Goal: Transaction & Acquisition: Download file/media

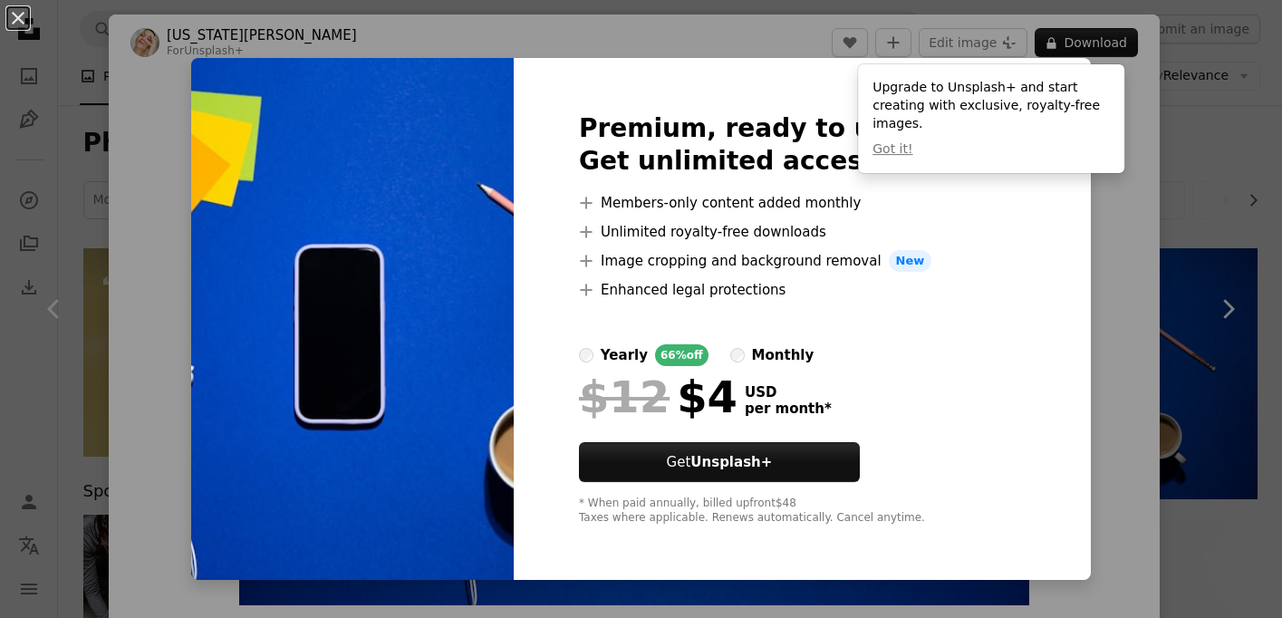
click at [419, 271] on img at bounding box center [352, 319] width 323 height 522
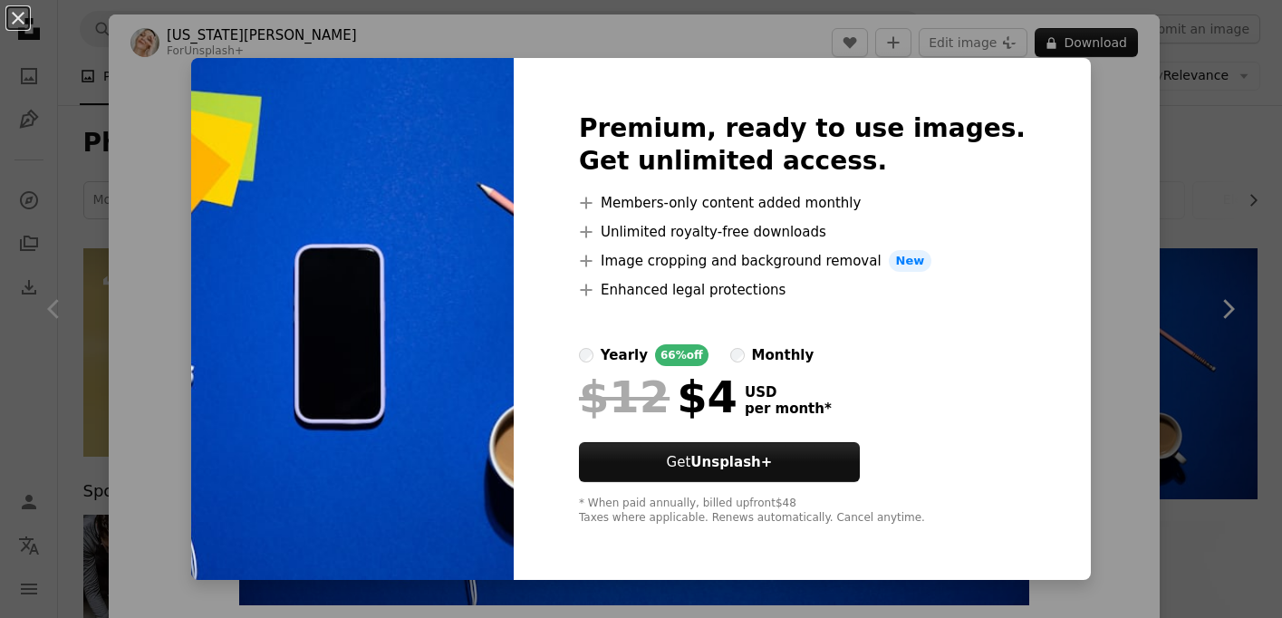
click at [419, 271] on img at bounding box center [352, 319] width 323 height 522
click at [1093, 76] on div "An X shape Premium, ready to use images. Get unlimited access. A plus sign Memb…" at bounding box center [641, 309] width 1282 height 618
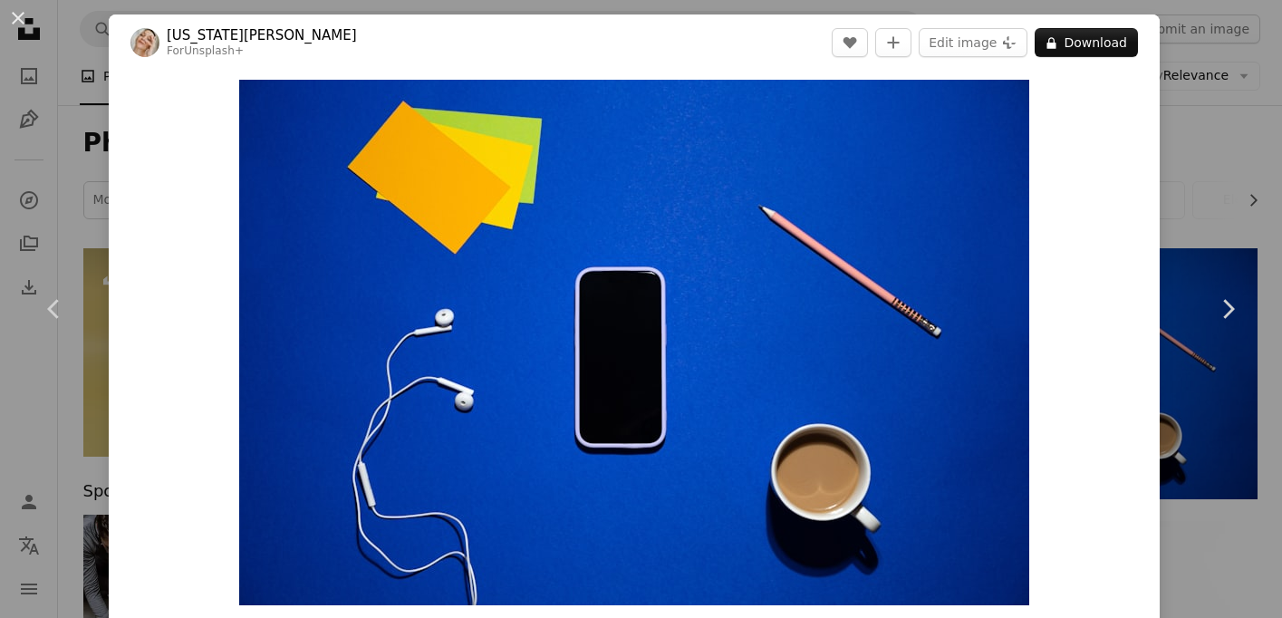
click at [63, 138] on div "An X shape Chevron left Chevron right [US_STATE][PERSON_NAME] For Unsplash+ A h…" at bounding box center [641, 309] width 1282 height 618
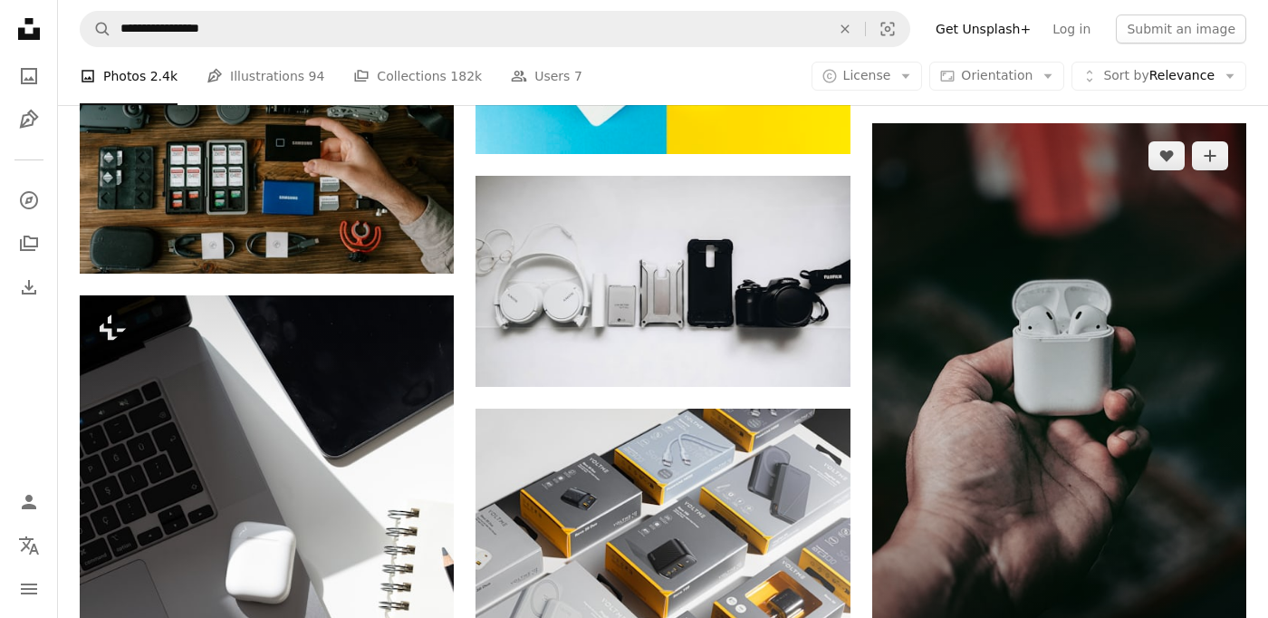
scroll to position [885, 0]
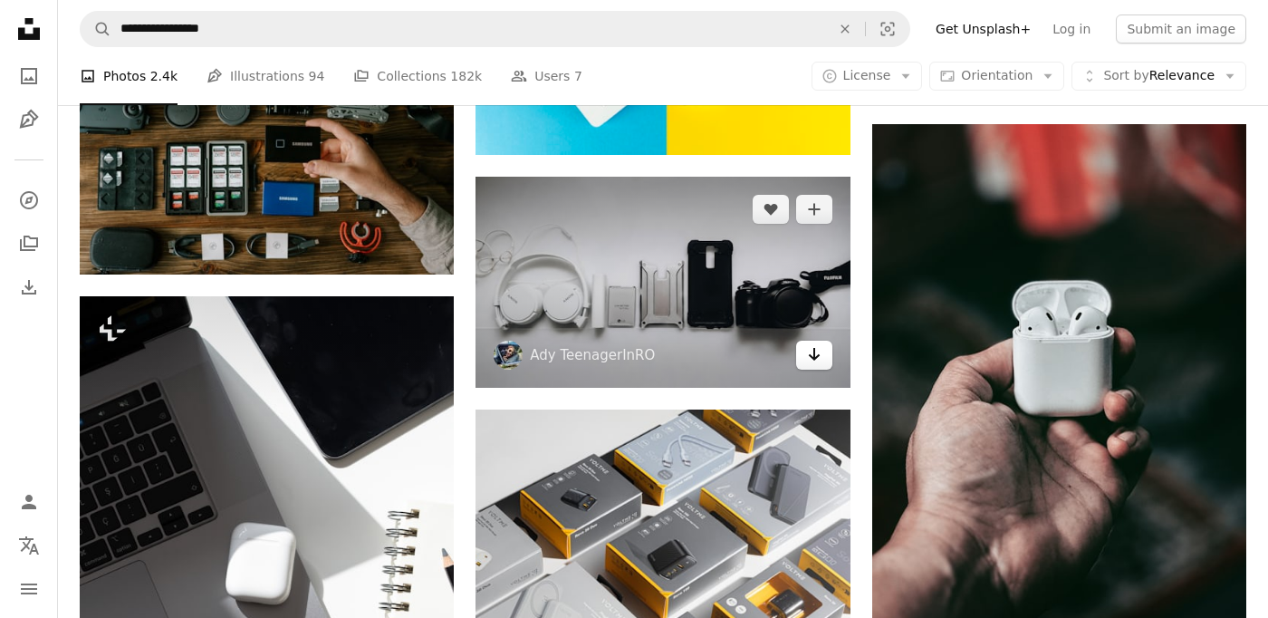
click at [817, 359] on icon "Arrow pointing down" at bounding box center [814, 354] width 14 height 22
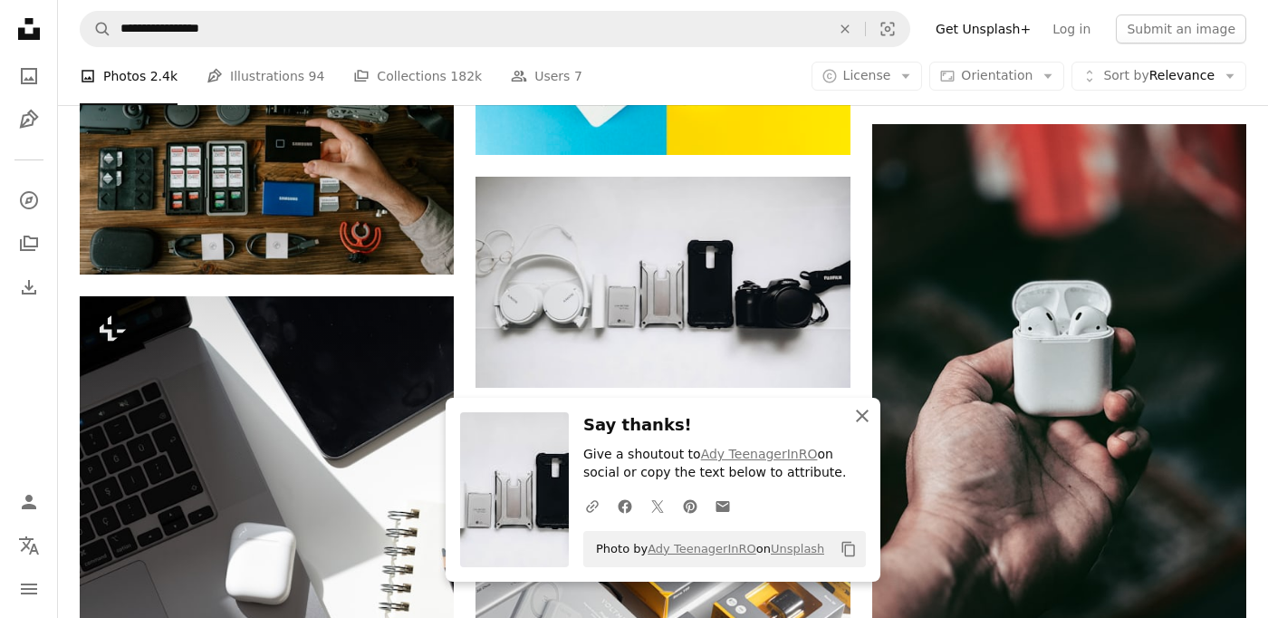
click at [858, 412] on icon "button" at bounding box center [862, 415] width 13 height 13
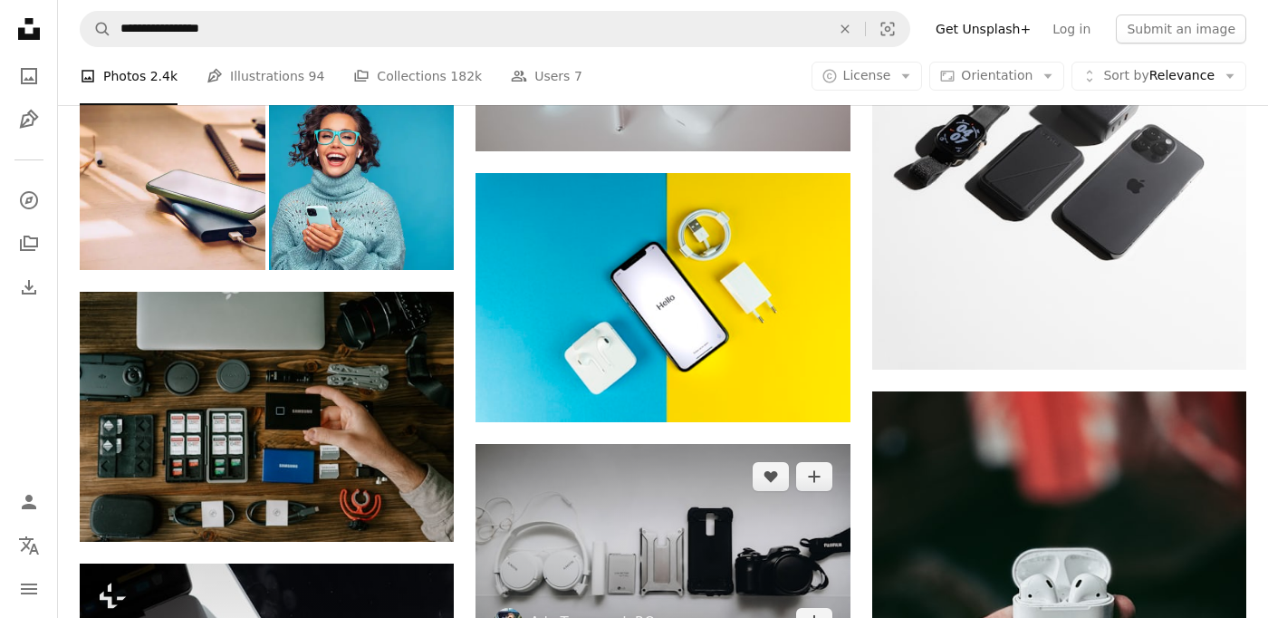
scroll to position [594, 0]
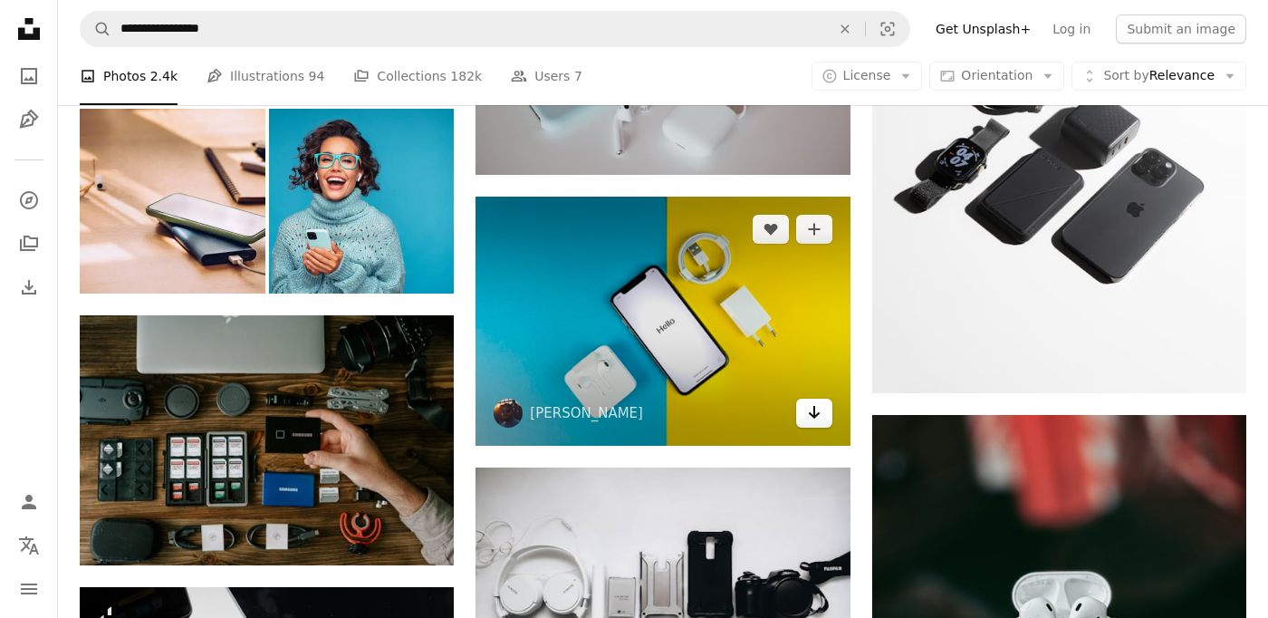
click at [812, 408] on icon "Arrow pointing down" at bounding box center [814, 412] width 14 height 22
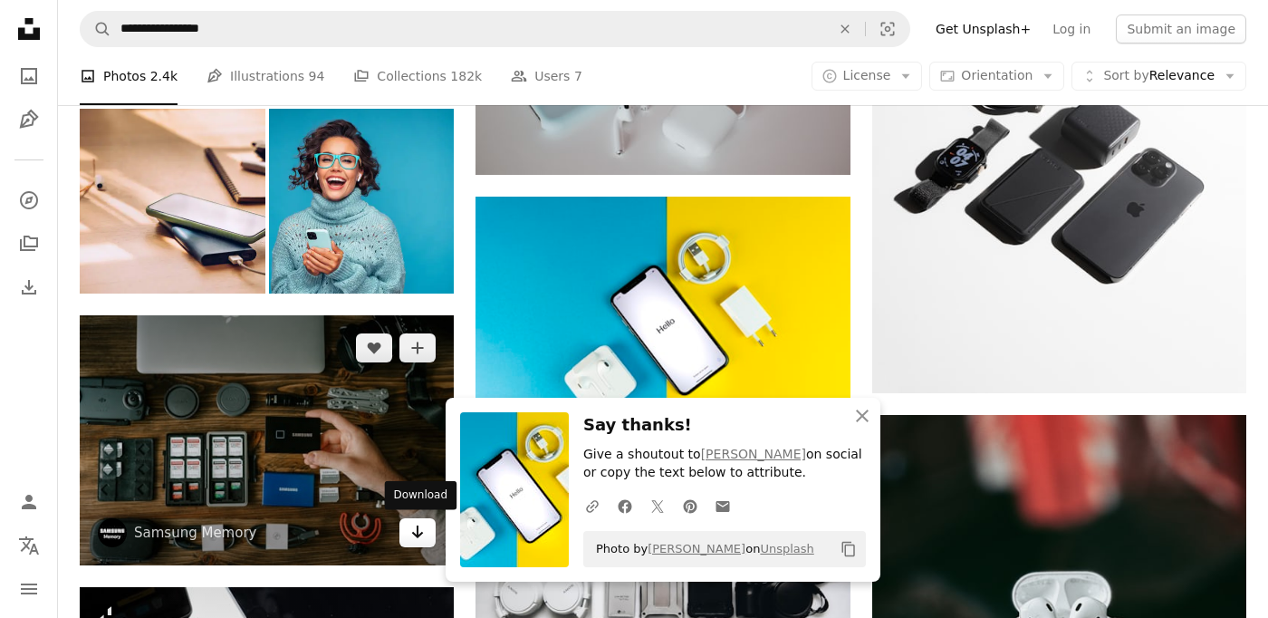
click at [418, 533] on icon "Download" at bounding box center [418, 531] width 12 height 13
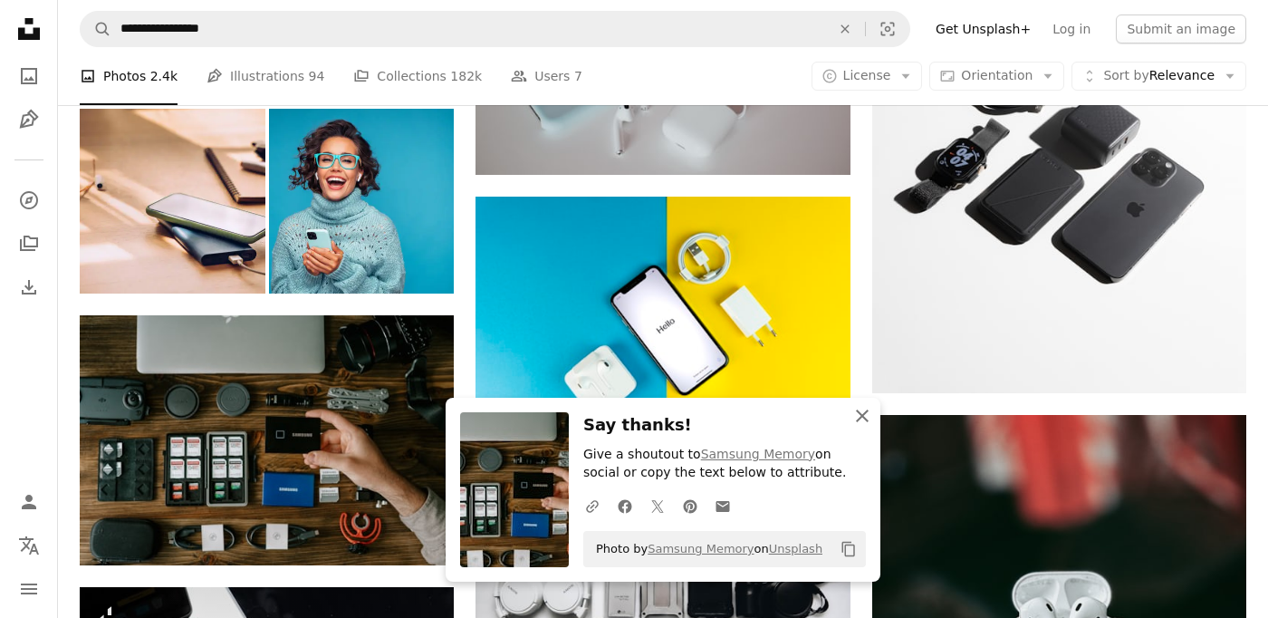
click at [860, 410] on icon "An X shape" at bounding box center [863, 416] width 22 height 22
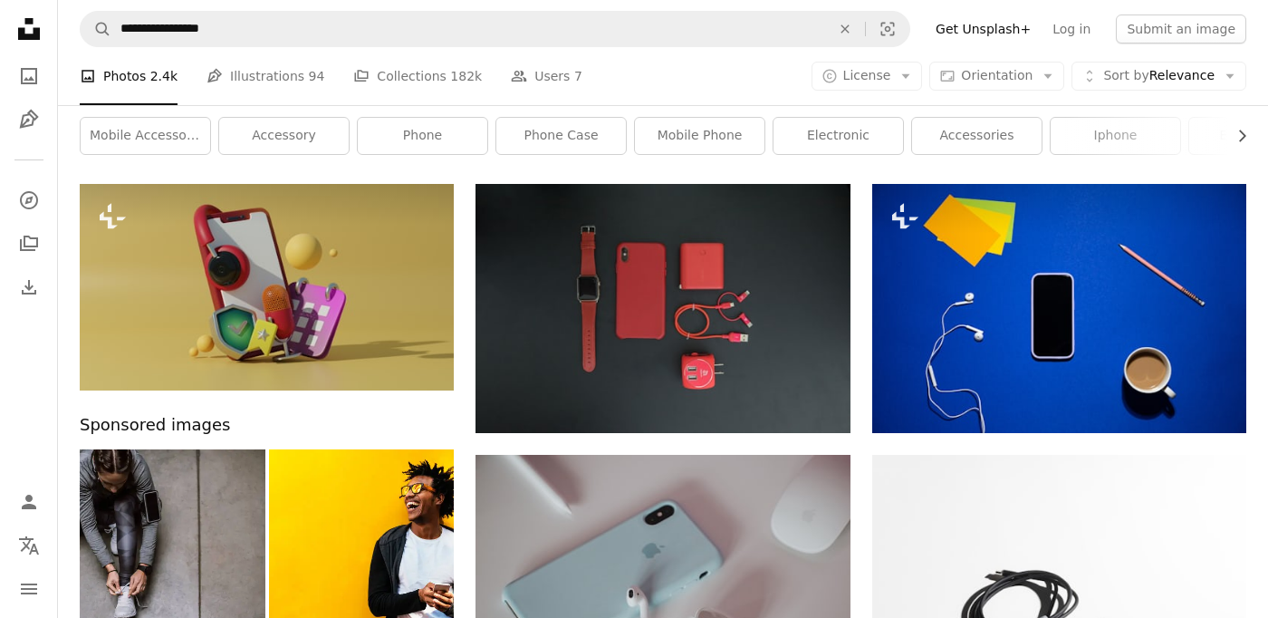
scroll to position [62, 0]
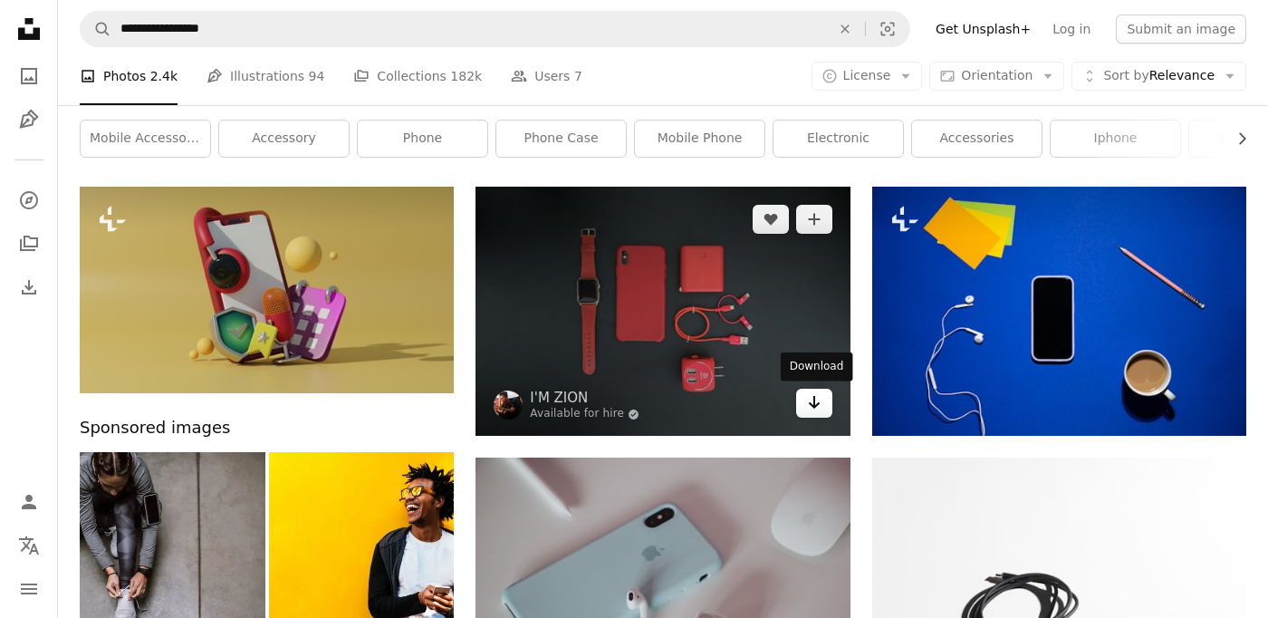
click at [812, 405] on icon "Arrow pointing down" at bounding box center [814, 402] width 14 height 22
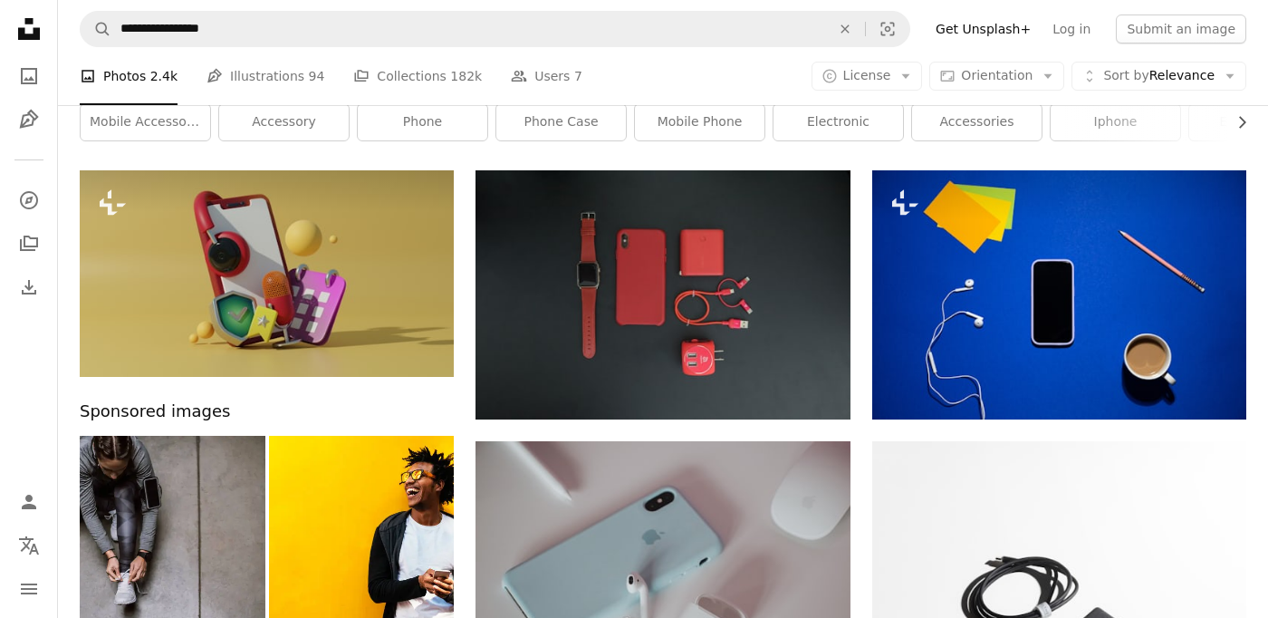
scroll to position [0, 0]
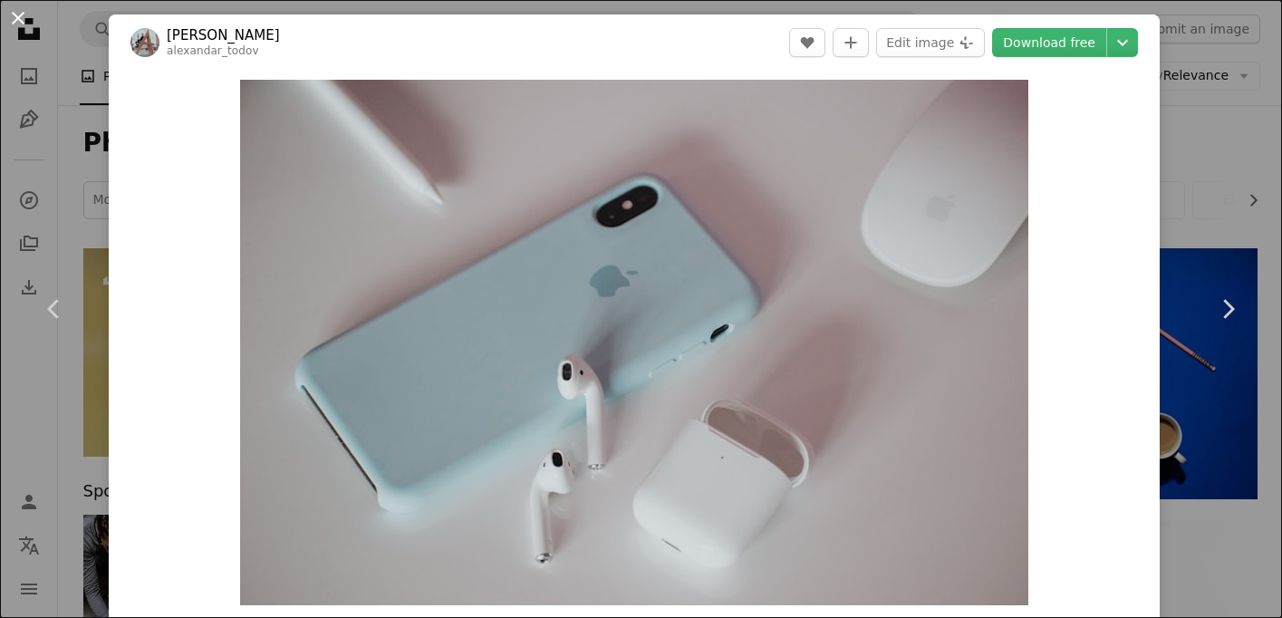
click at [21, 9] on button "An X shape" at bounding box center [18, 18] width 22 height 22
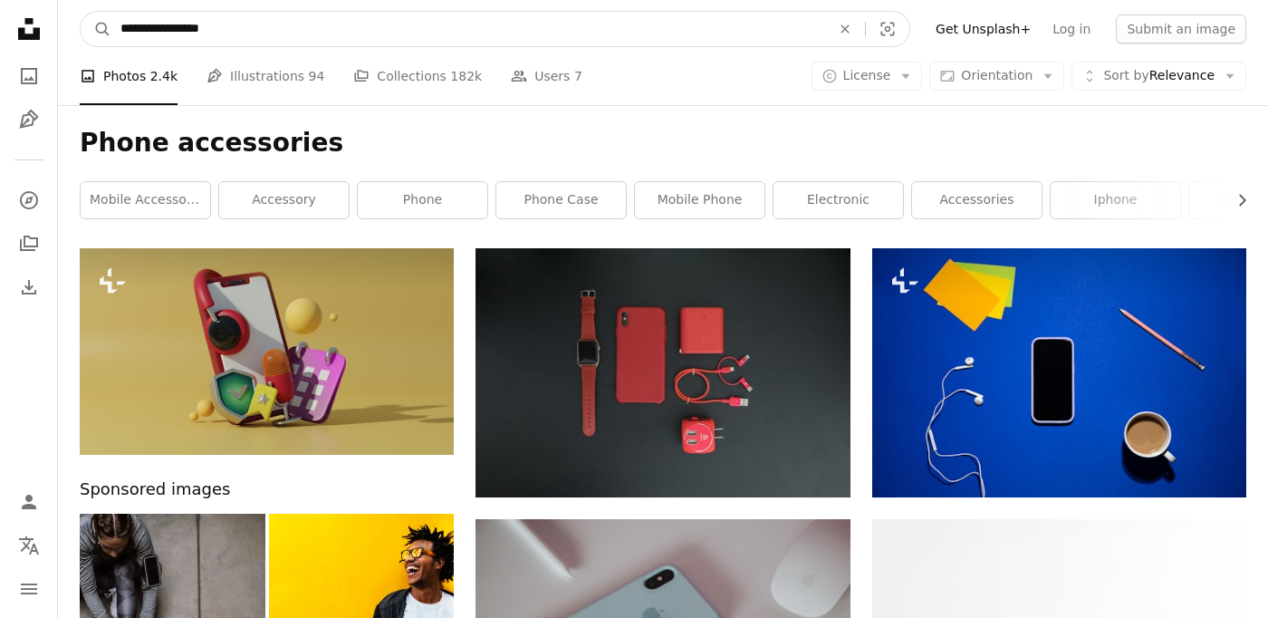
click at [216, 37] on input "**********" at bounding box center [468, 29] width 714 height 34
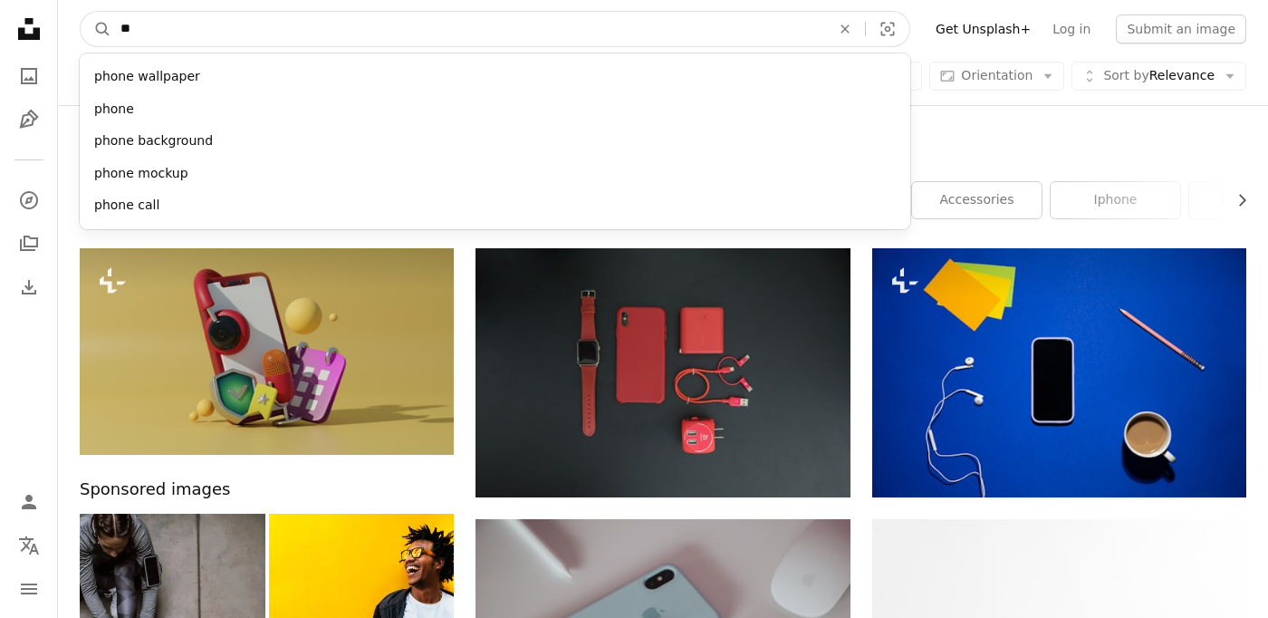
type input "*"
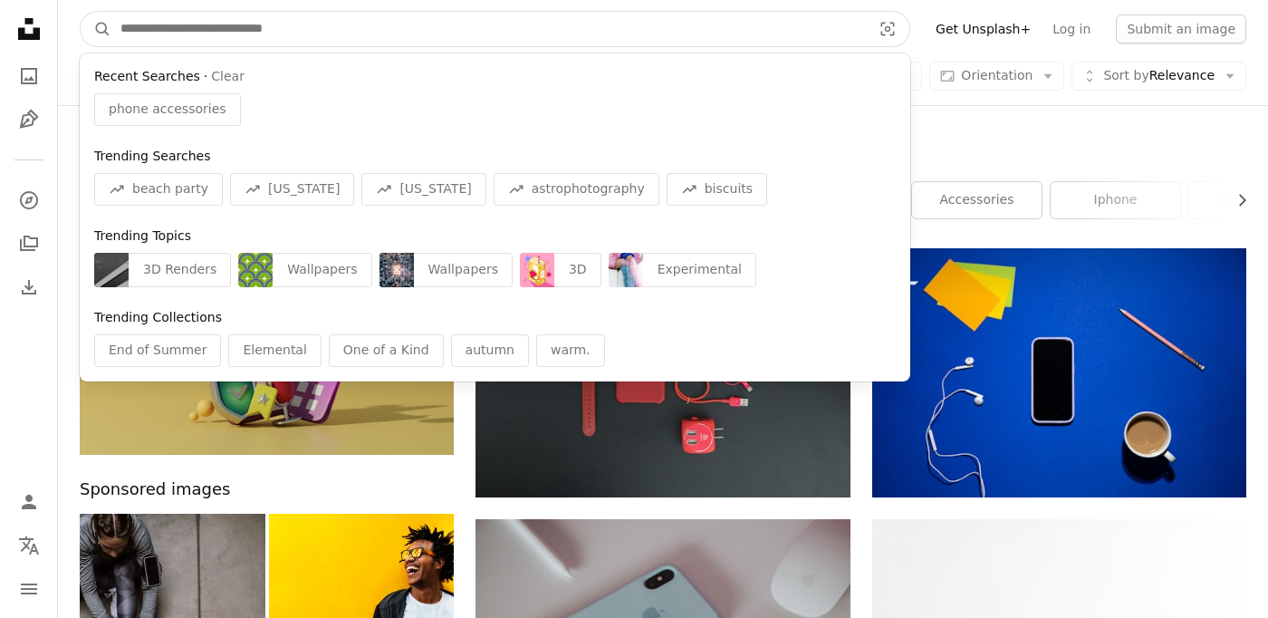
paste input "**********"
type input "**********"
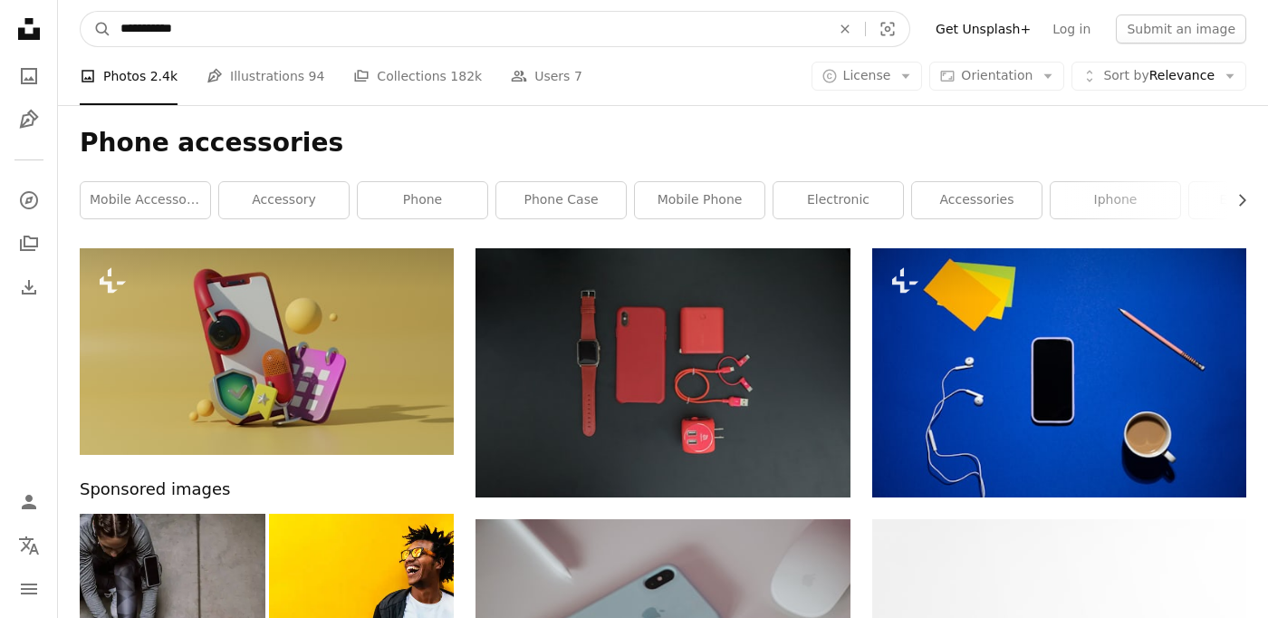
click button "A magnifying glass" at bounding box center [96, 29] width 31 height 34
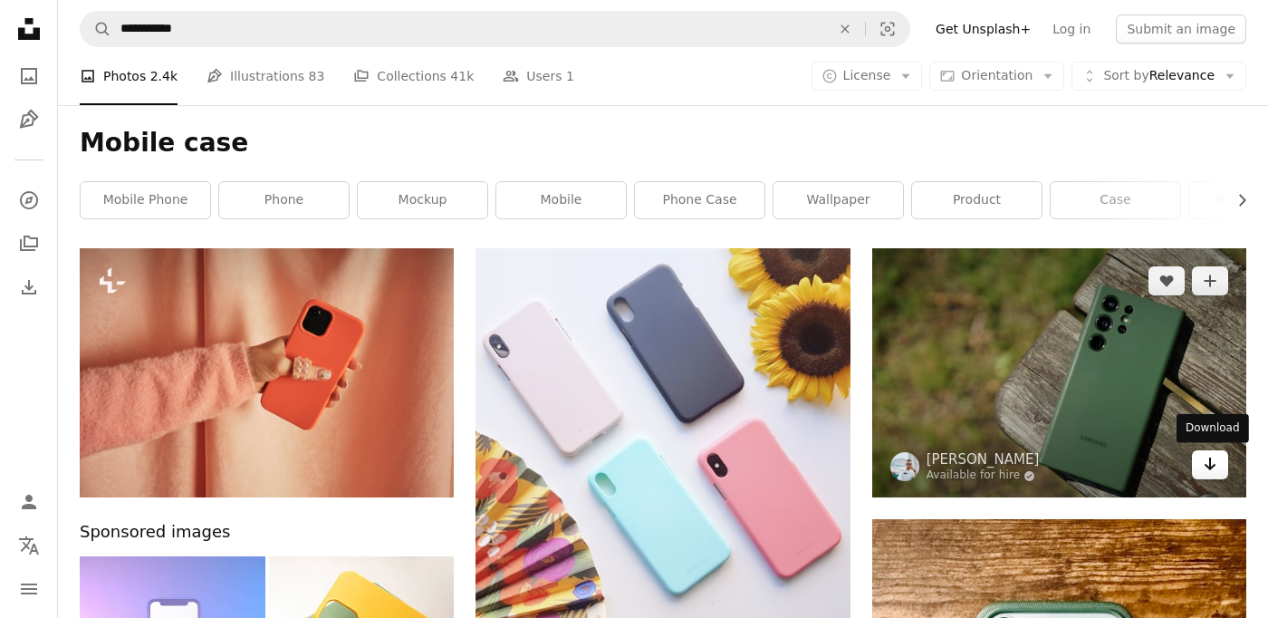
click at [1211, 460] on icon "Arrow pointing down" at bounding box center [1210, 464] width 14 height 22
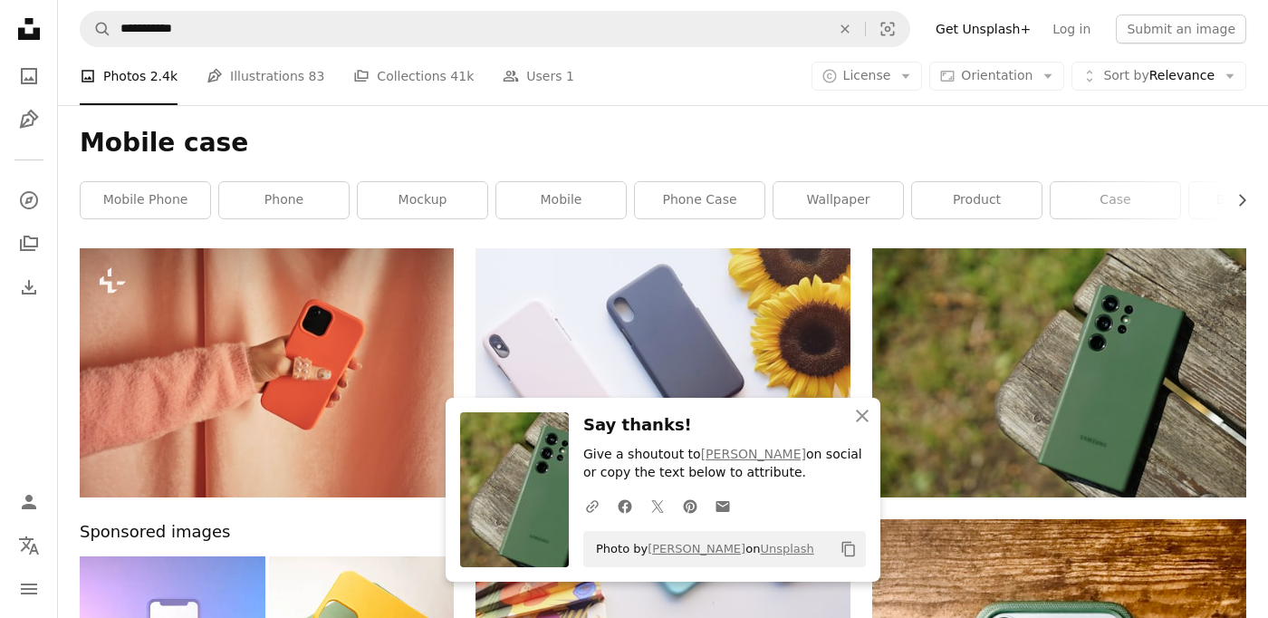
click at [692, 108] on div "Mobile case Chevron right mobile phone phone mockup mobile phone case wallpaper…" at bounding box center [663, 176] width 1210 height 143
click at [863, 415] on icon "button" at bounding box center [862, 415] width 13 height 13
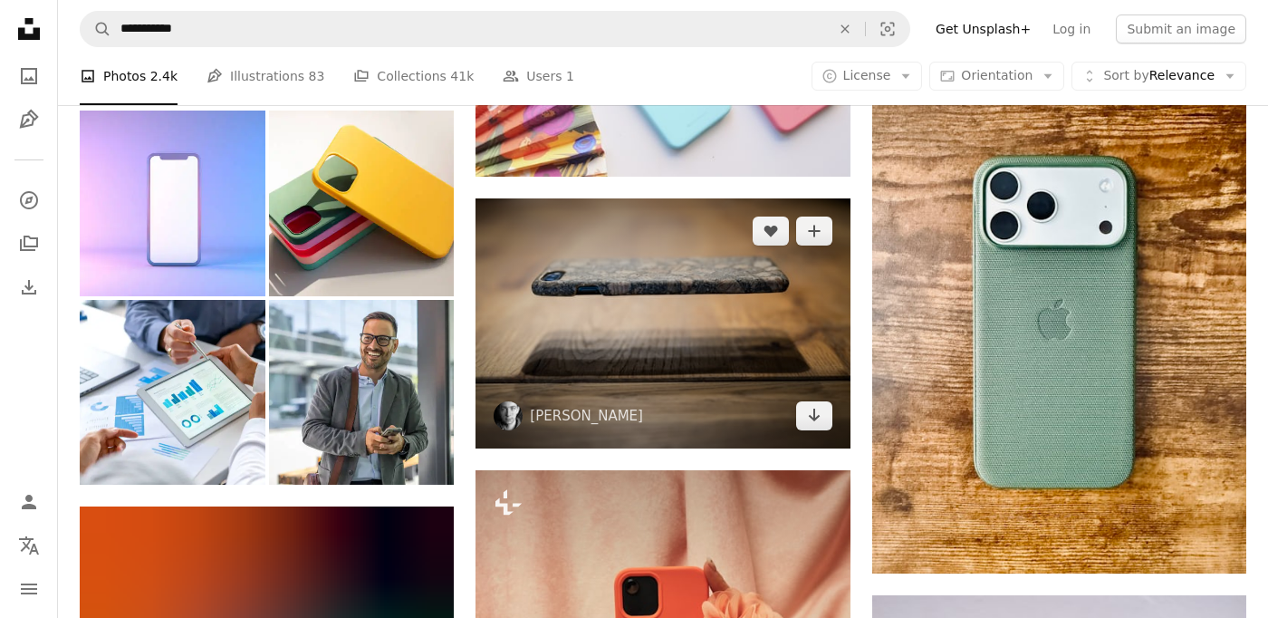
scroll to position [445, 0]
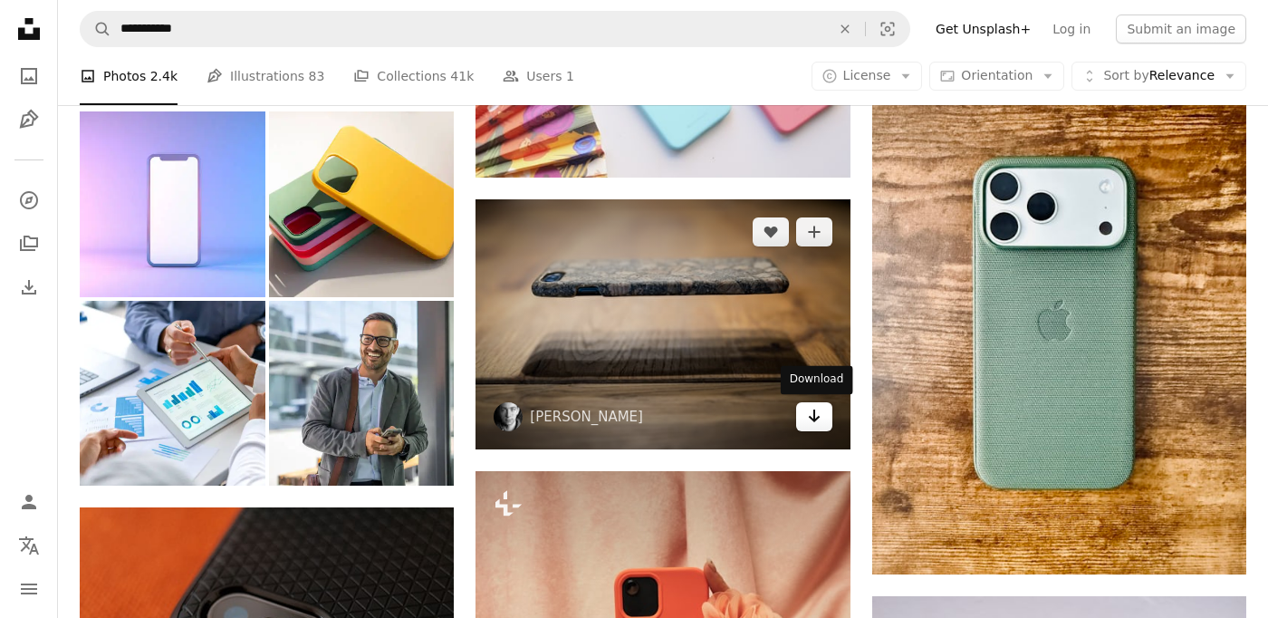
click at [814, 414] on icon "Download" at bounding box center [814, 415] width 12 height 13
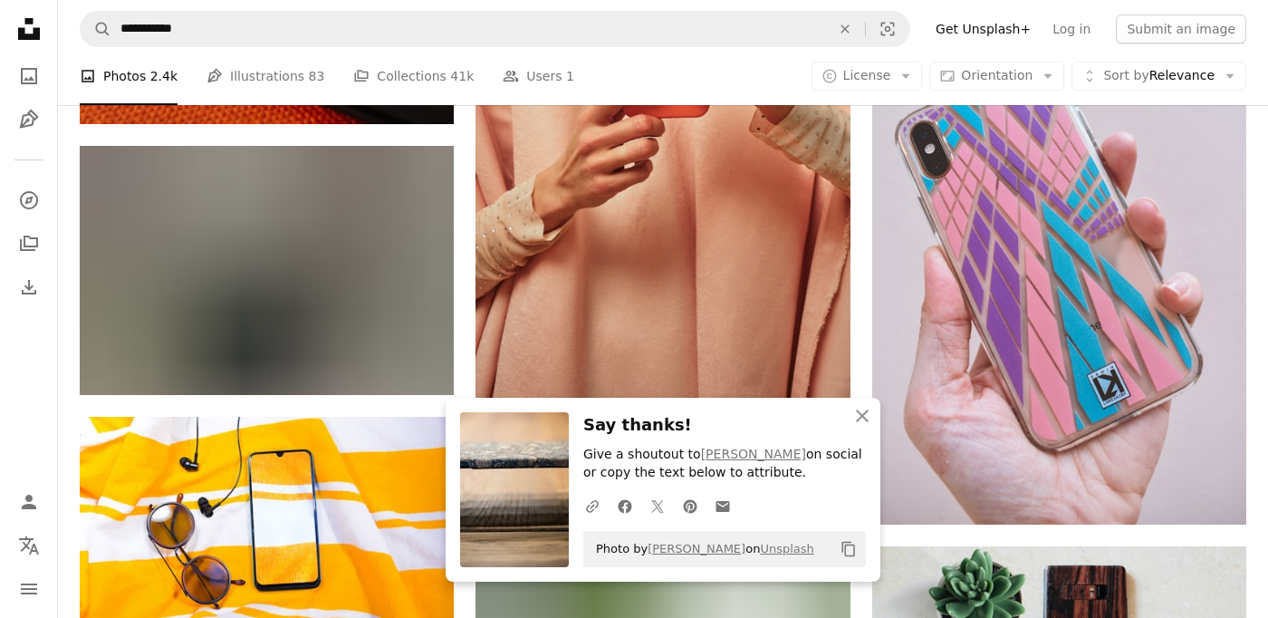
scroll to position [1081, 0]
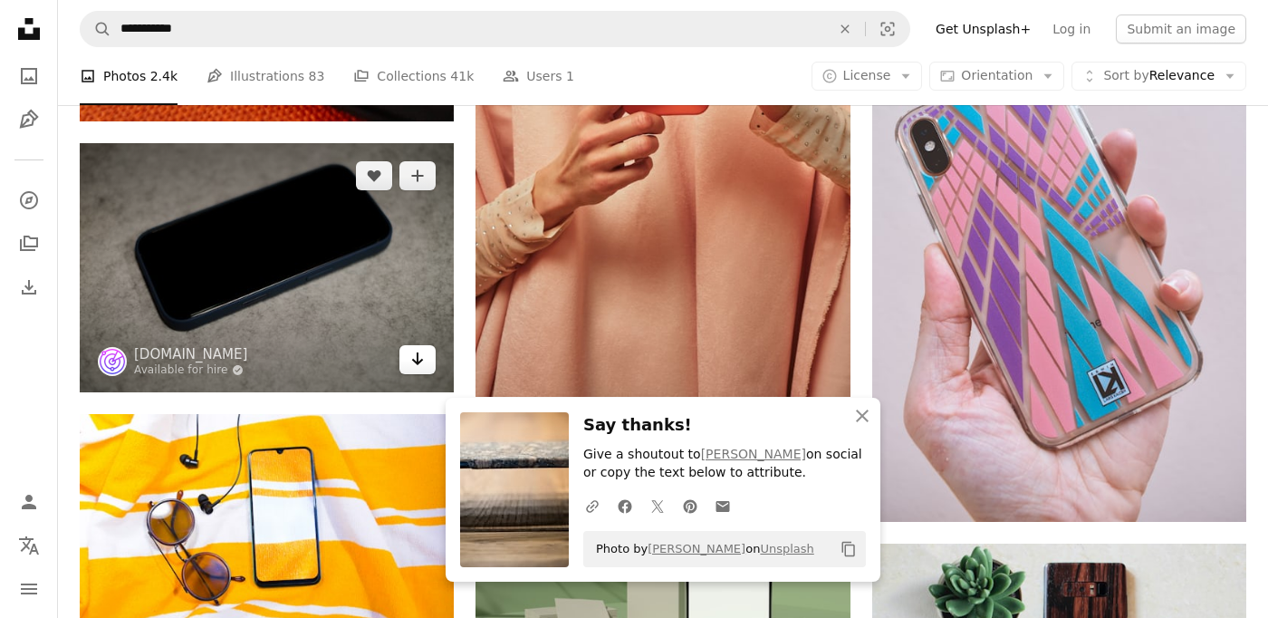
click at [417, 357] on icon "Download" at bounding box center [418, 358] width 12 height 13
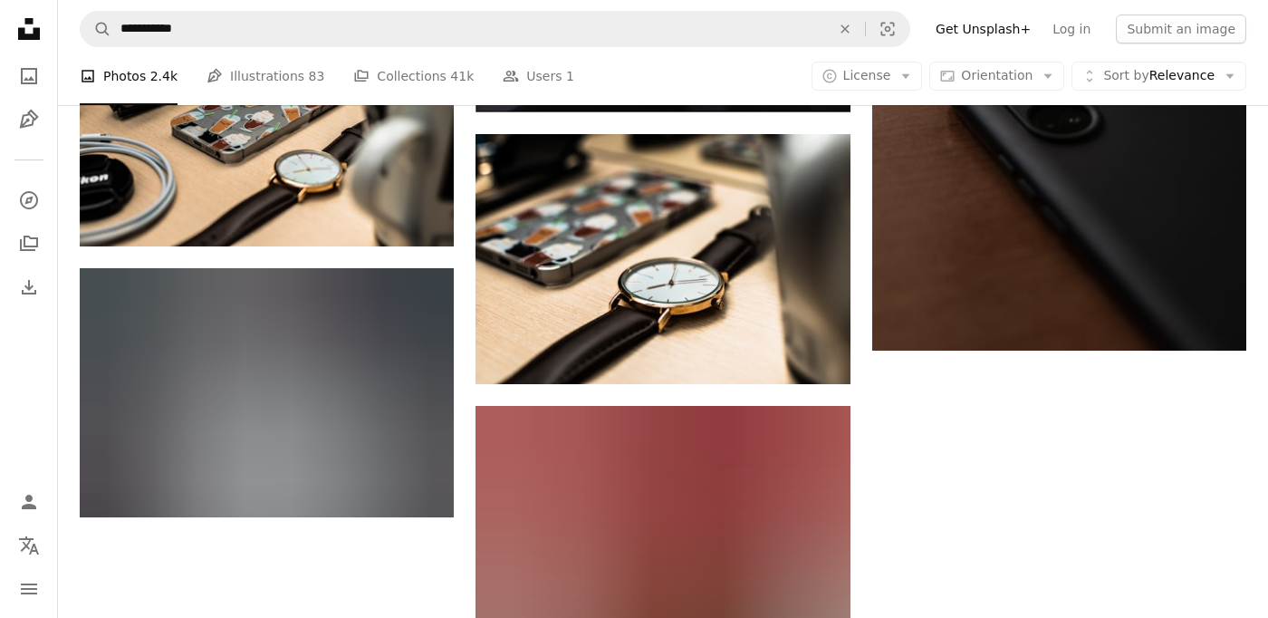
scroll to position [2252, 0]
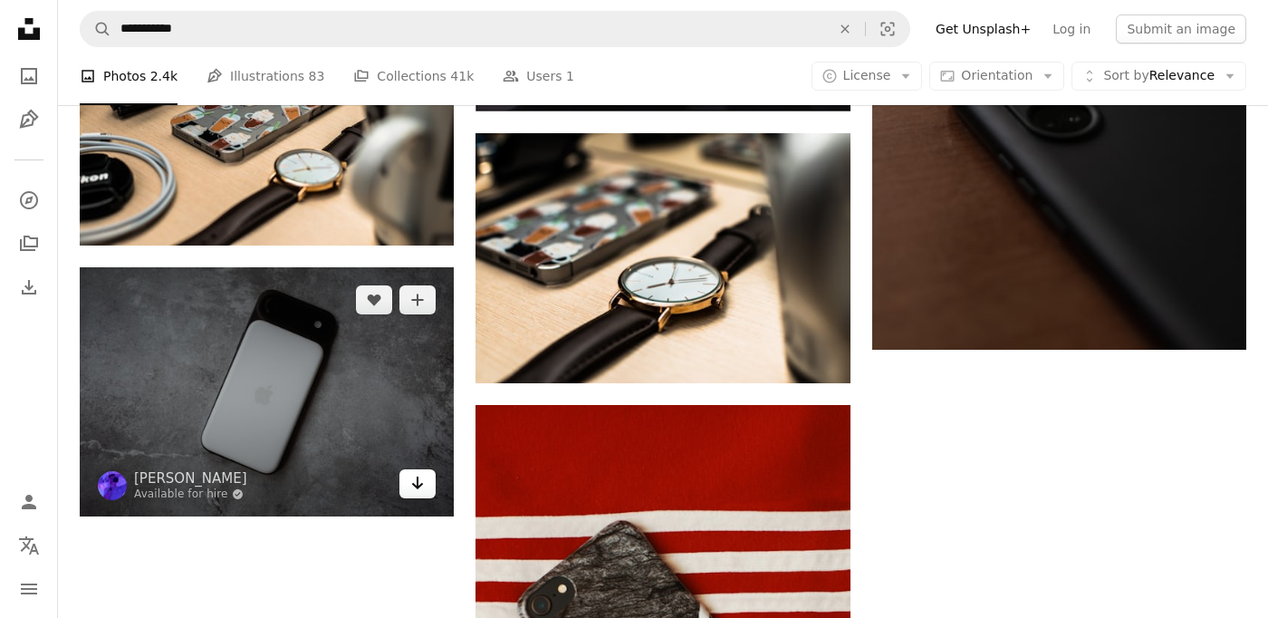
click at [414, 482] on icon "Arrow pointing down" at bounding box center [417, 483] width 14 height 22
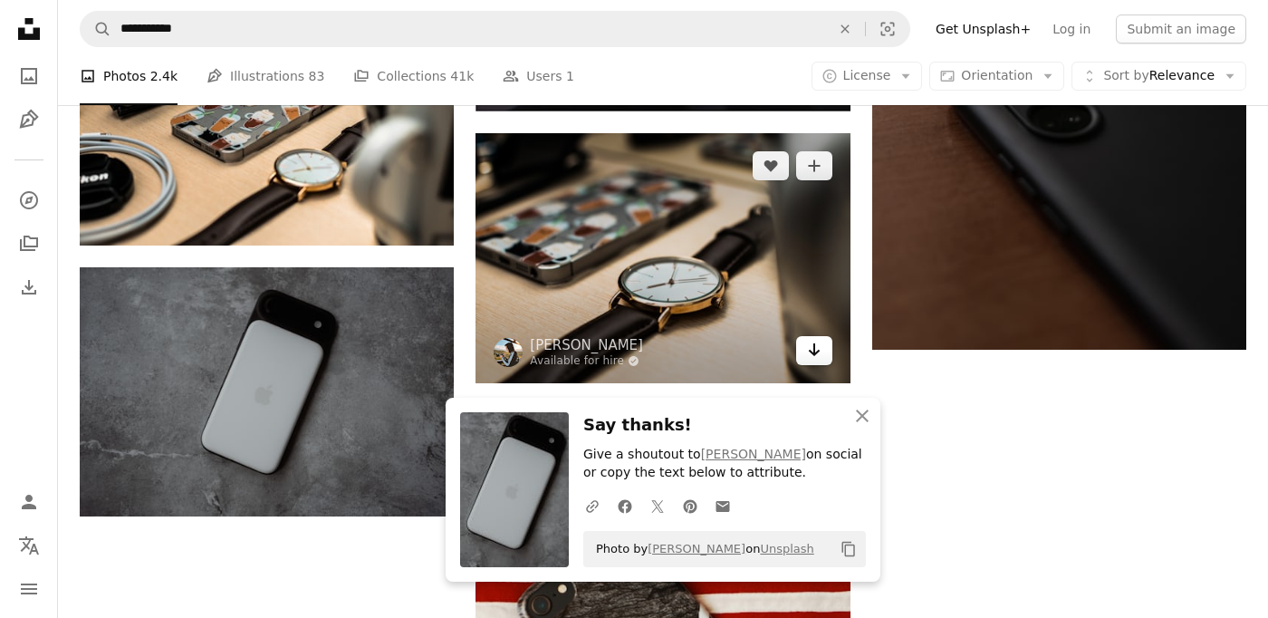
click at [807, 355] on icon "Arrow pointing down" at bounding box center [814, 350] width 14 height 22
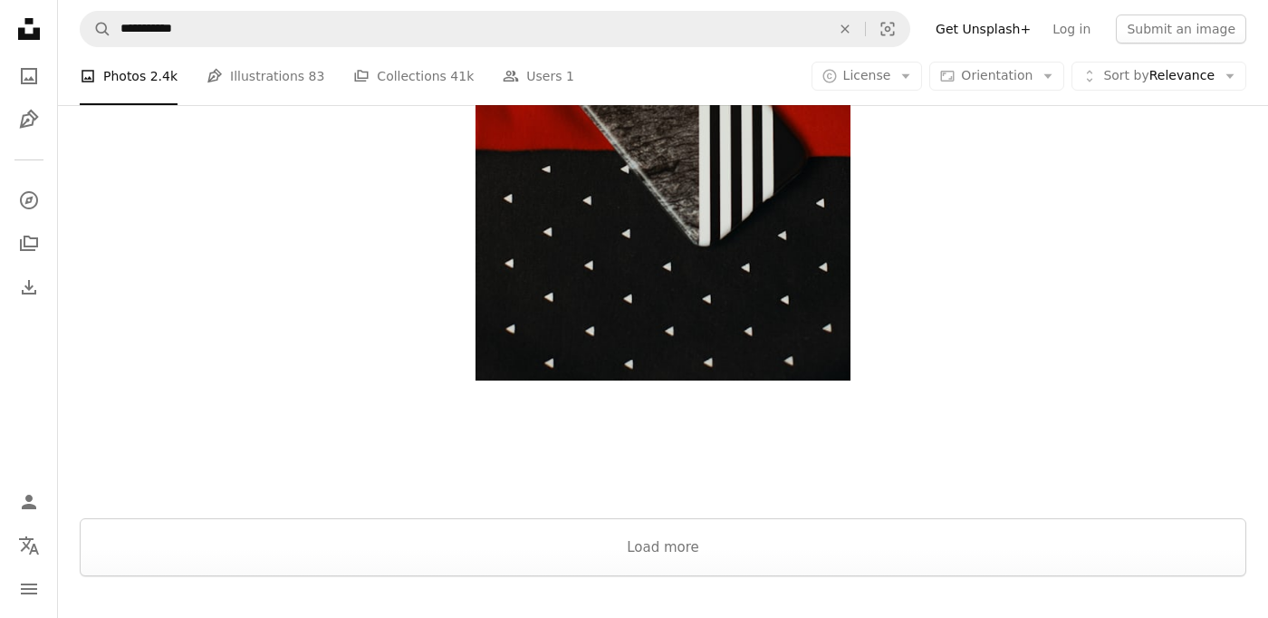
scroll to position [3001, 0]
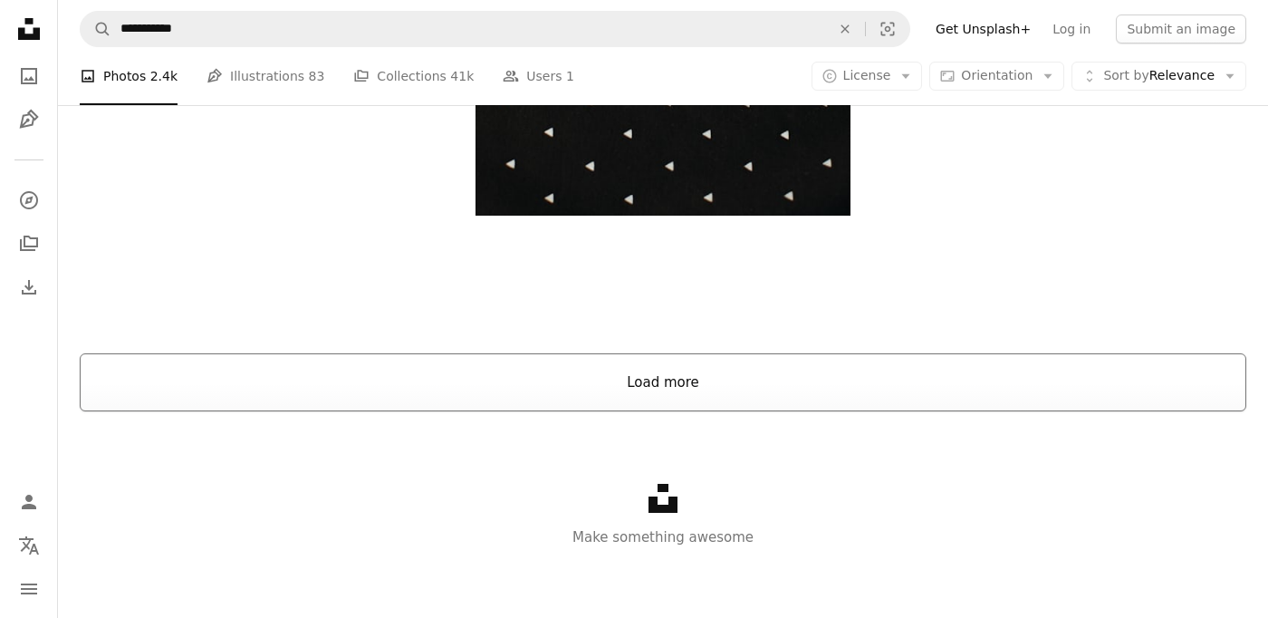
click at [618, 371] on button "Load more" at bounding box center [663, 382] width 1167 height 58
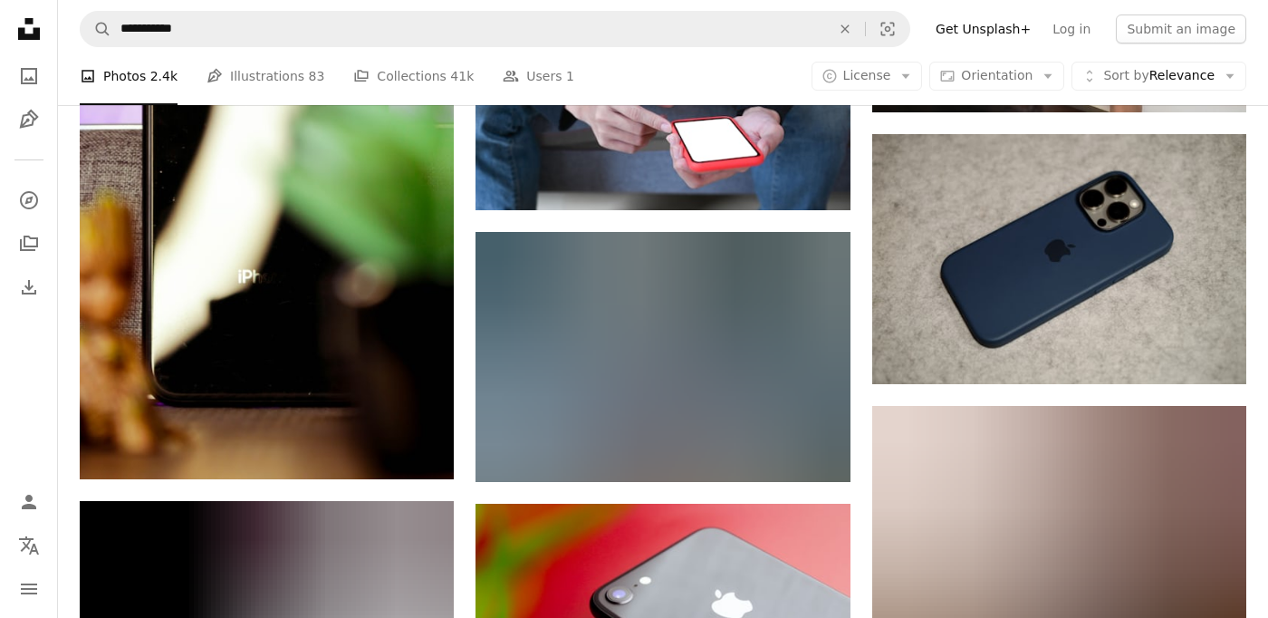
scroll to position [4261, 0]
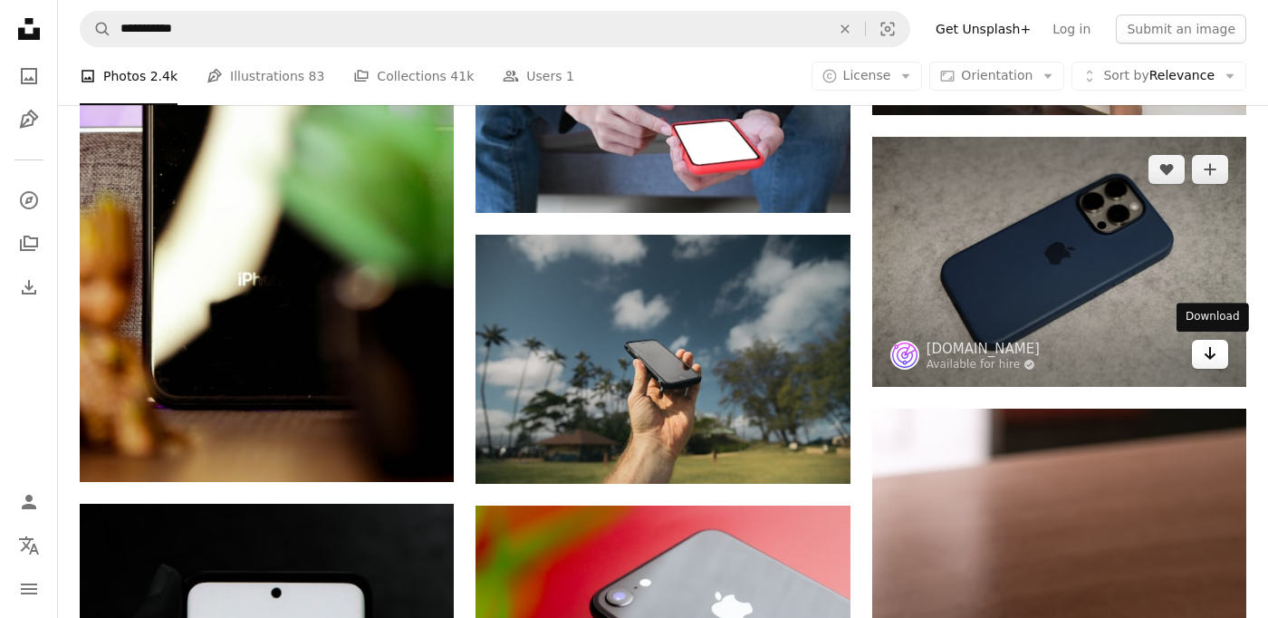
click at [1209, 349] on icon "Arrow pointing down" at bounding box center [1210, 353] width 14 height 22
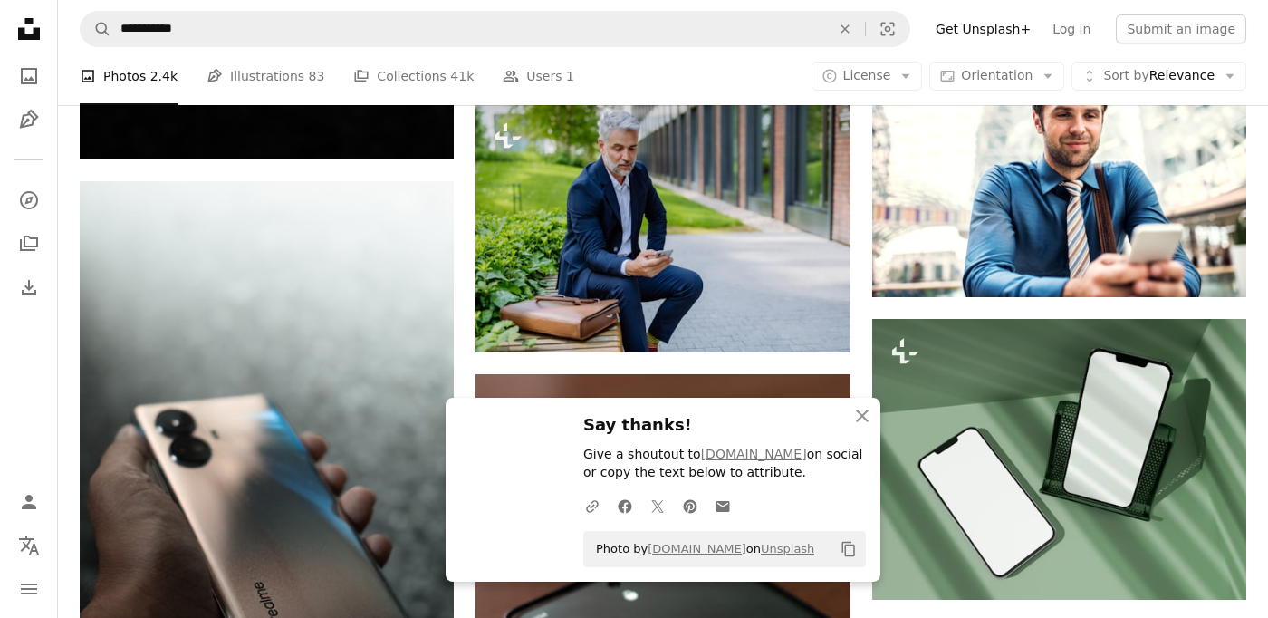
scroll to position [5169, 0]
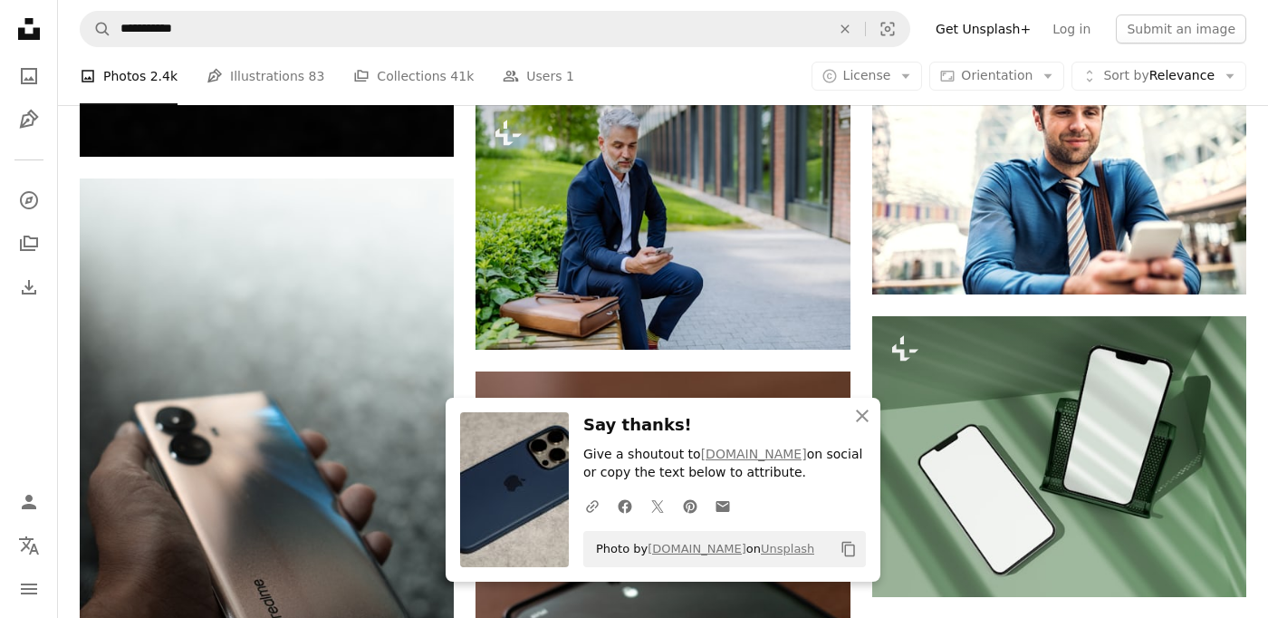
drag, startPoint x: 786, startPoint y: 410, endPoint x: 745, endPoint y: 412, distance: 41.7
click at [745, 412] on div "An X shape Close Say thanks! Give a shoutout to [DOMAIN_NAME] on social or copy…" at bounding box center [663, 490] width 435 height 184
click at [860, 417] on icon "An X shape" at bounding box center [863, 416] width 22 height 22
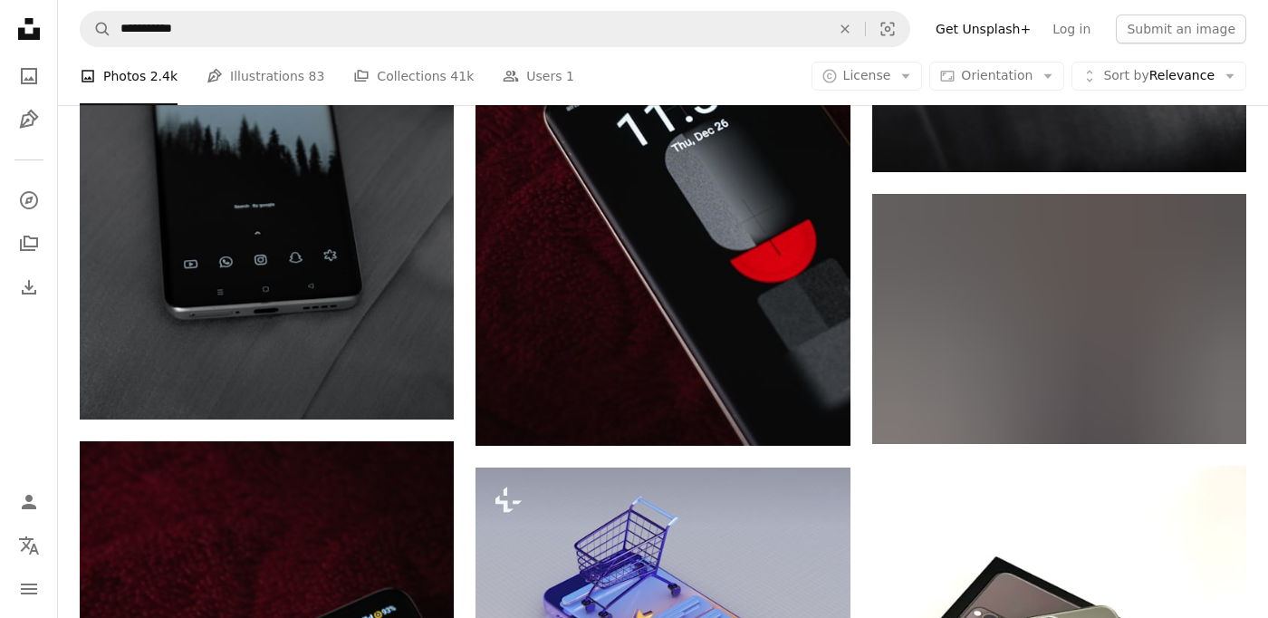
scroll to position [6947, 0]
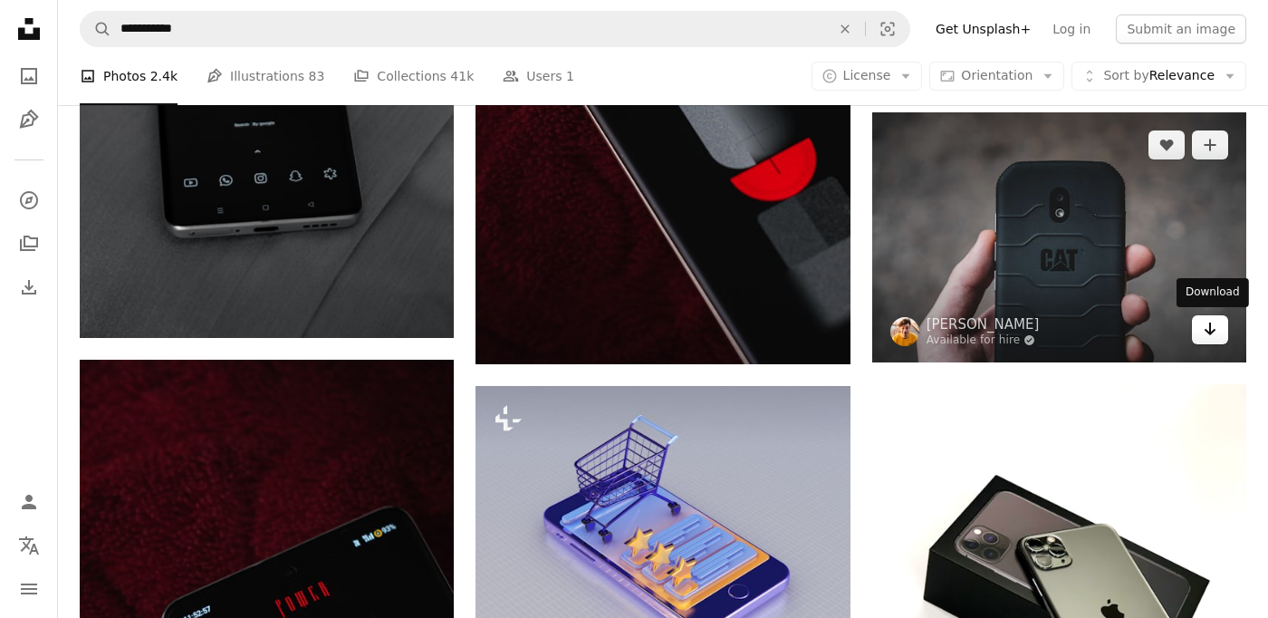
click at [1216, 328] on icon "Arrow pointing down" at bounding box center [1210, 329] width 14 height 22
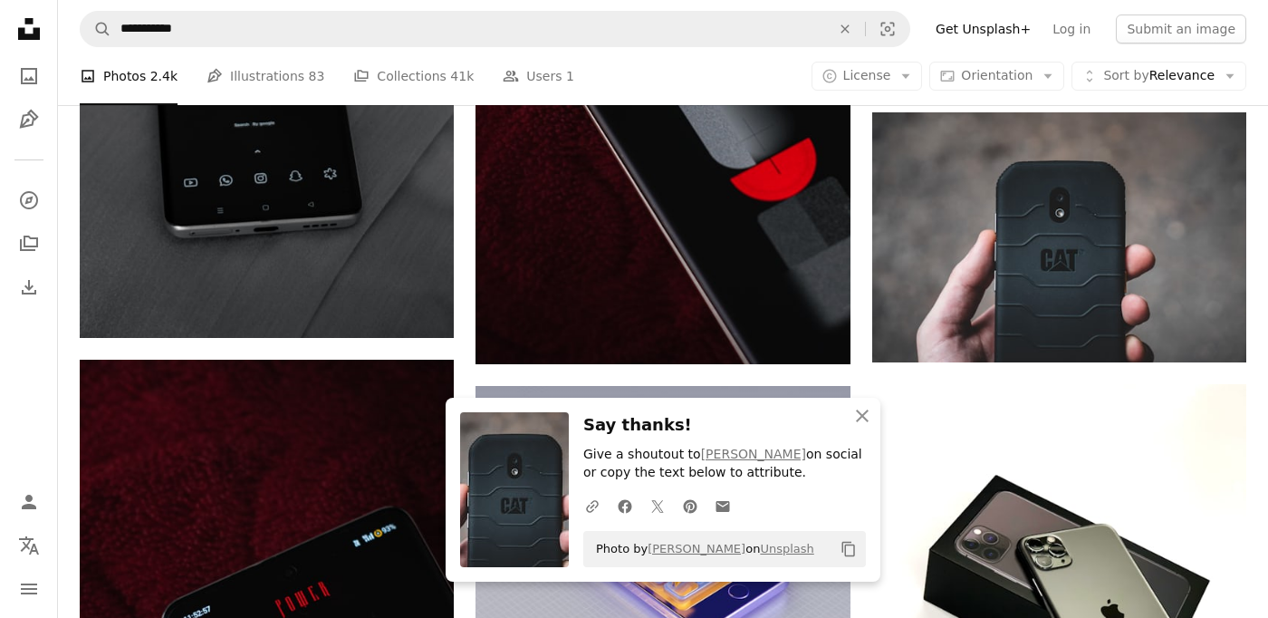
click at [791, 419] on h3 "Say thanks!" at bounding box center [724, 425] width 283 height 26
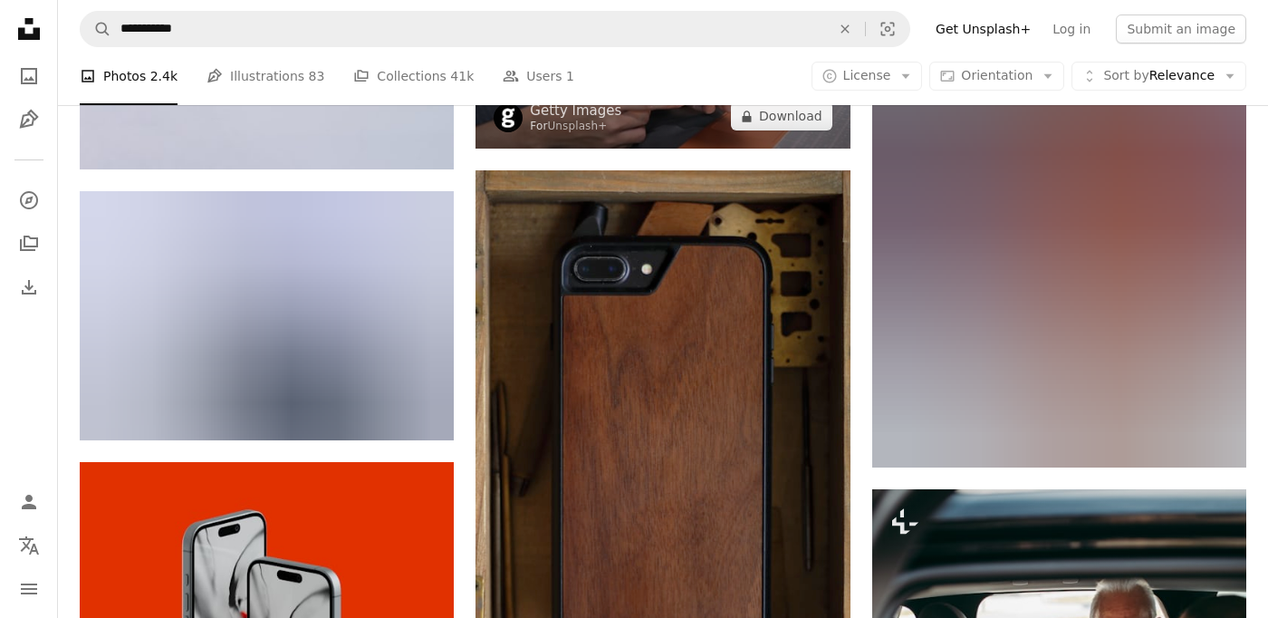
scroll to position [10890, 0]
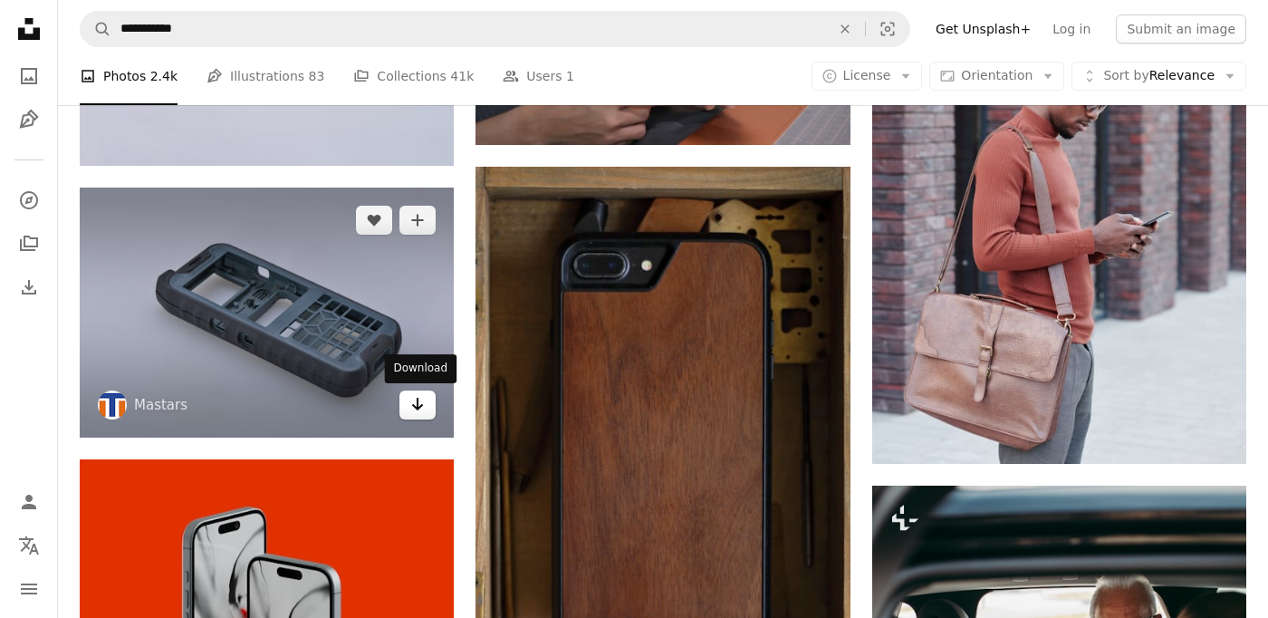
click at [419, 412] on icon "Arrow pointing down" at bounding box center [417, 404] width 14 height 22
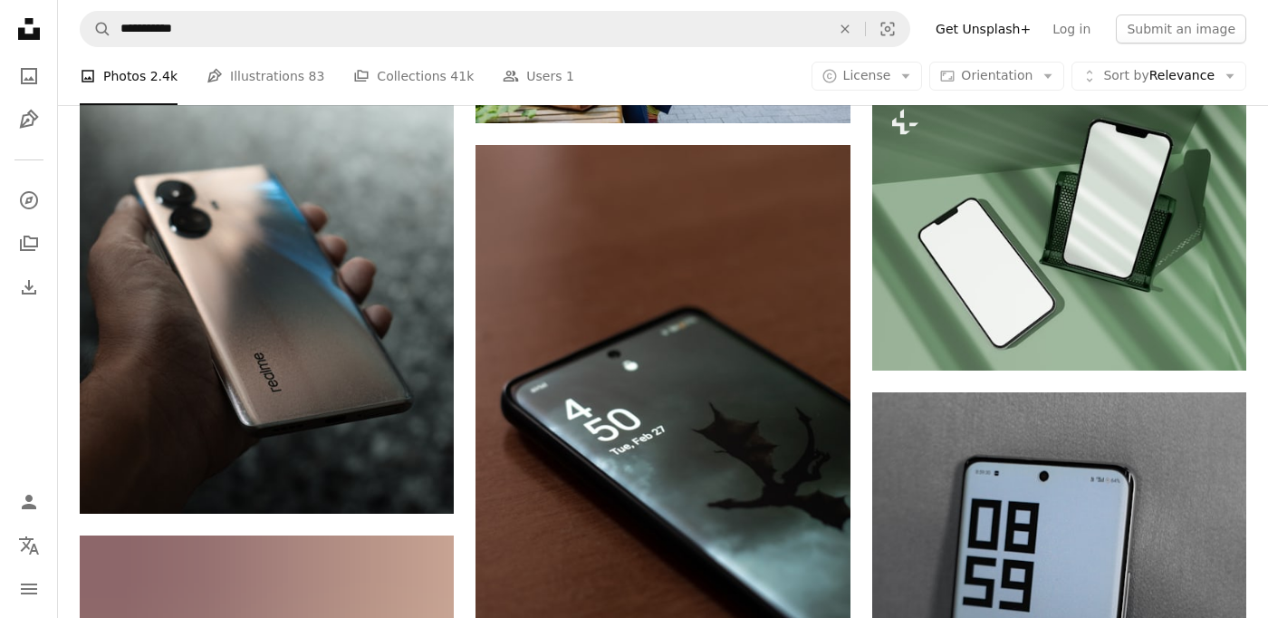
scroll to position [5351, 0]
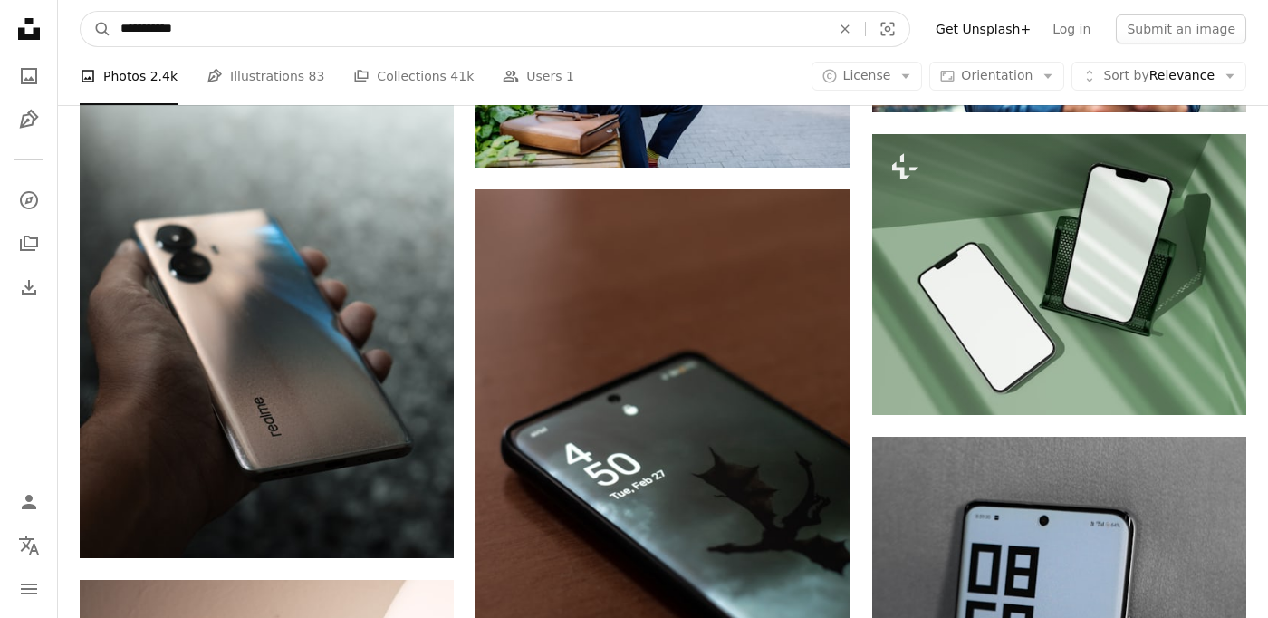
click at [188, 26] on input "**********" at bounding box center [468, 29] width 714 height 34
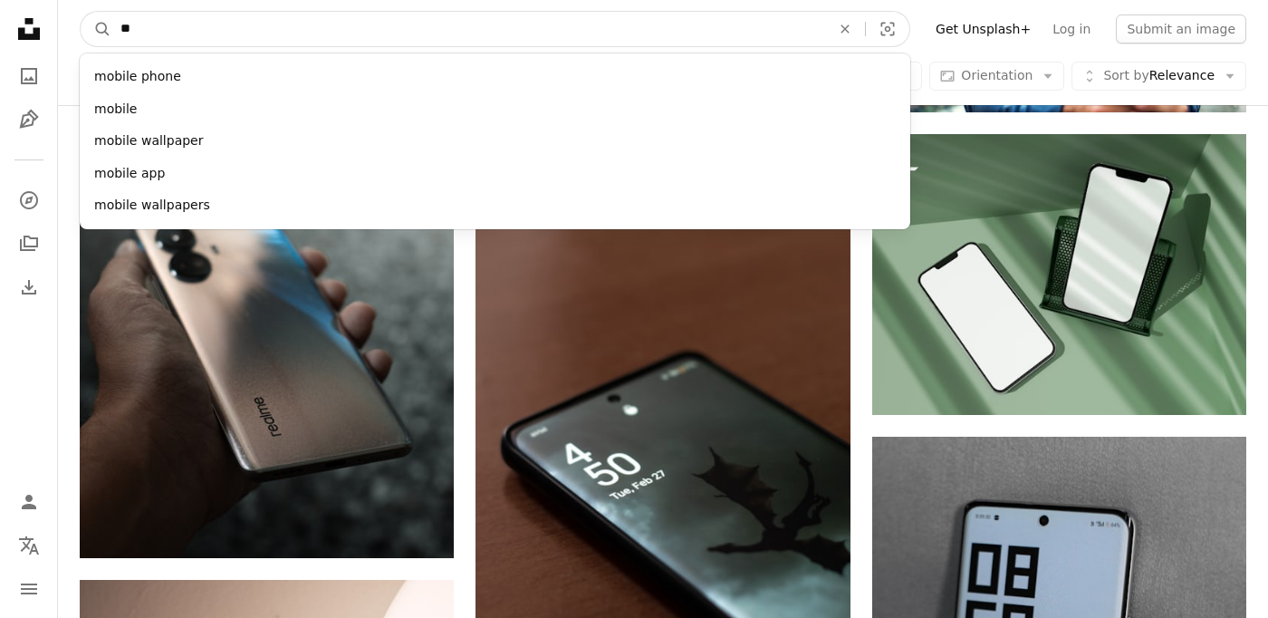
type input "*"
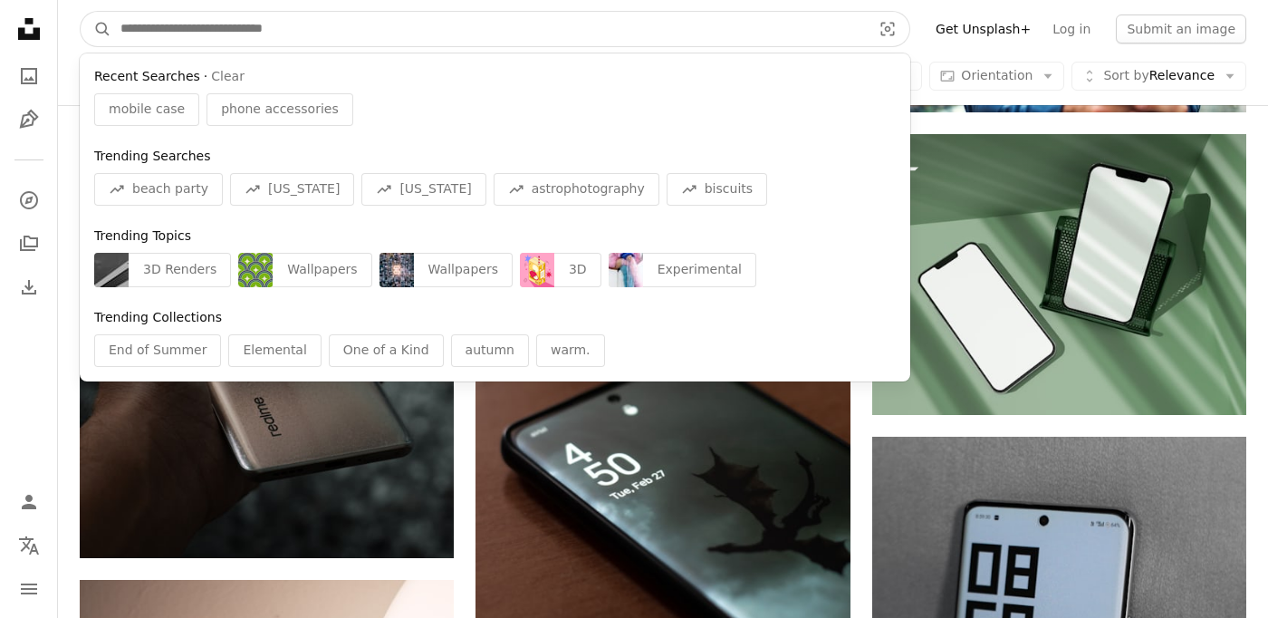
paste input "**********"
type input "**********"
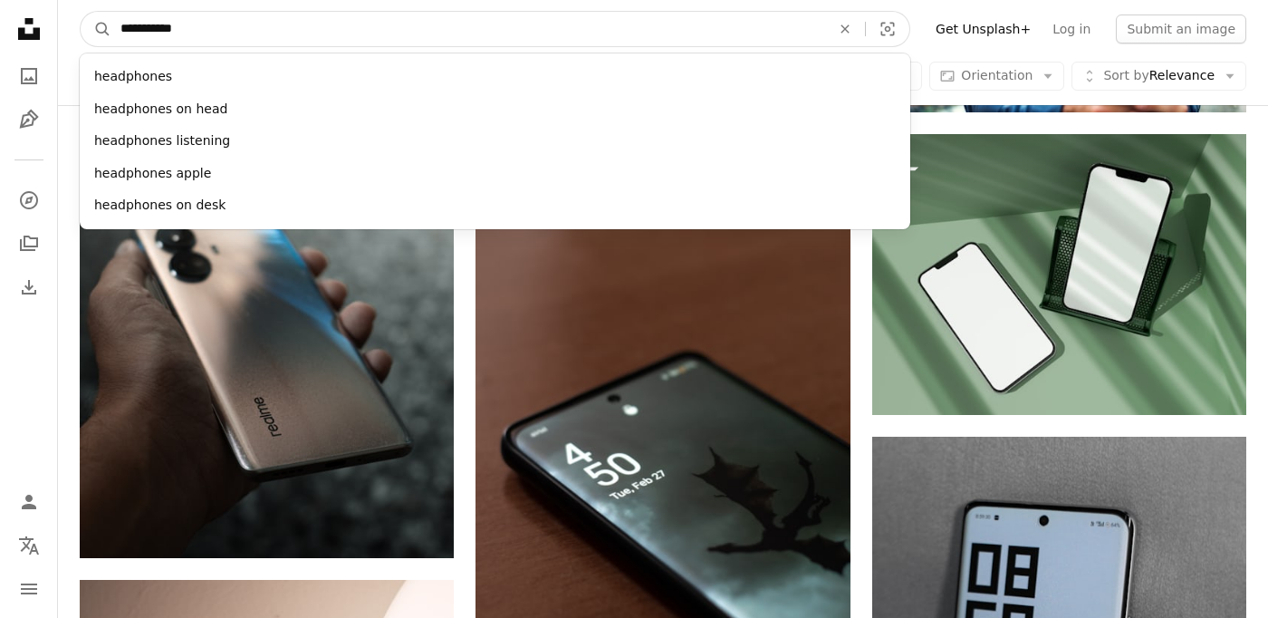
click button "A magnifying glass" at bounding box center [96, 29] width 31 height 34
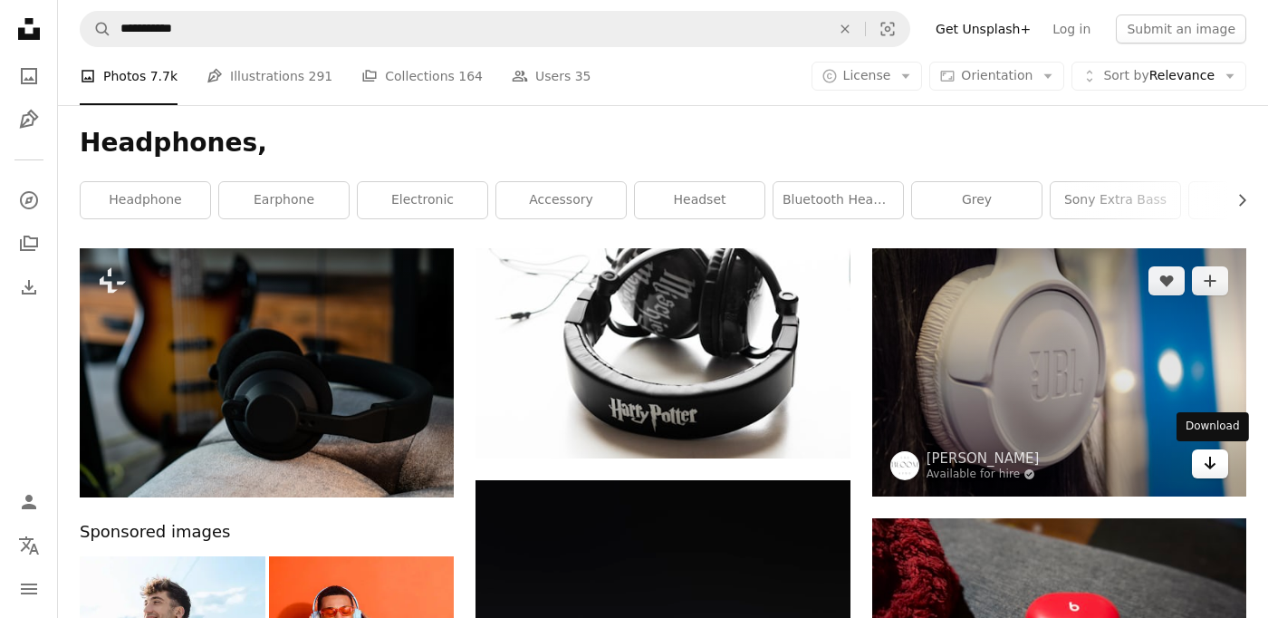
click at [1214, 458] on icon "Arrow pointing down" at bounding box center [1210, 463] width 14 height 22
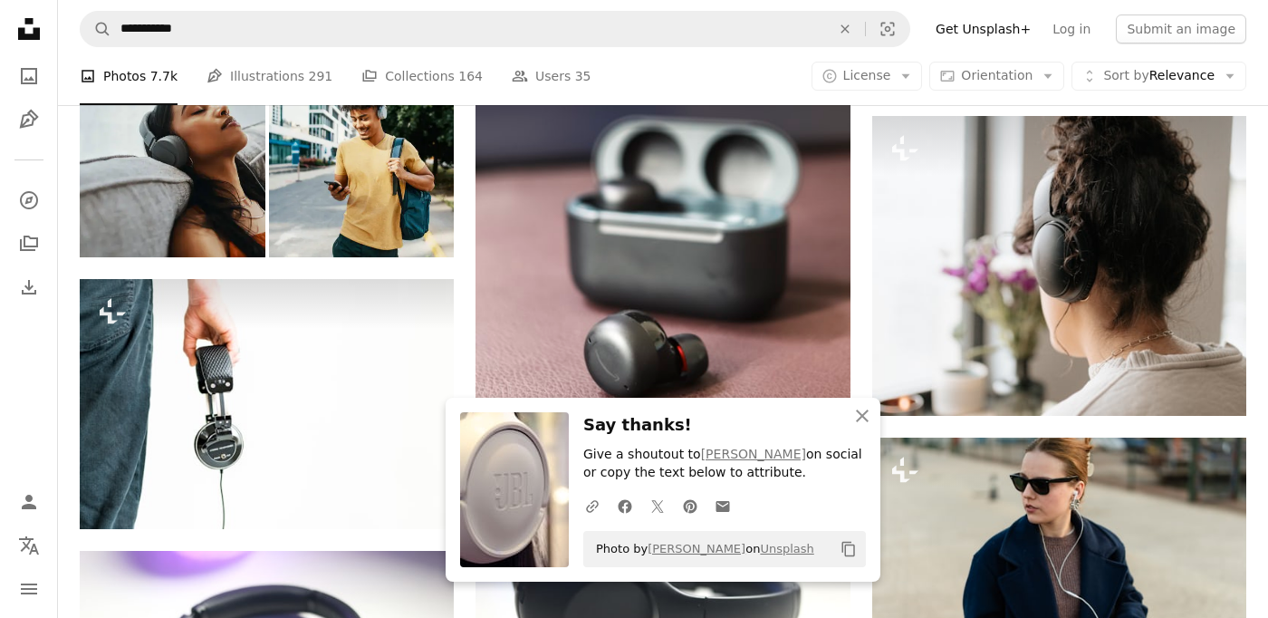
scroll to position [679, 0]
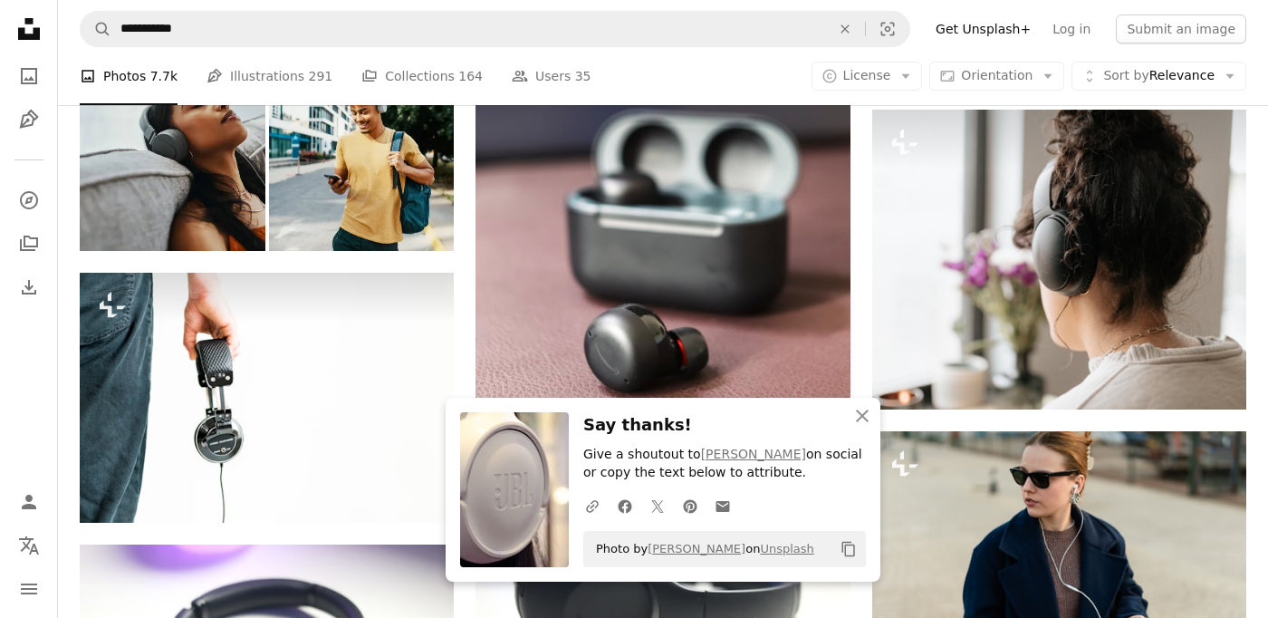
click at [793, 409] on div "An X shape Close Say thanks! Give a shoutout to [PERSON_NAME] on social or copy…" at bounding box center [663, 490] width 435 height 184
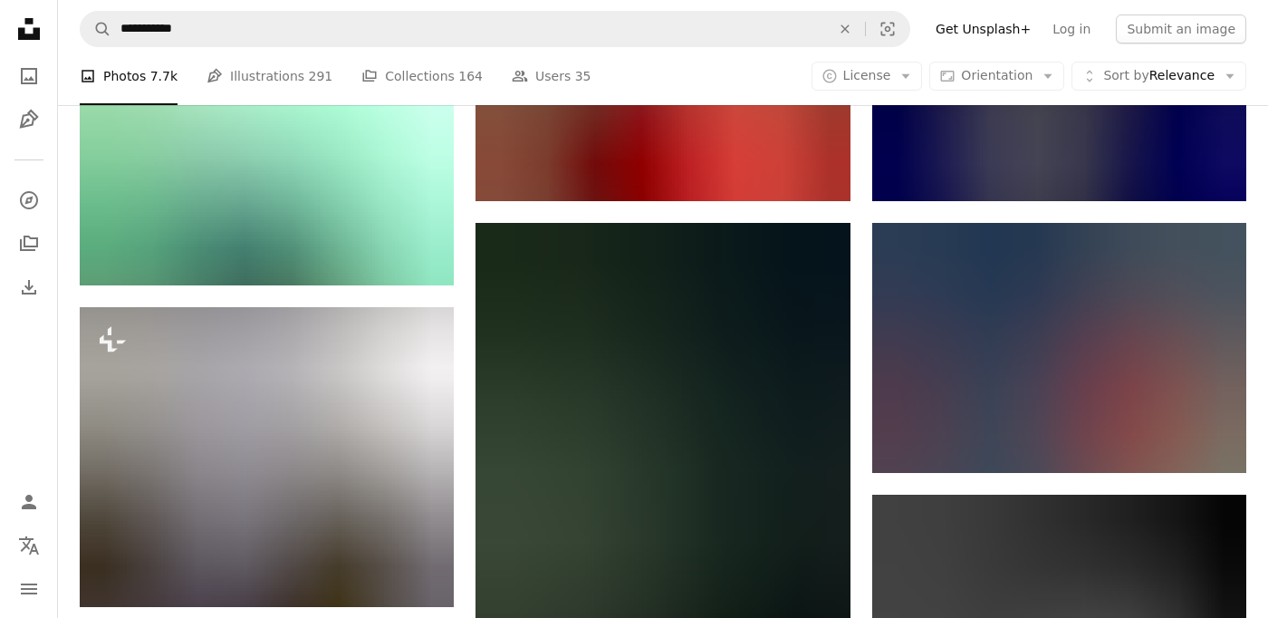
scroll to position [1700, 0]
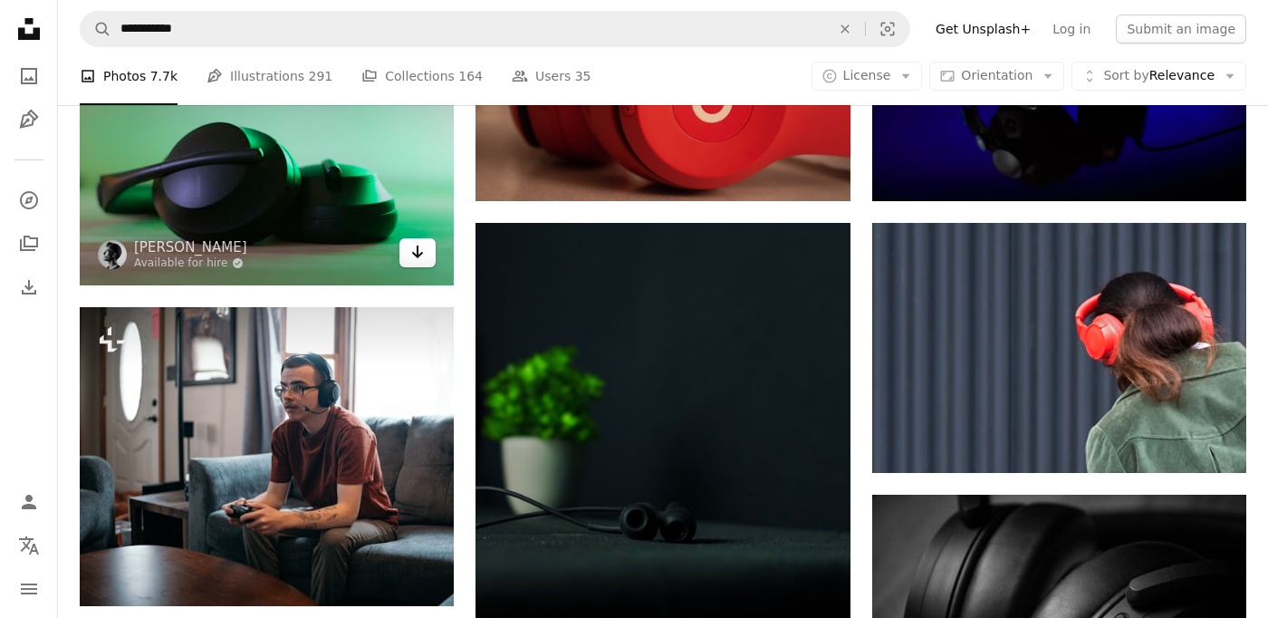
click at [420, 253] on icon "Download" at bounding box center [418, 252] width 12 height 13
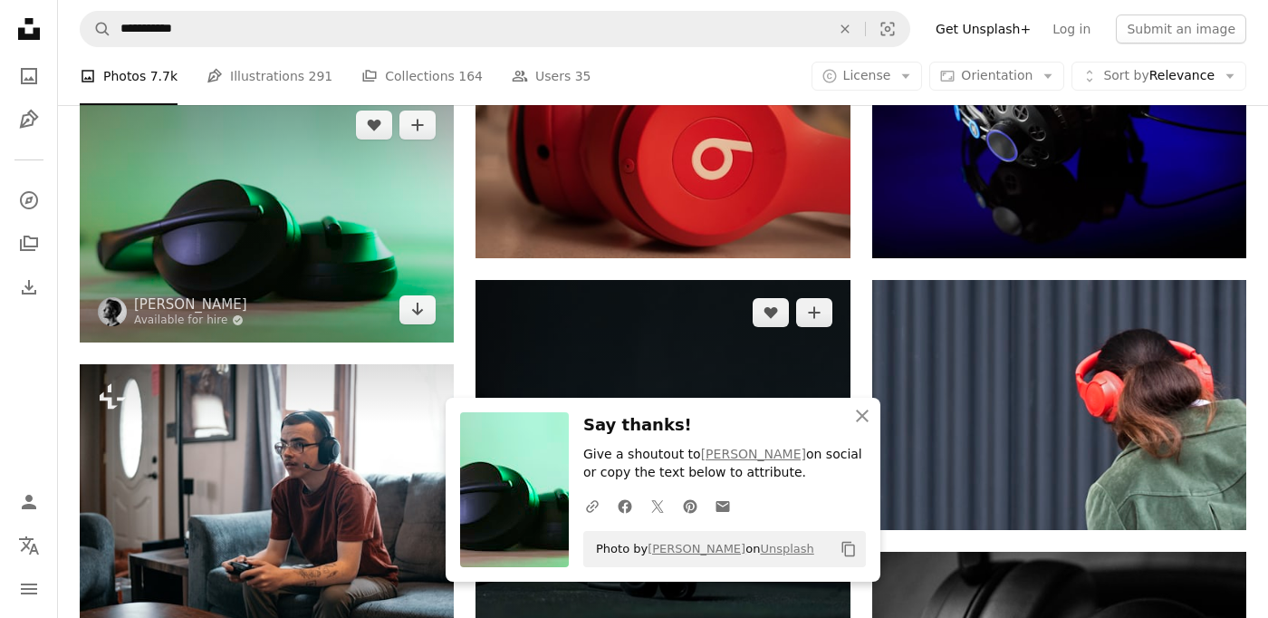
scroll to position [1634, 0]
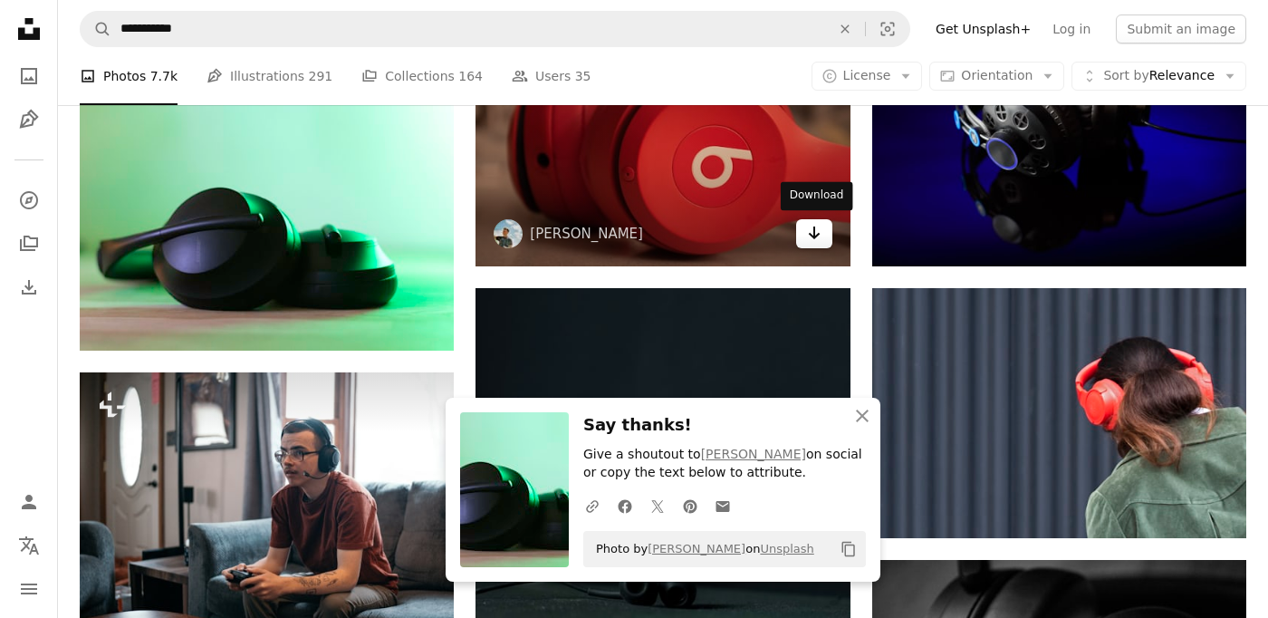
click at [816, 225] on icon "Arrow pointing down" at bounding box center [814, 233] width 14 height 22
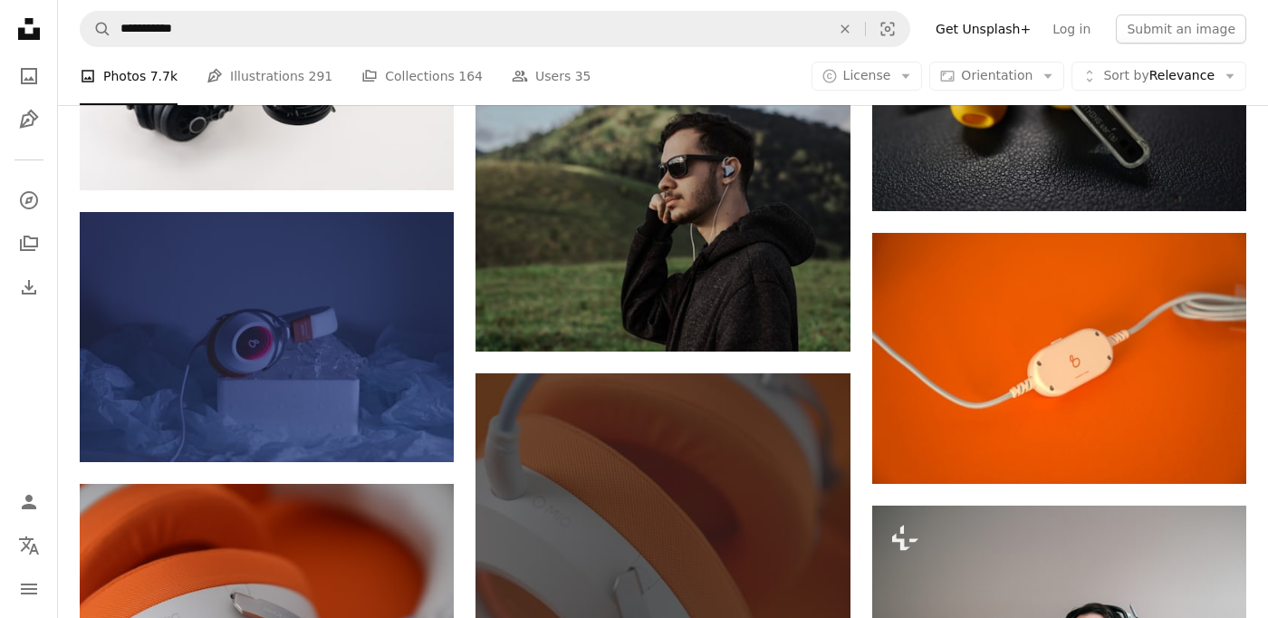
scroll to position [3853, 0]
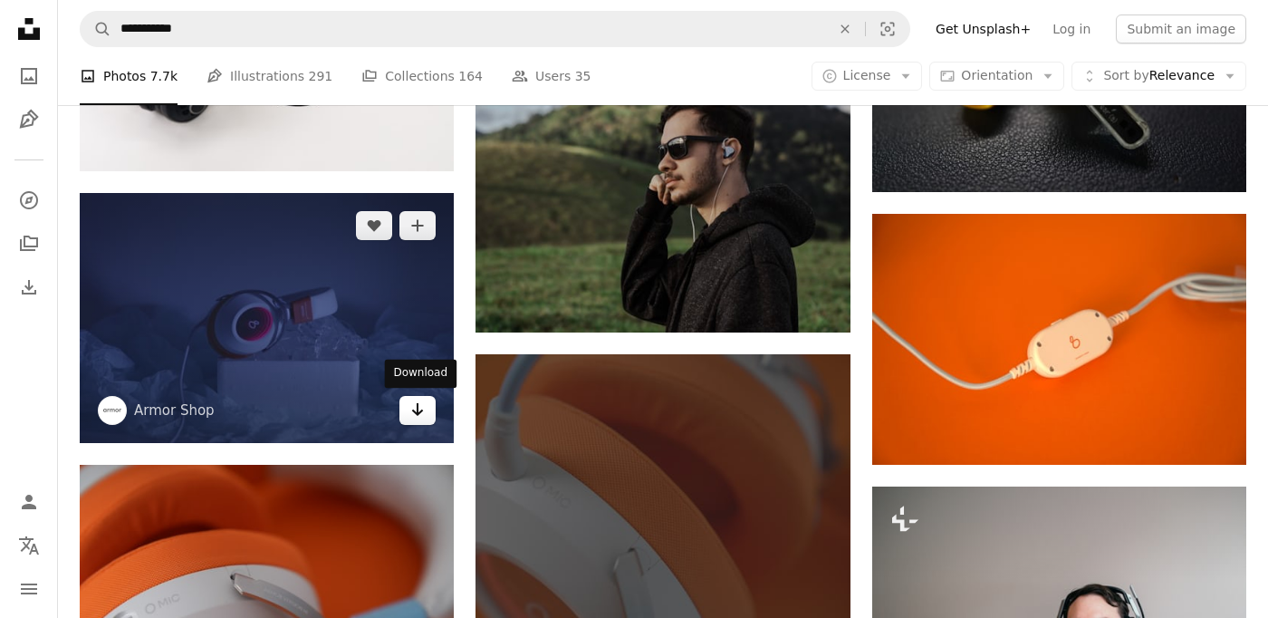
click at [419, 408] on icon "Arrow pointing down" at bounding box center [417, 410] width 14 height 22
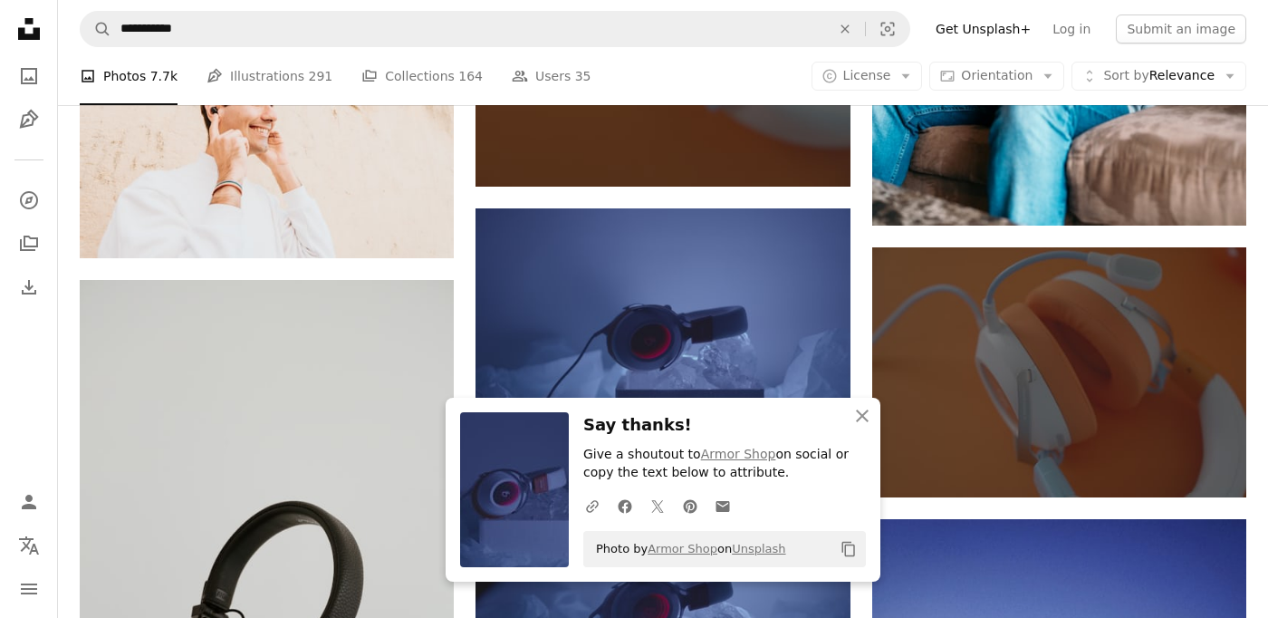
scroll to position [4586, 0]
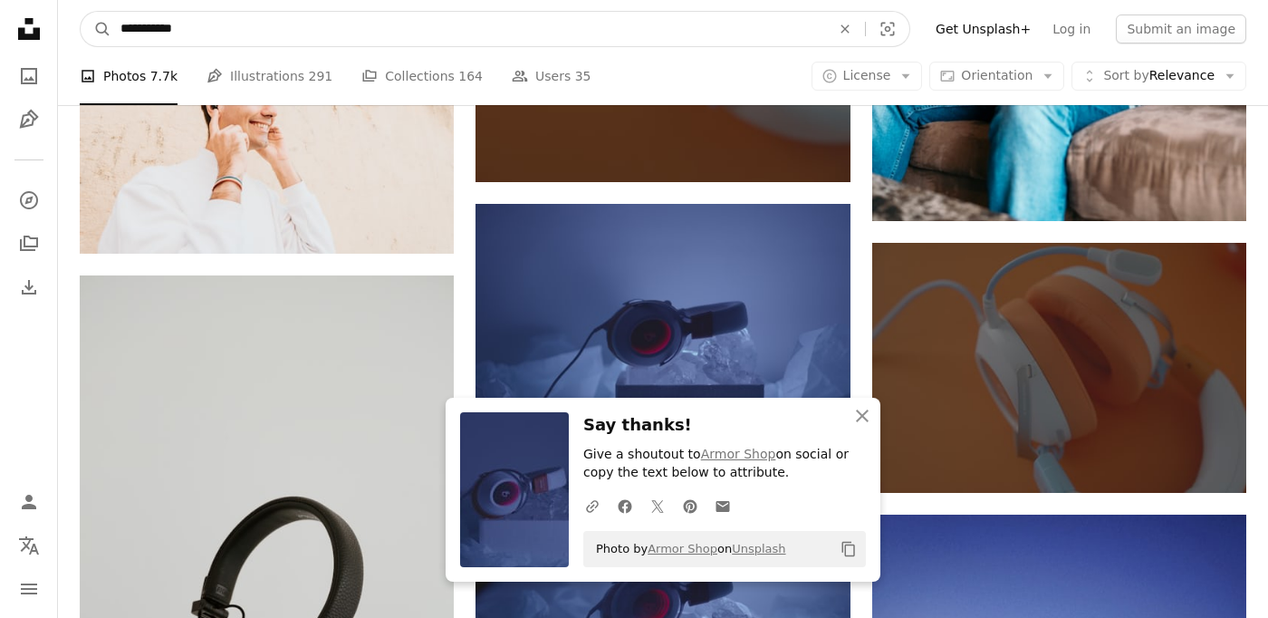
click at [199, 17] on input "**********" at bounding box center [468, 29] width 714 height 34
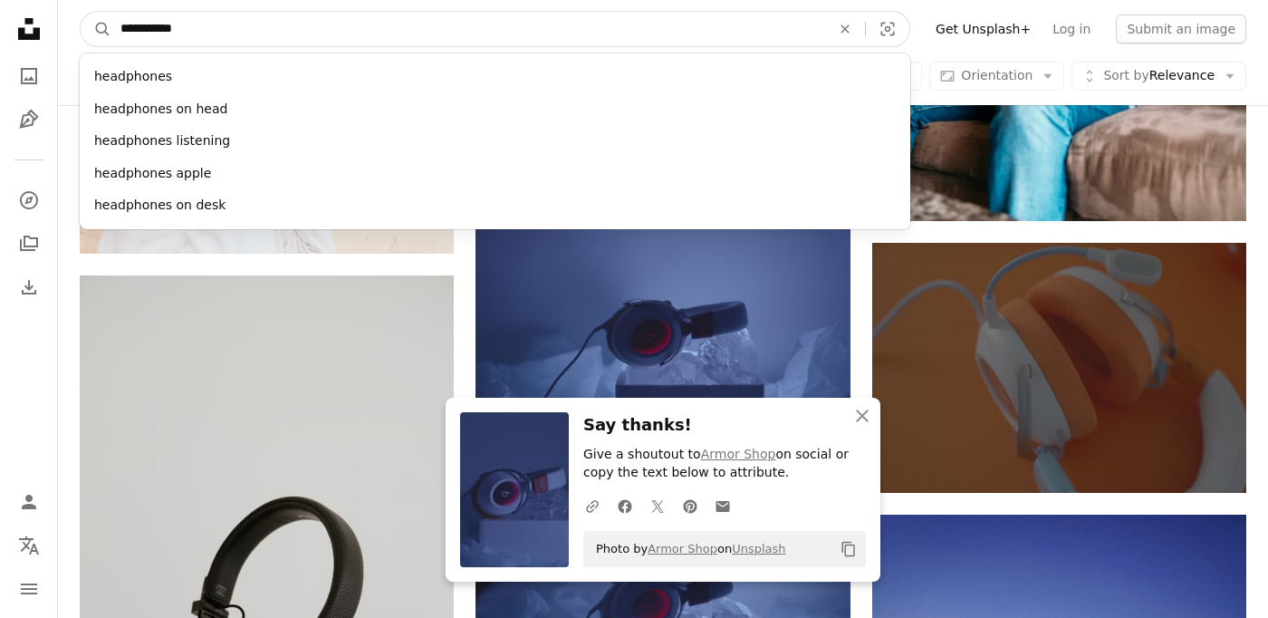
click at [199, 17] on input "**********" at bounding box center [468, 29] width 714 height 34
type input "*"
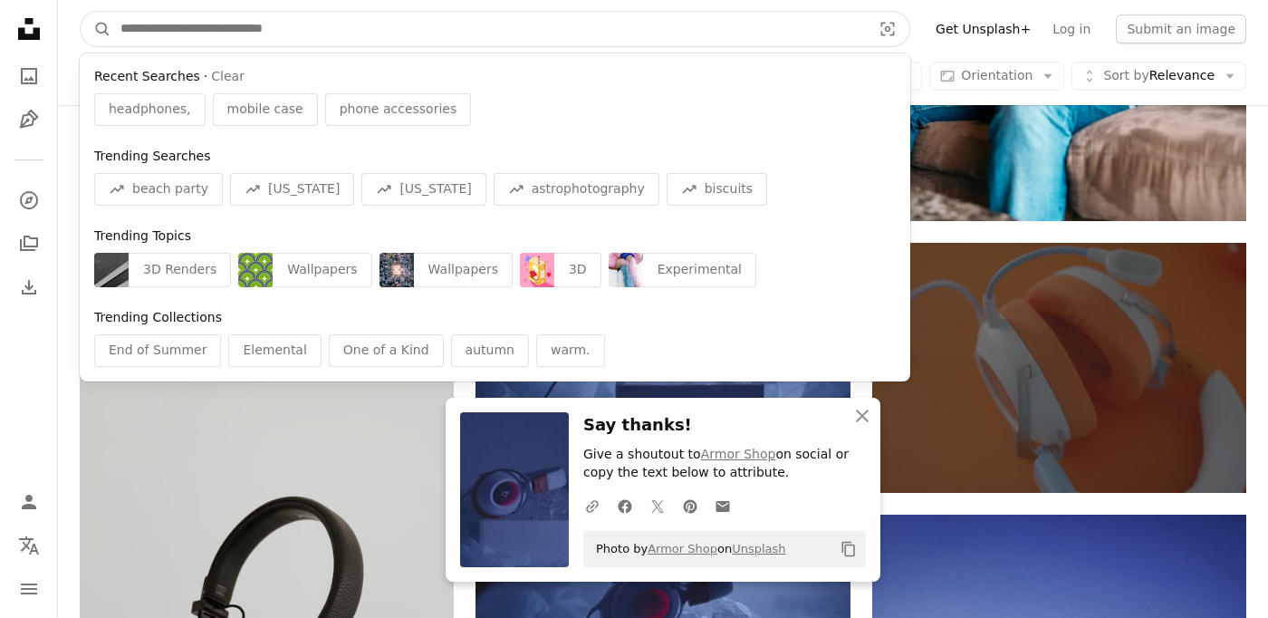
paste input "********"
type input "********"
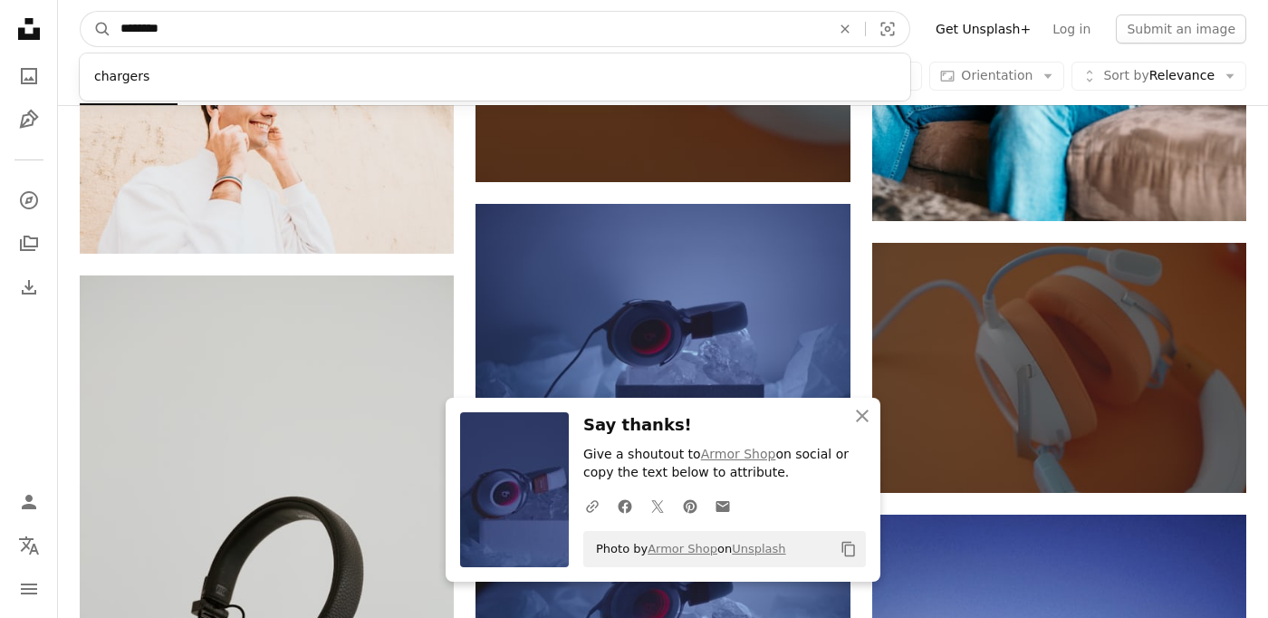
click button "A magnifying glass" at bounding box center [96, 29] width 31 height 34
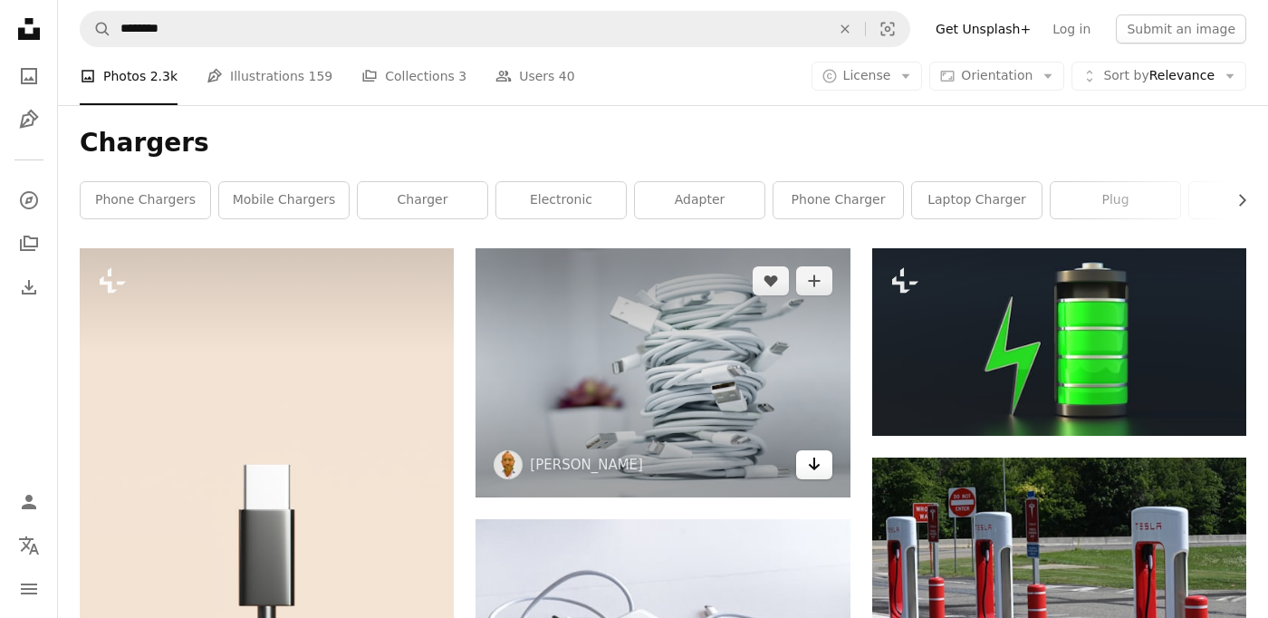
click at [808, 466] on icon "Arrow pointing down" at bounding box center [814, 464] width 14 height 22
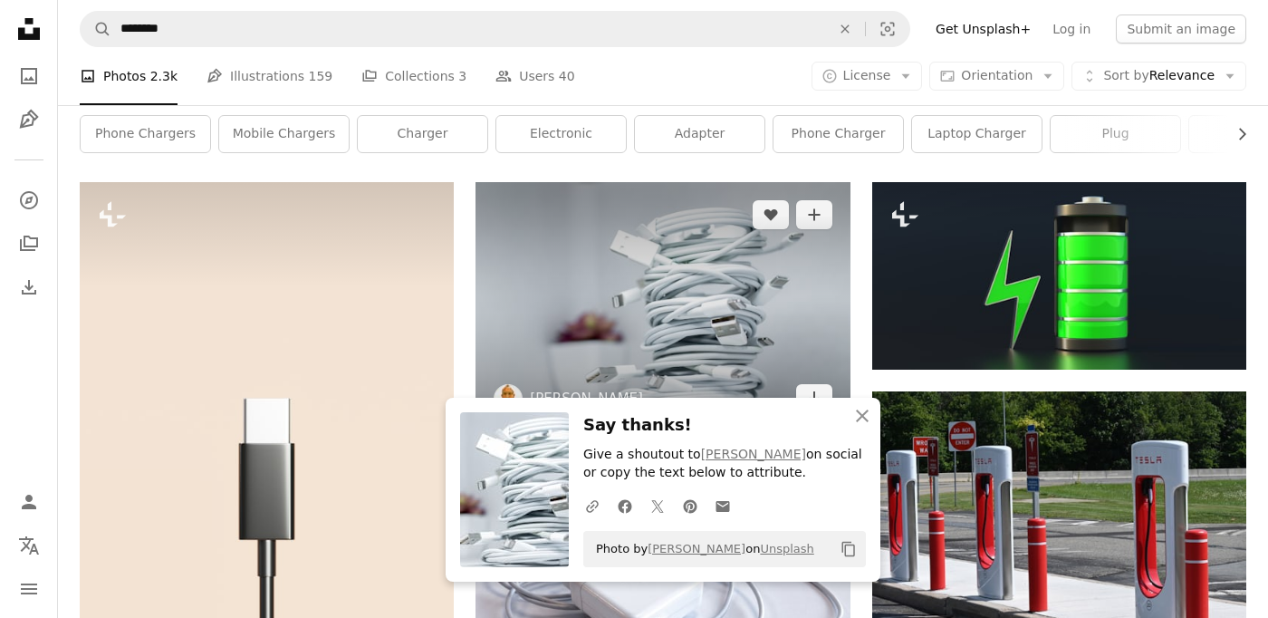
scroll to position [75, 0]
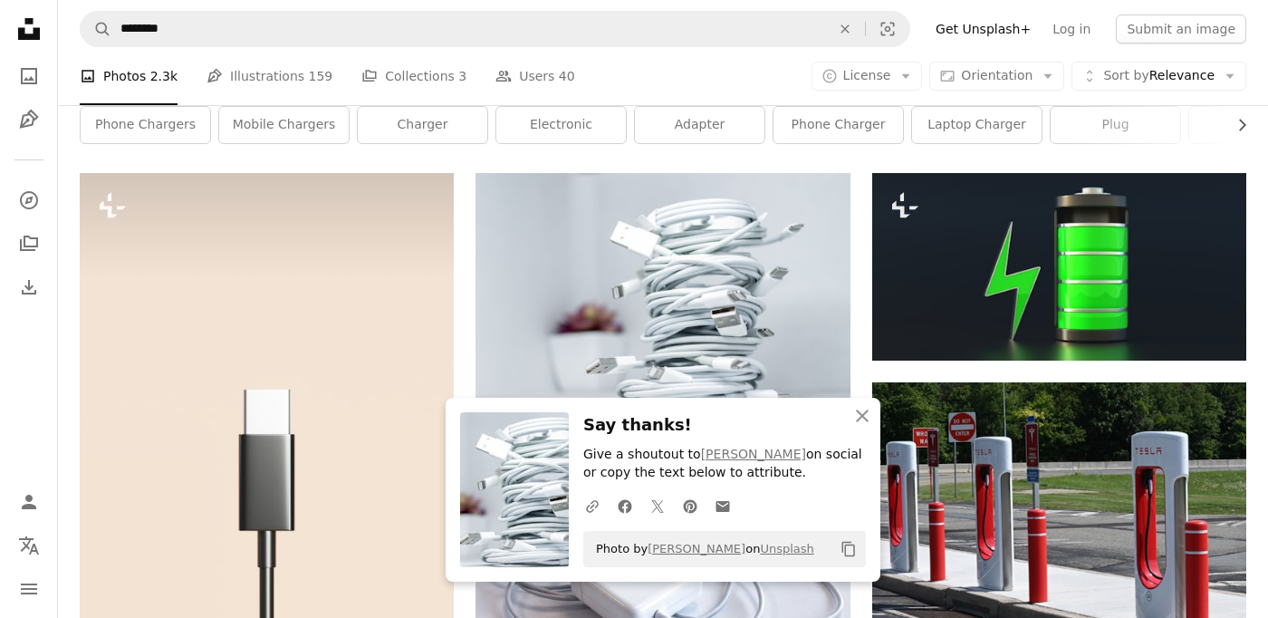
click at [687, 420] on h3 "Say thanks!" at bounding box center [724, 425] width 283 height 26
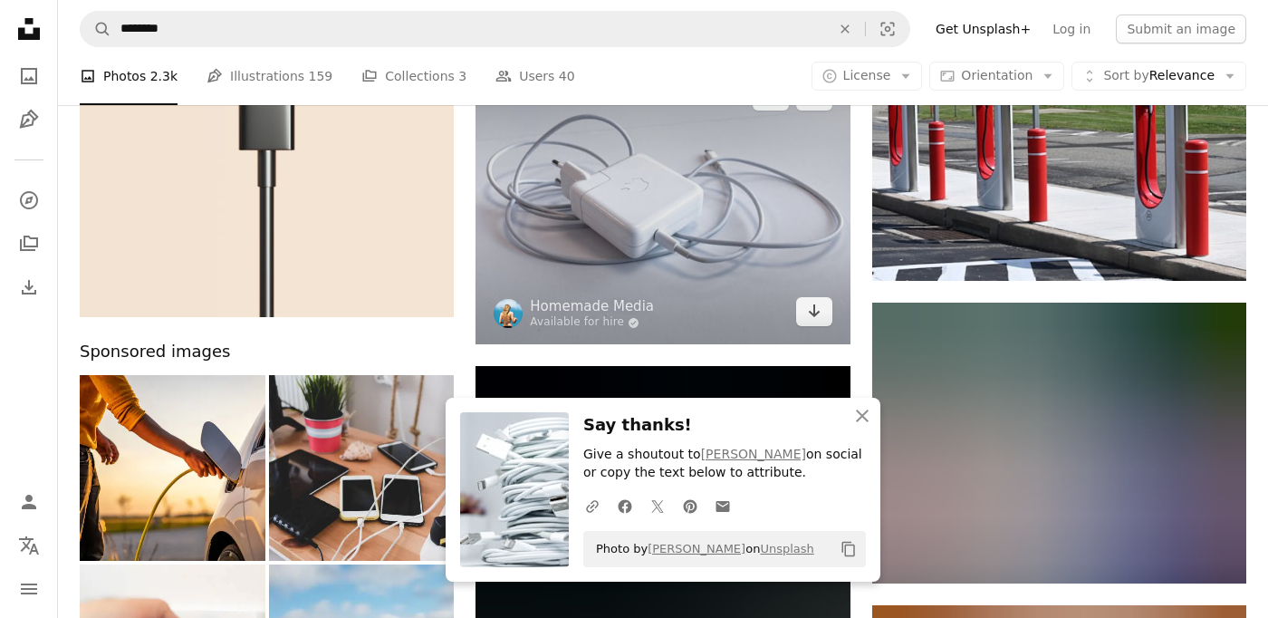
scroll to position [457, 0]
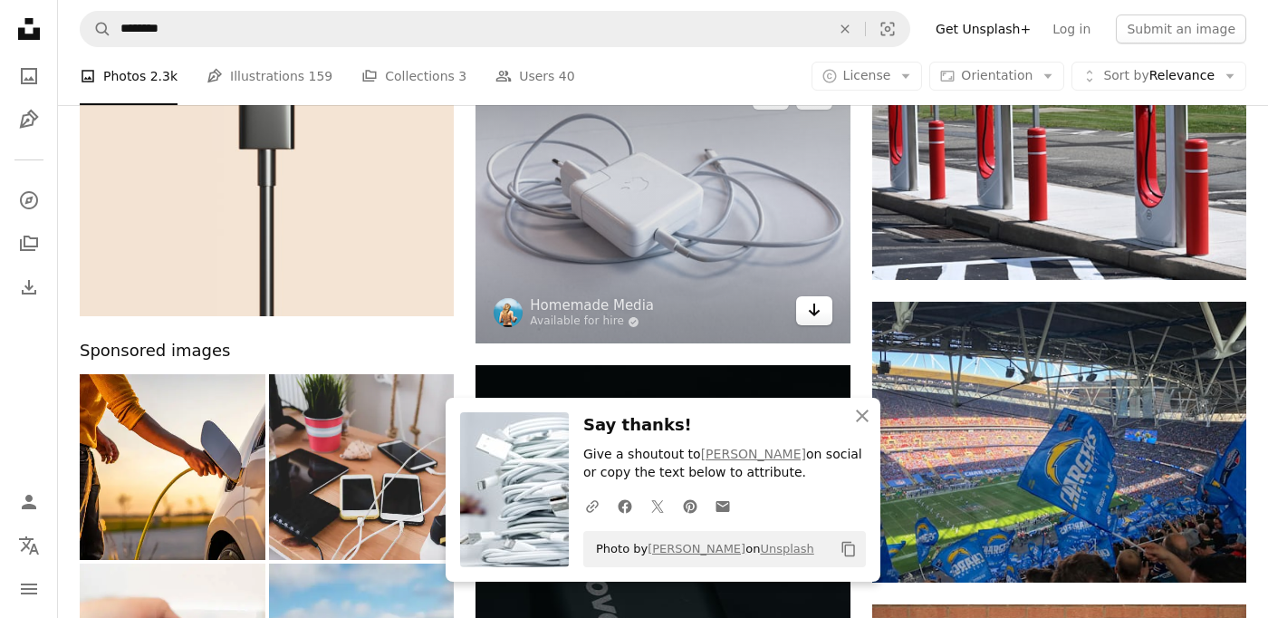
click at [820, 313] on icon "Arrow pointing down" at bounding box center [814, 310] width 14 height 22
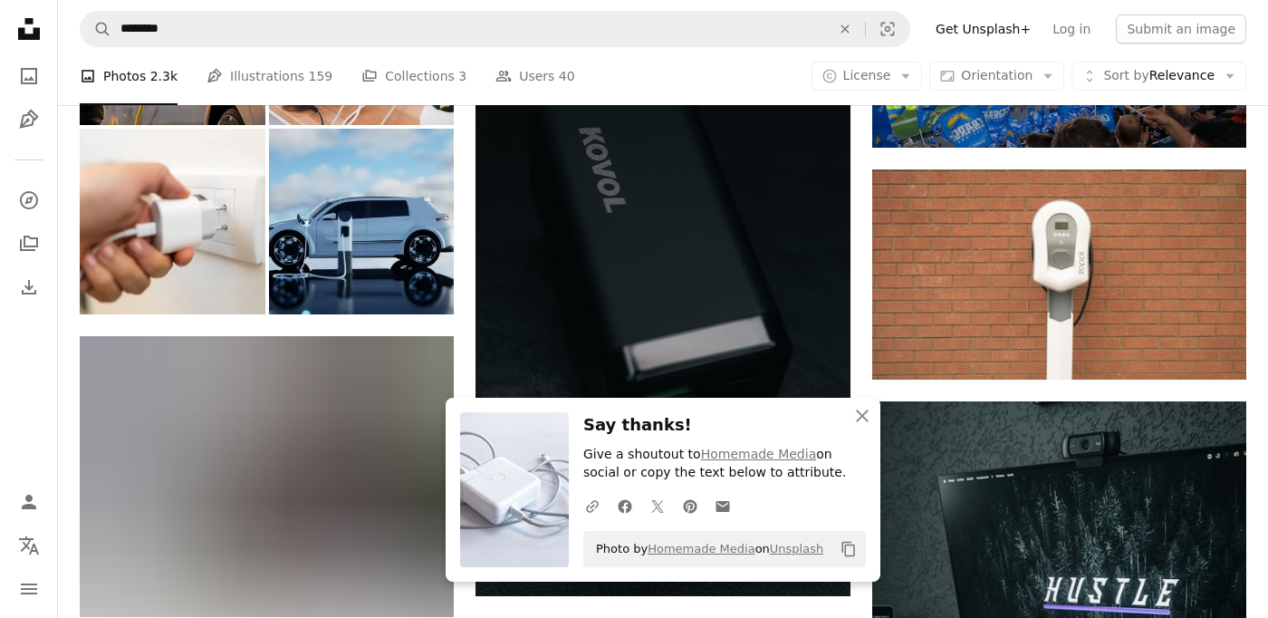
scroll to position [893, 0]
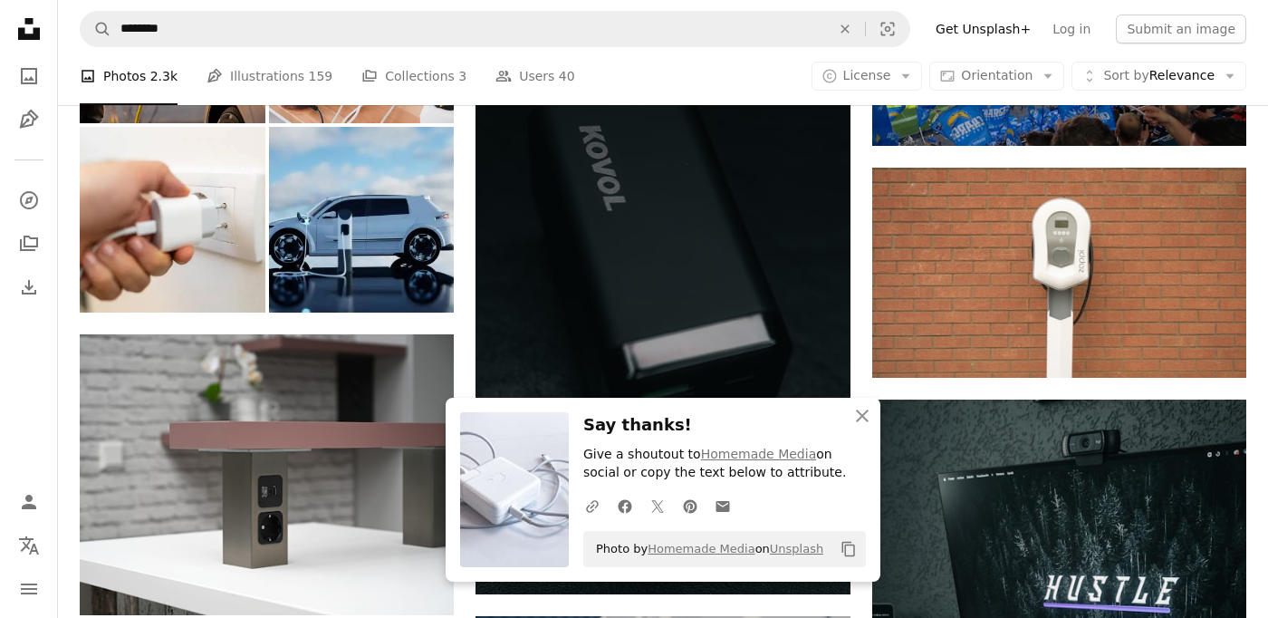
click at [767, 426] on h3 "Say thanks!" at bounding box center [724, 425] width 283 height 26
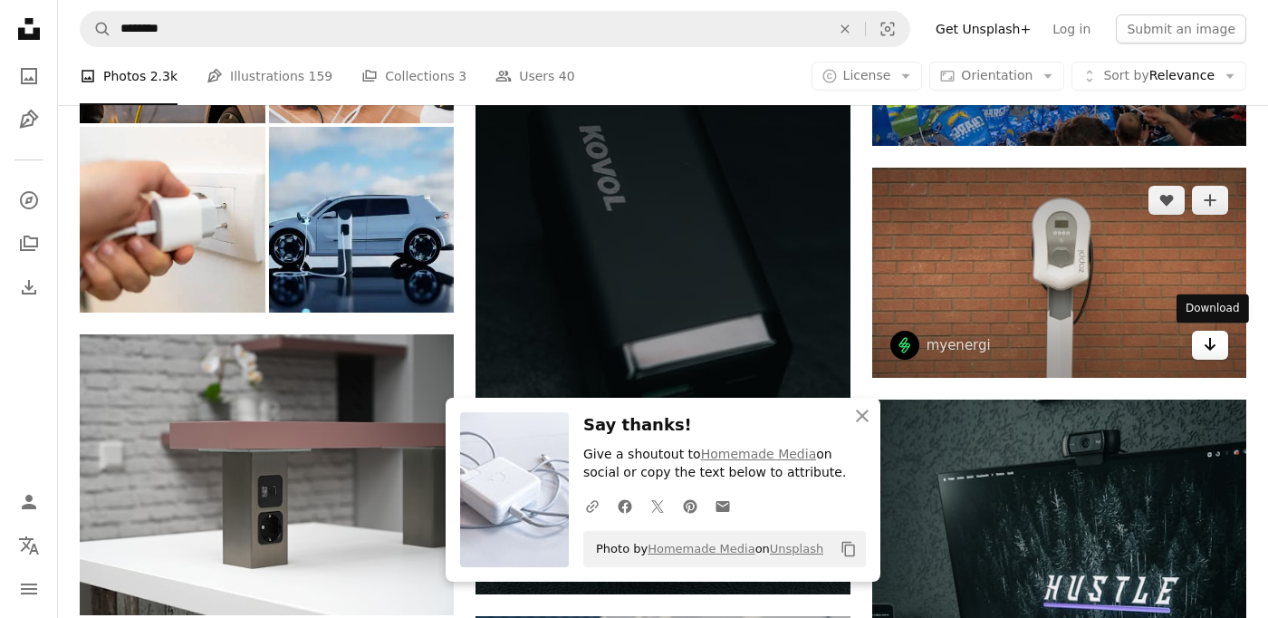
click at [1206, 342] on icon "Arrow pointing down" at bounding box center [1210, 344] width 14 height 22
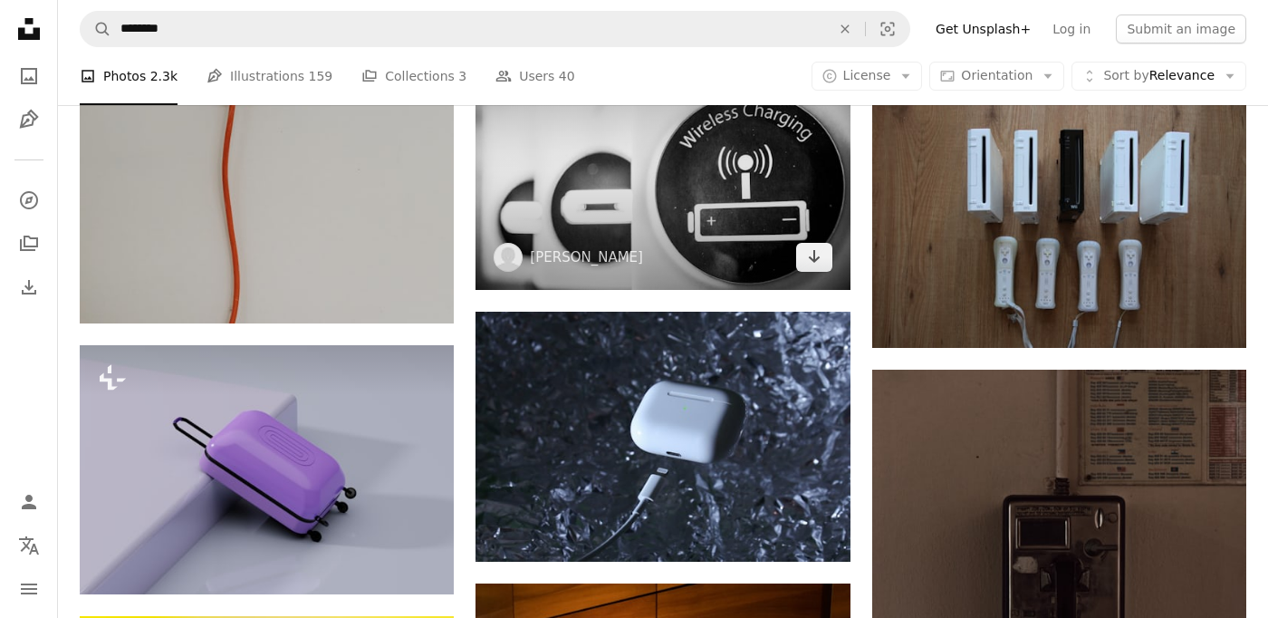
scroll to position [5070, 0]
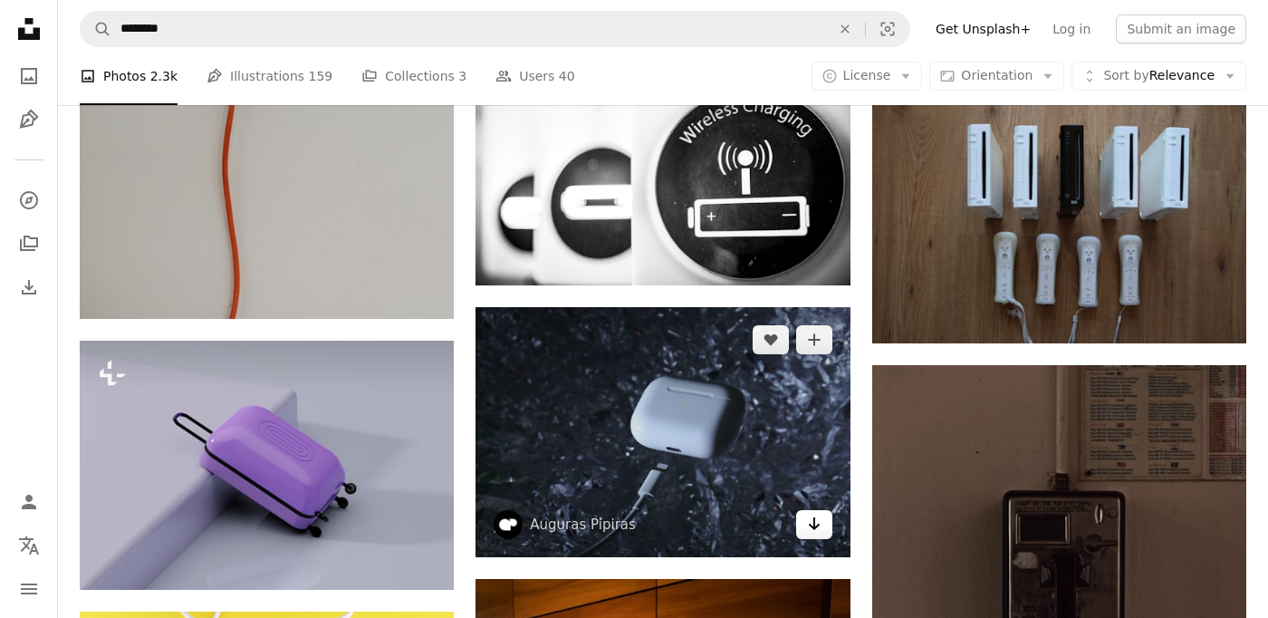
click at [816, 525] on icon "Download" at bounding box center [814, 523] width 12 height 13
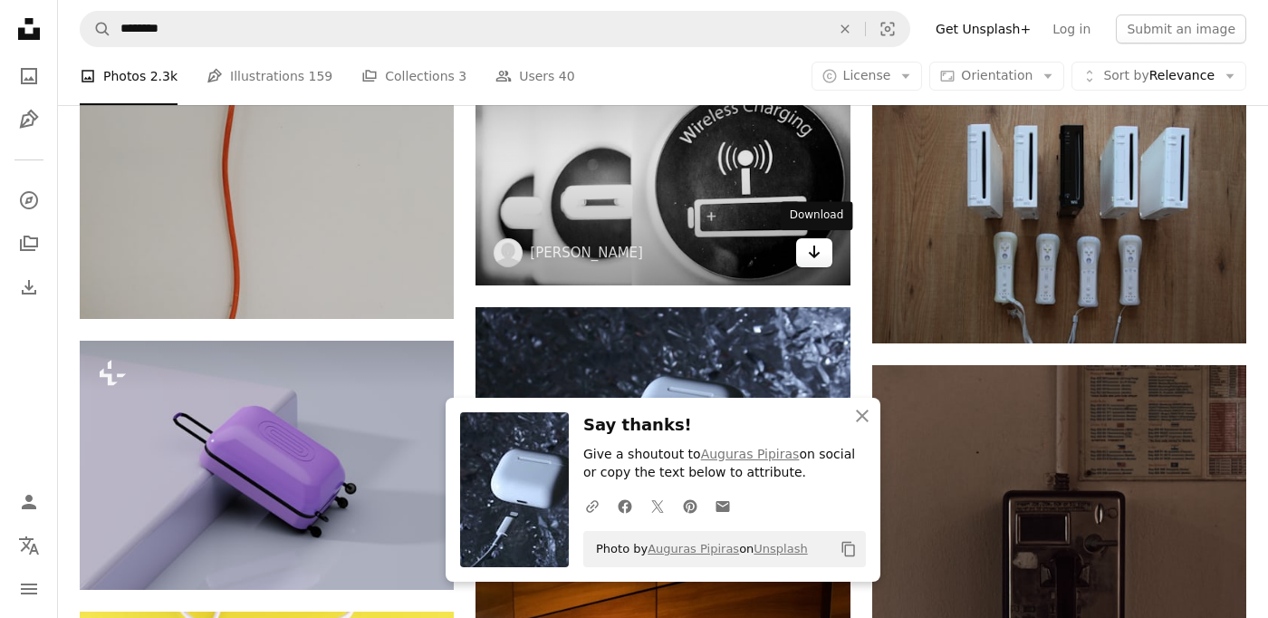
click at [813, 258] on icon "Arrow pointing down" at bounding box center [814, 252] width 14 height 22
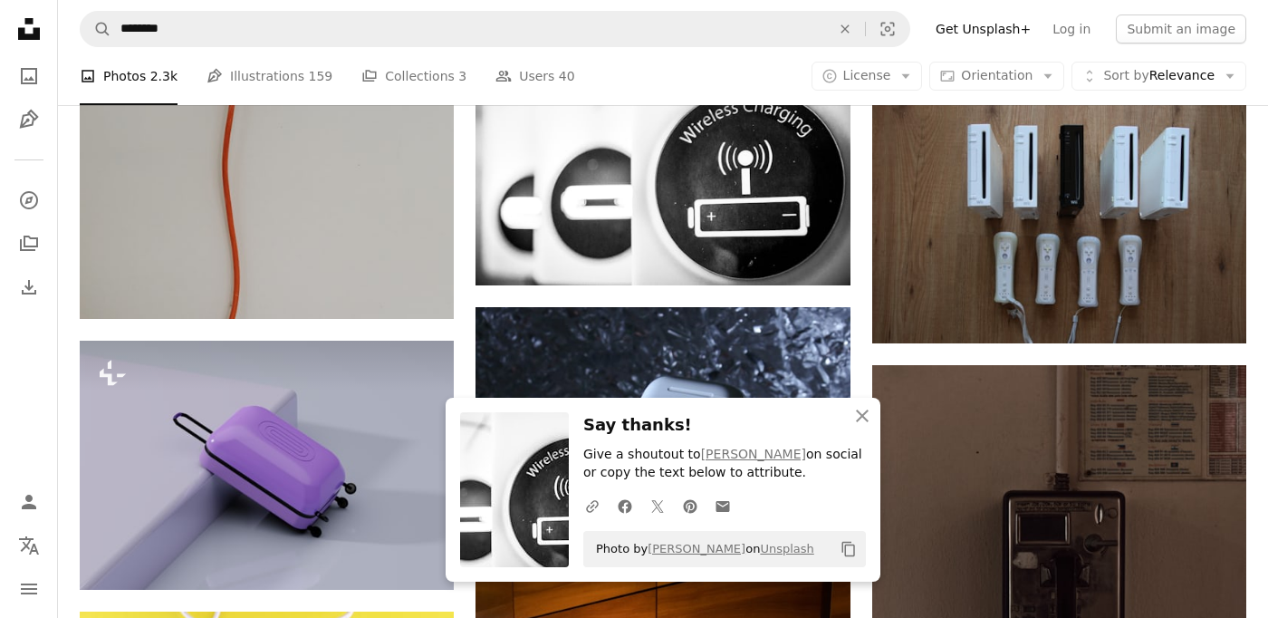
click at [769, 426] on h3 "Say thanks!" at bounding box center [724, 425] width 283 height 26
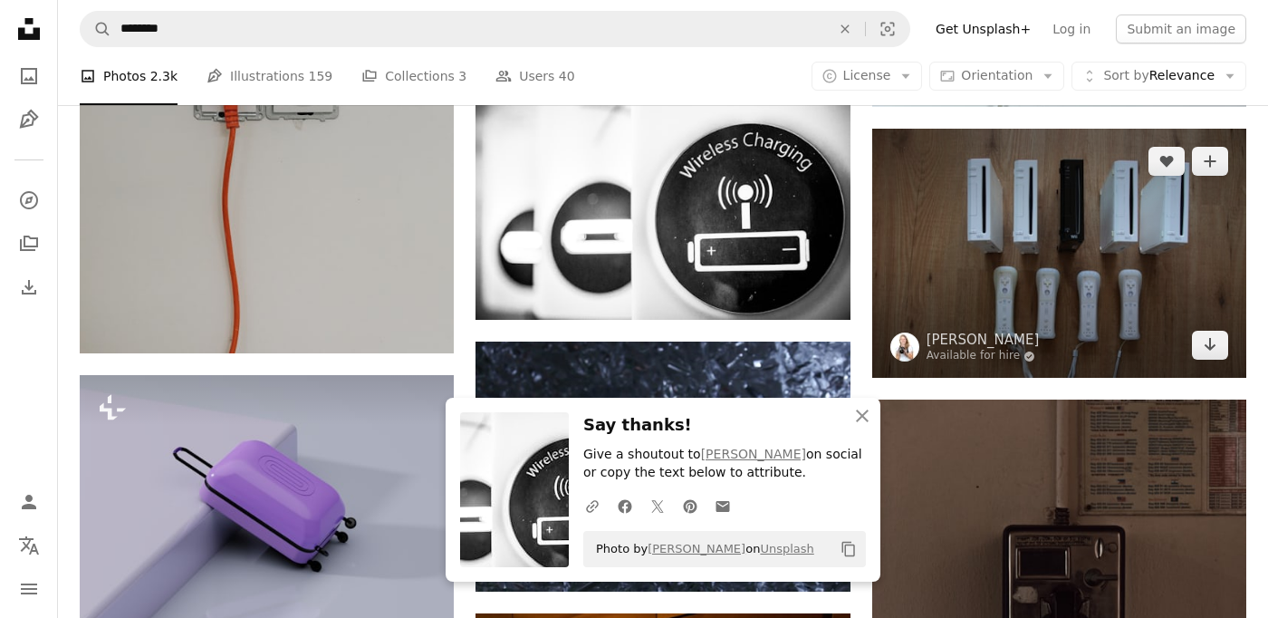
scroll to position [5017, 0]
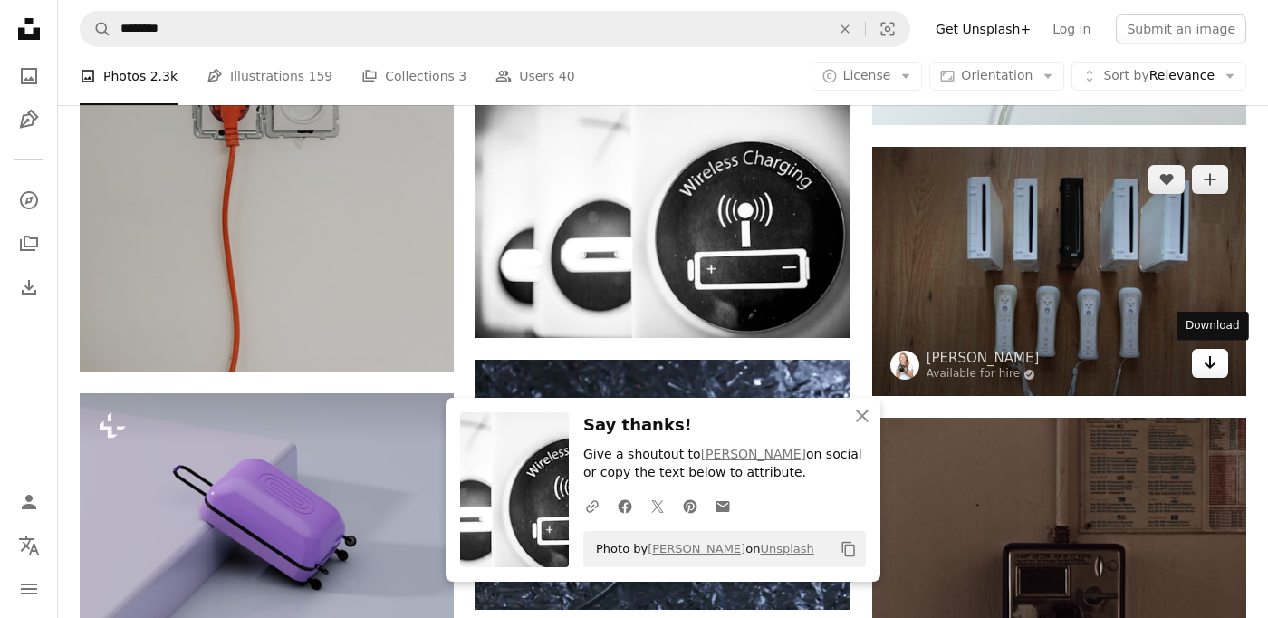
click at [1214, 364] on icon "Arrow pointing down" at bounding box center [1210, 363] width 14 height 22
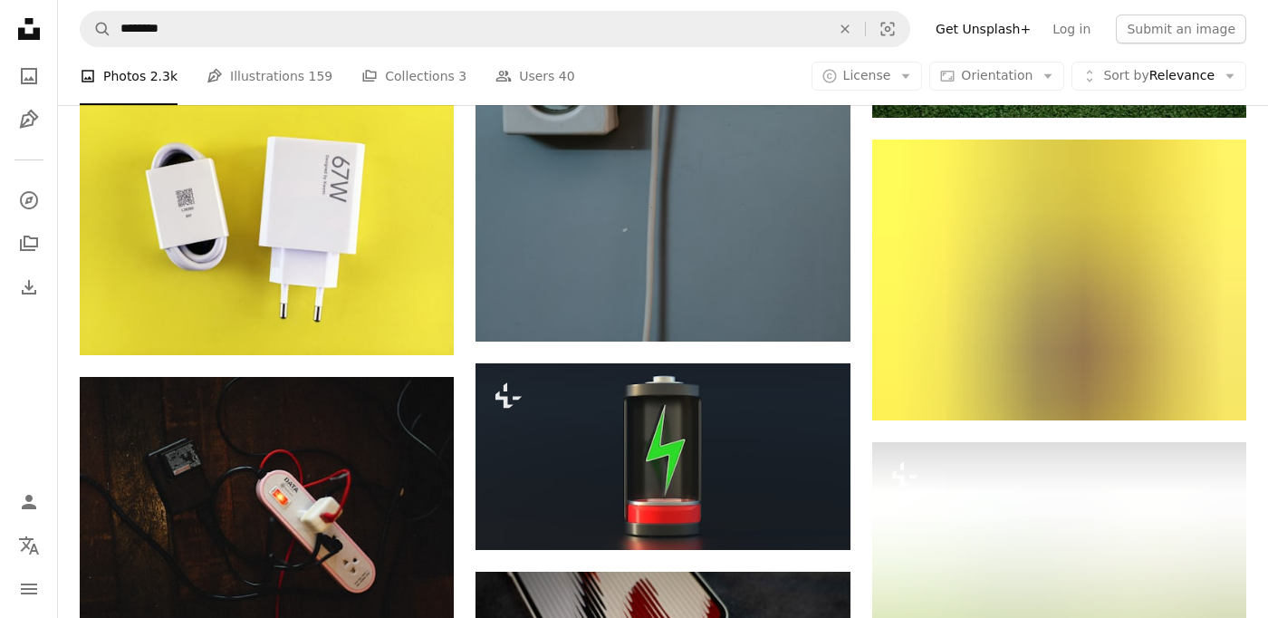
scroll to position [6451, 0]
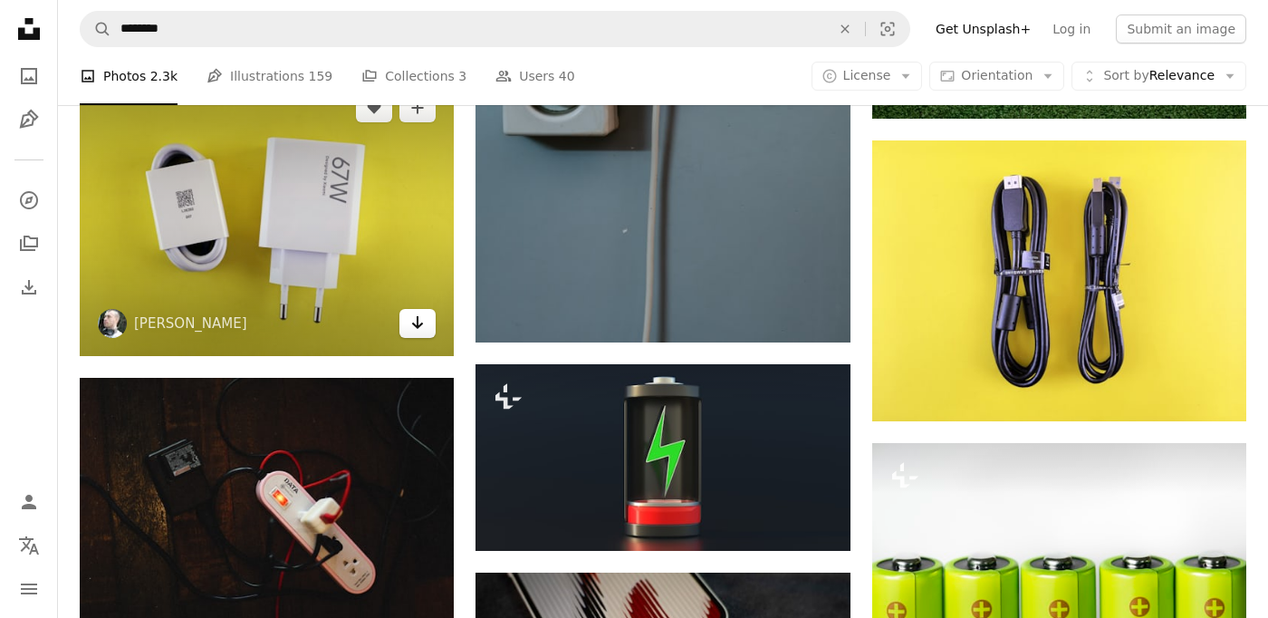
click at [419, 317] on icon "Download" at bounding box center [418, 322] width 12 height 13
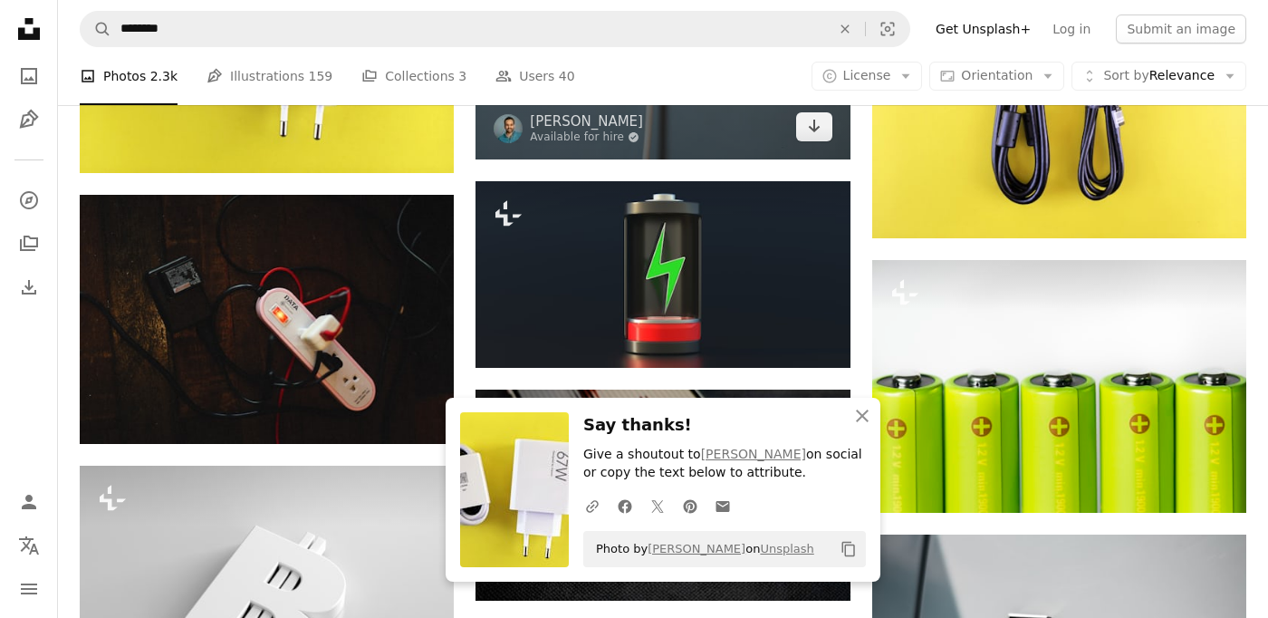
scroll to position [6631, 0]
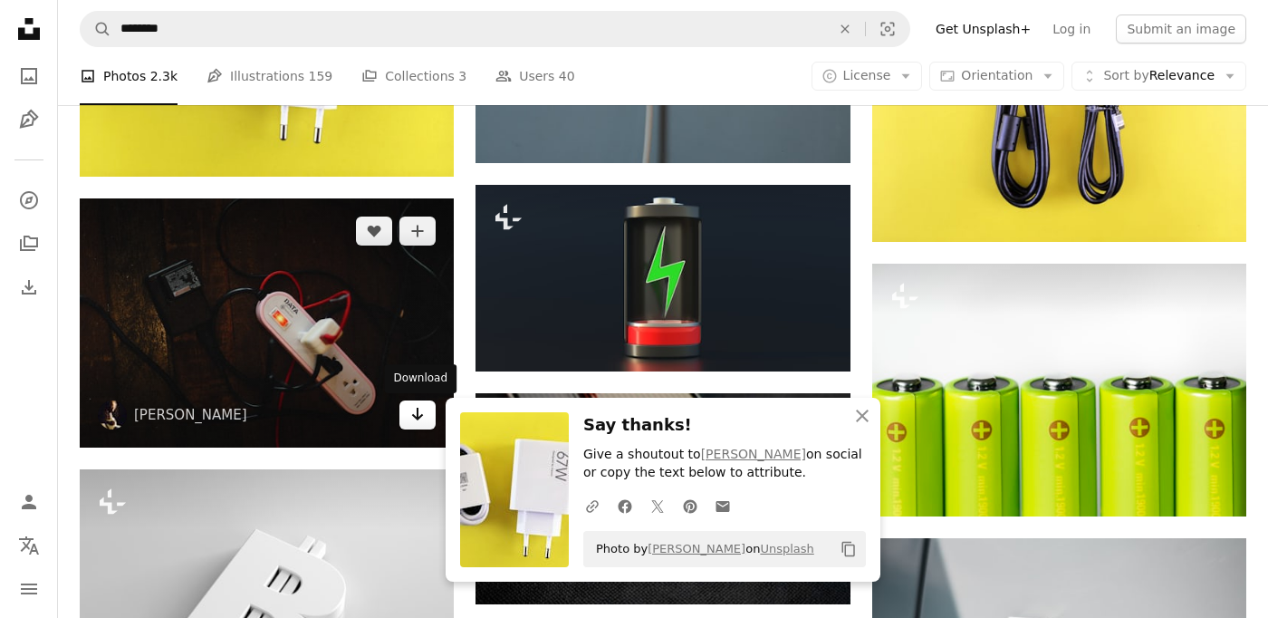
click at [415, 410] on icon "Arrow pointing down" at bounding box center [417, 414] width 14 height 22
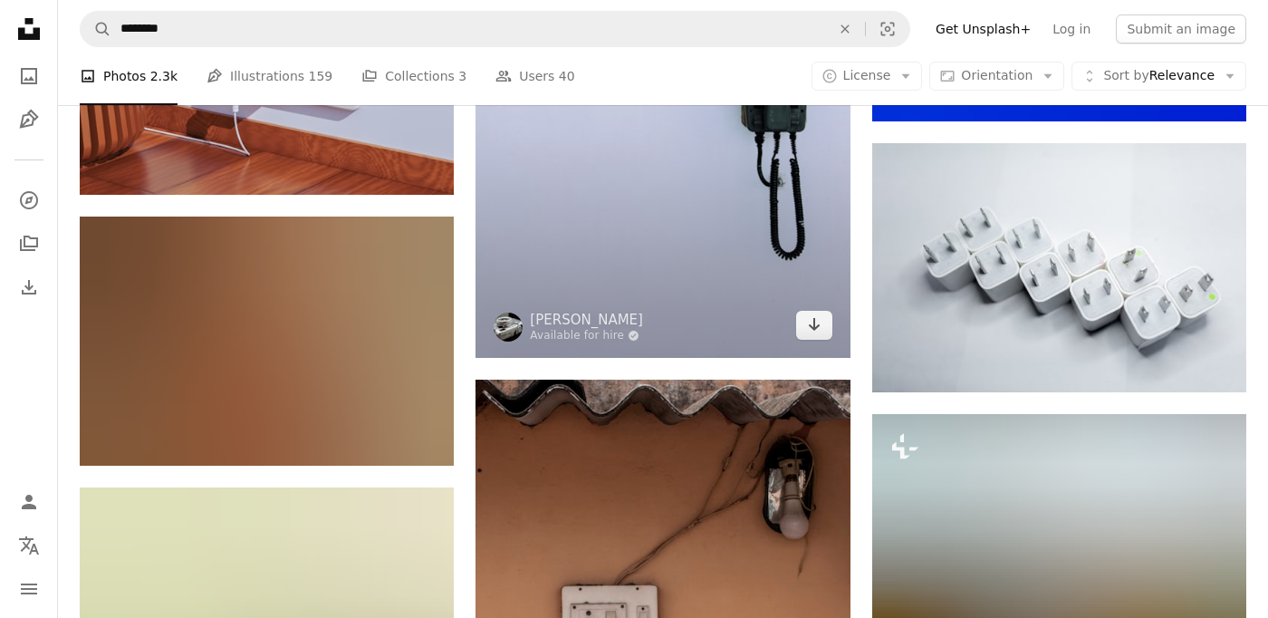
scroll to position [9021, 0]
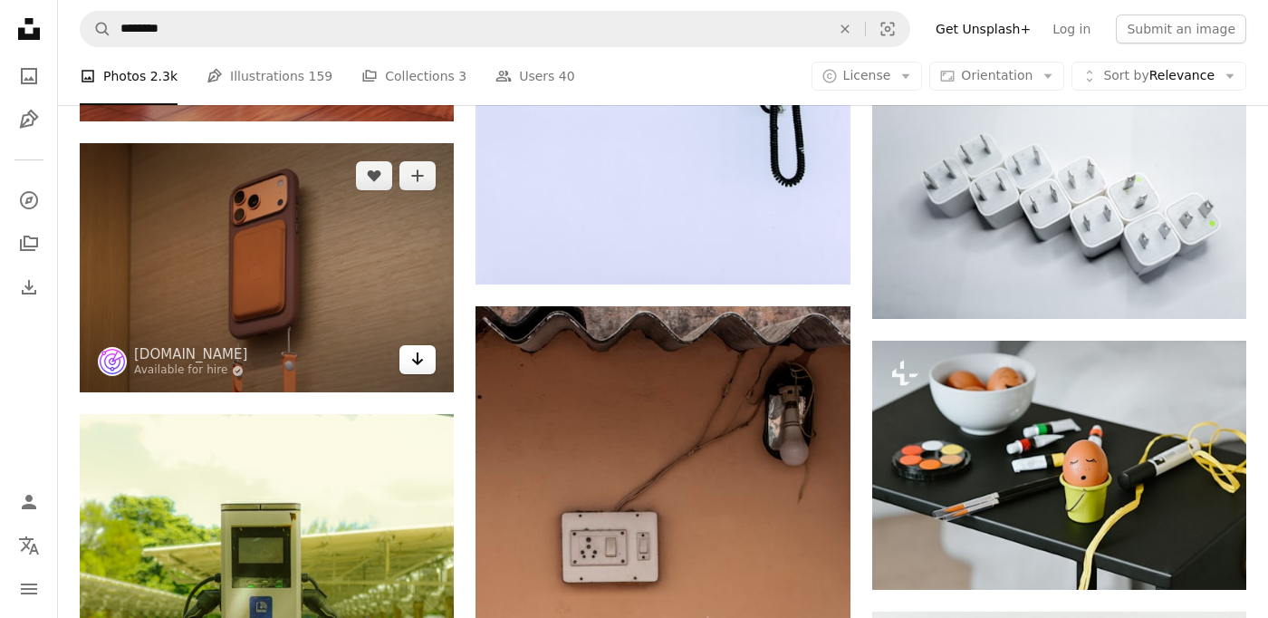
click at [423, 355] on icon "Arrow pointing down" at bounding box center [417, 359] width 14 height 22
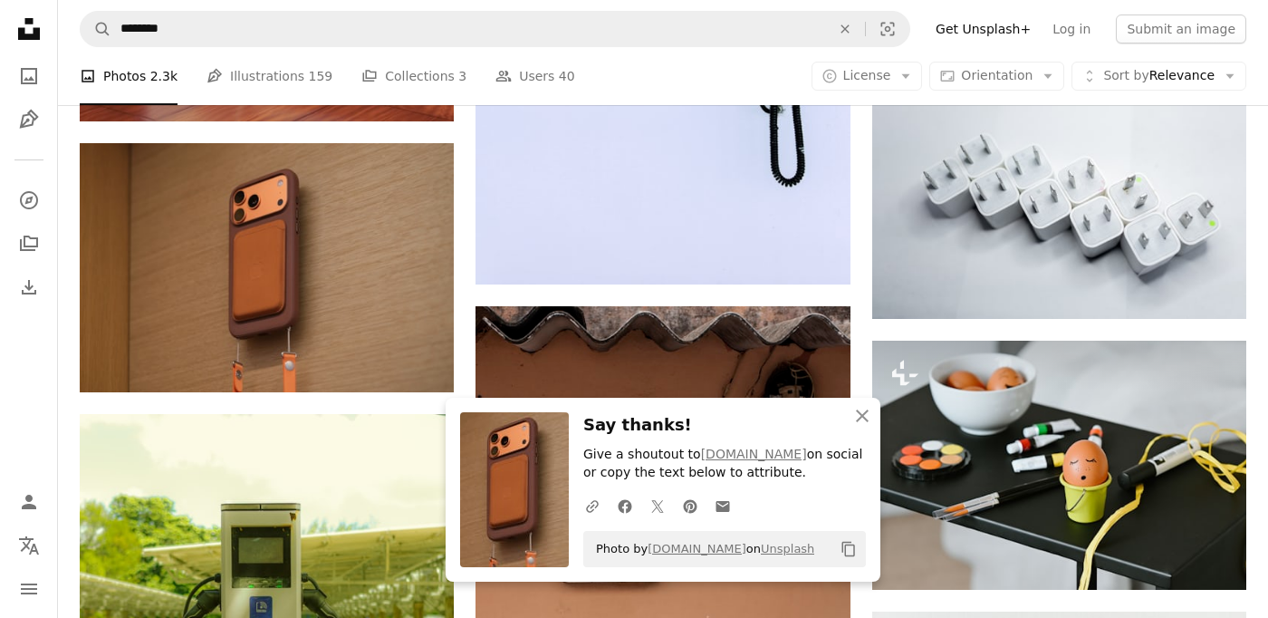
click at [786, 414] on h3 "Say thanks!" at bounding box center [724, 425] width 283 height 26
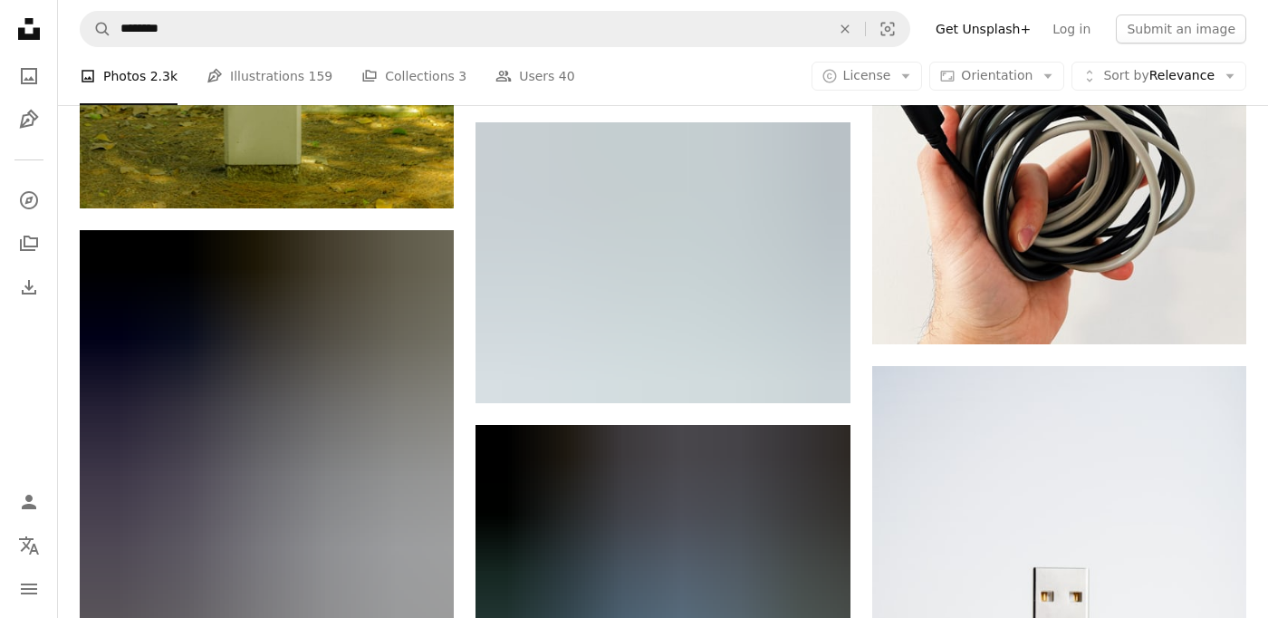
scroll to position [9787, 0]
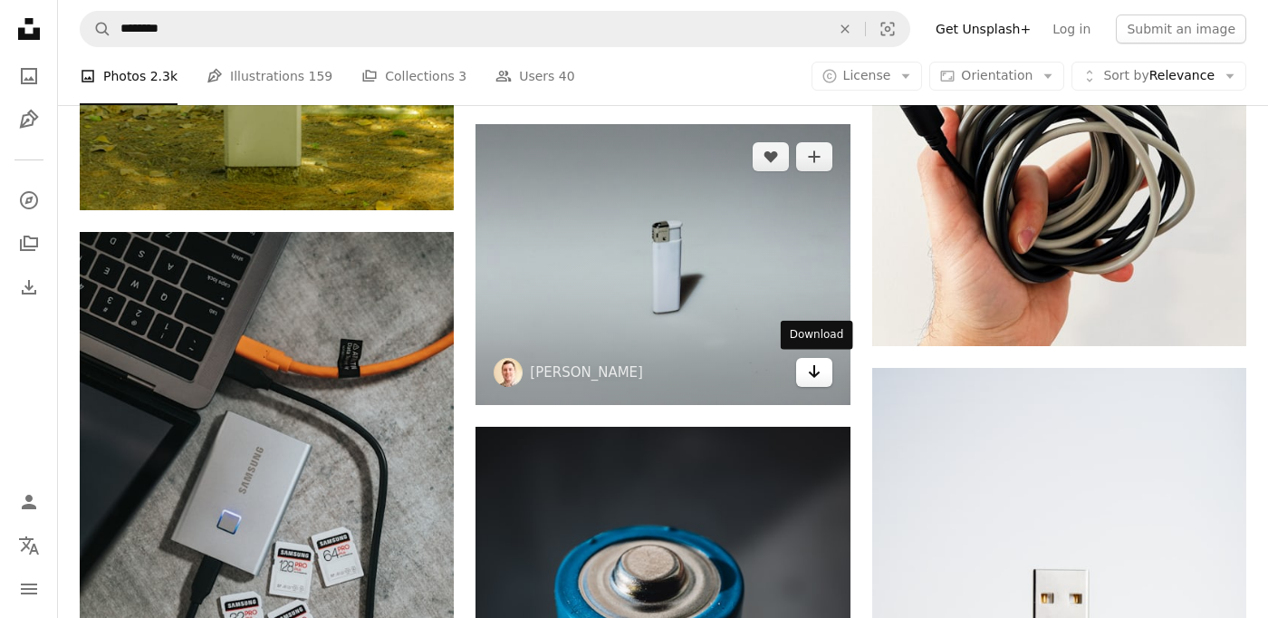
click at [822, 371] on link "Arrow pointing down" at bounding box center [814, 372] width 36 height 29
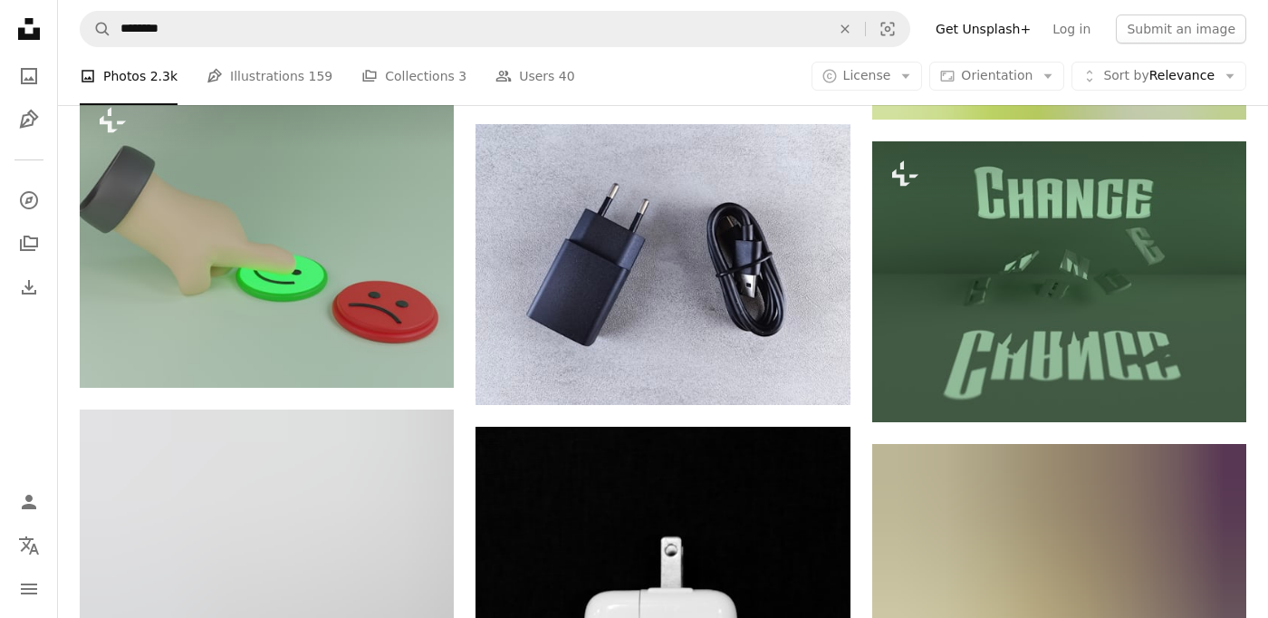
scroll to position [11380, 0]
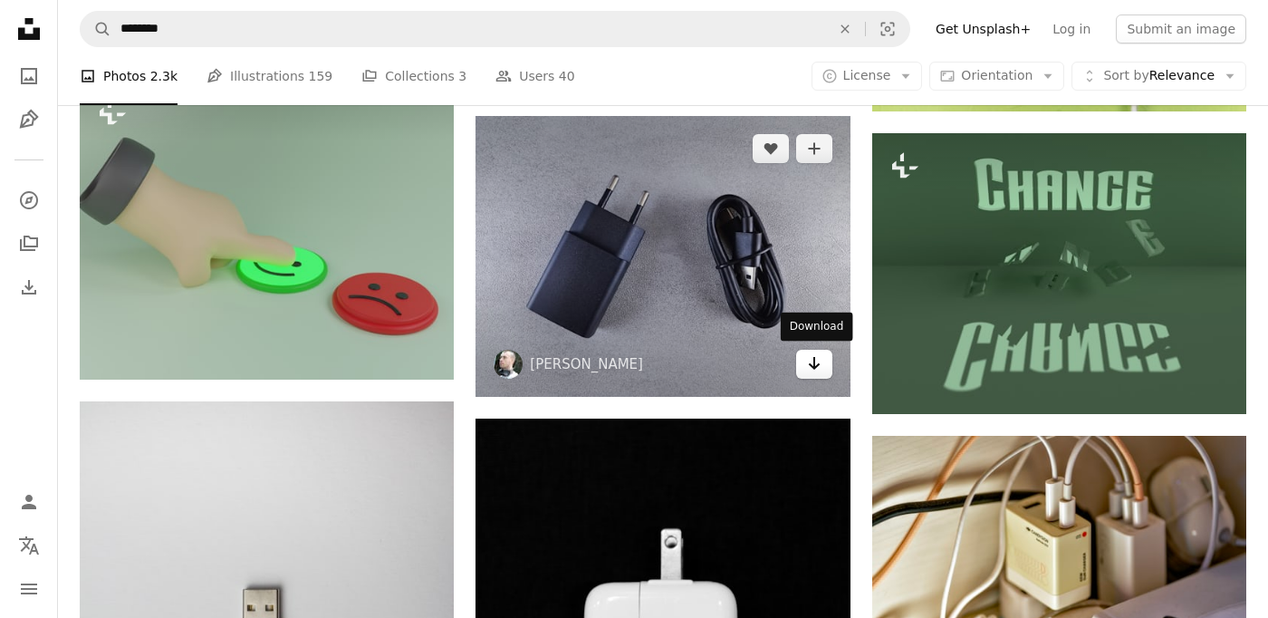
click at [815, 355] on icon "Arrow pointing down" at bounding box center [814, 363] width 14 height 22
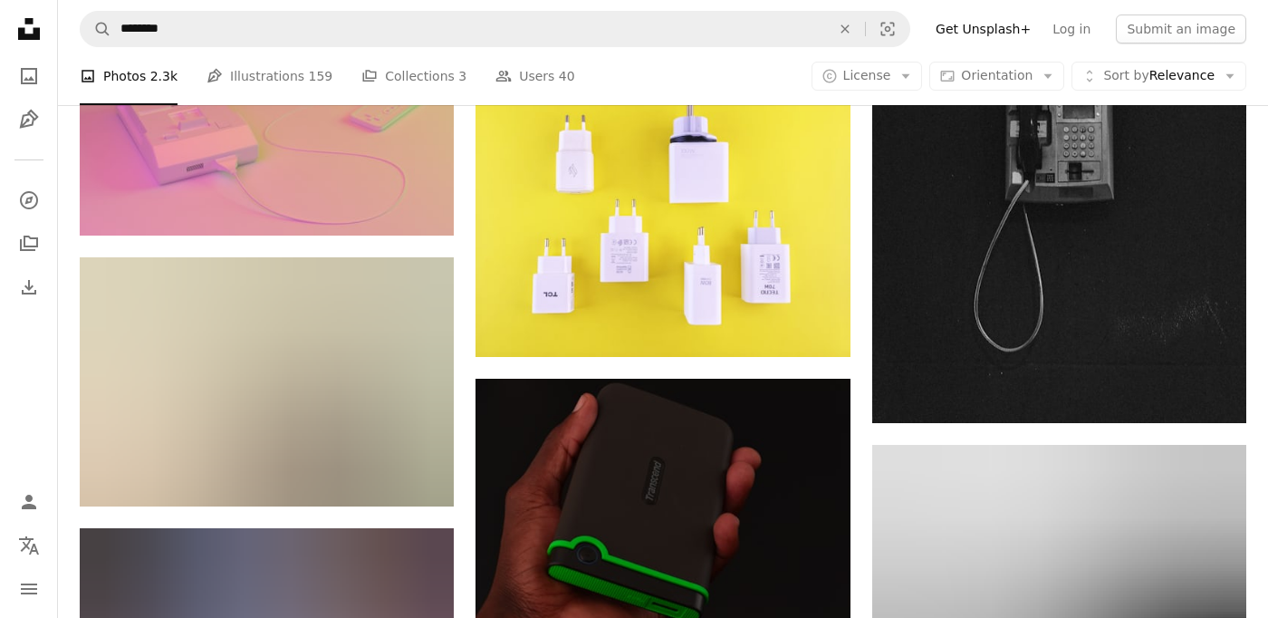
scroll to position [12838, 0]
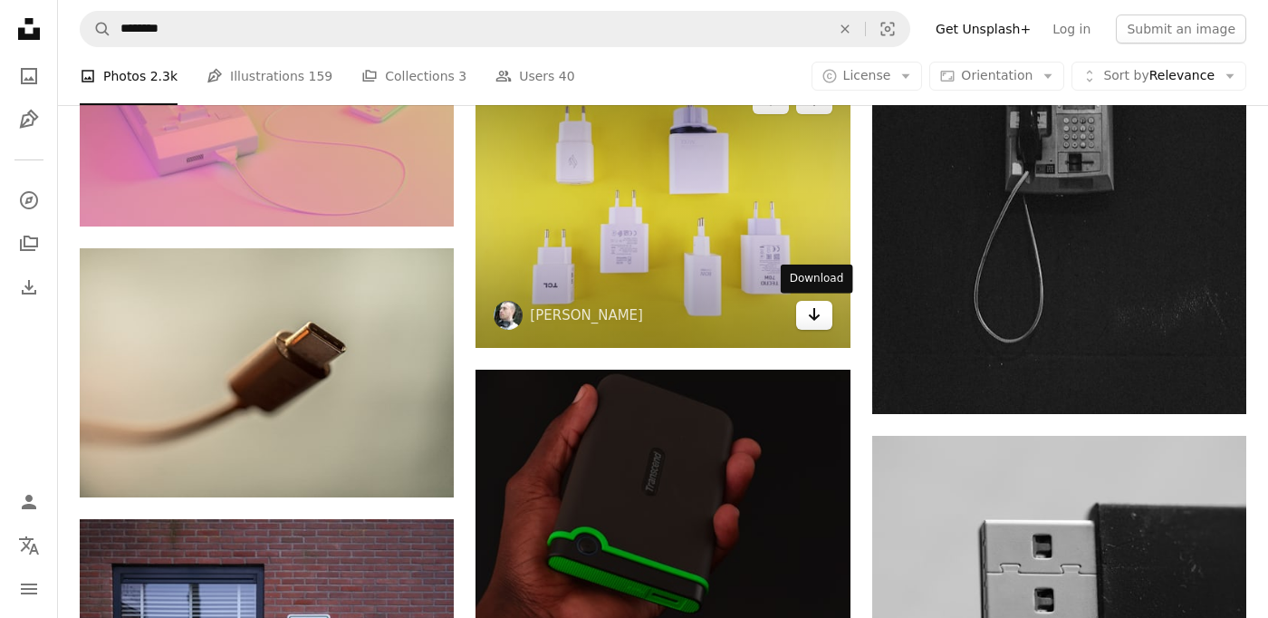
click at [811, 311] on icon "Arrow pointing down" at bounding box center [814, 314] width 14 height 22
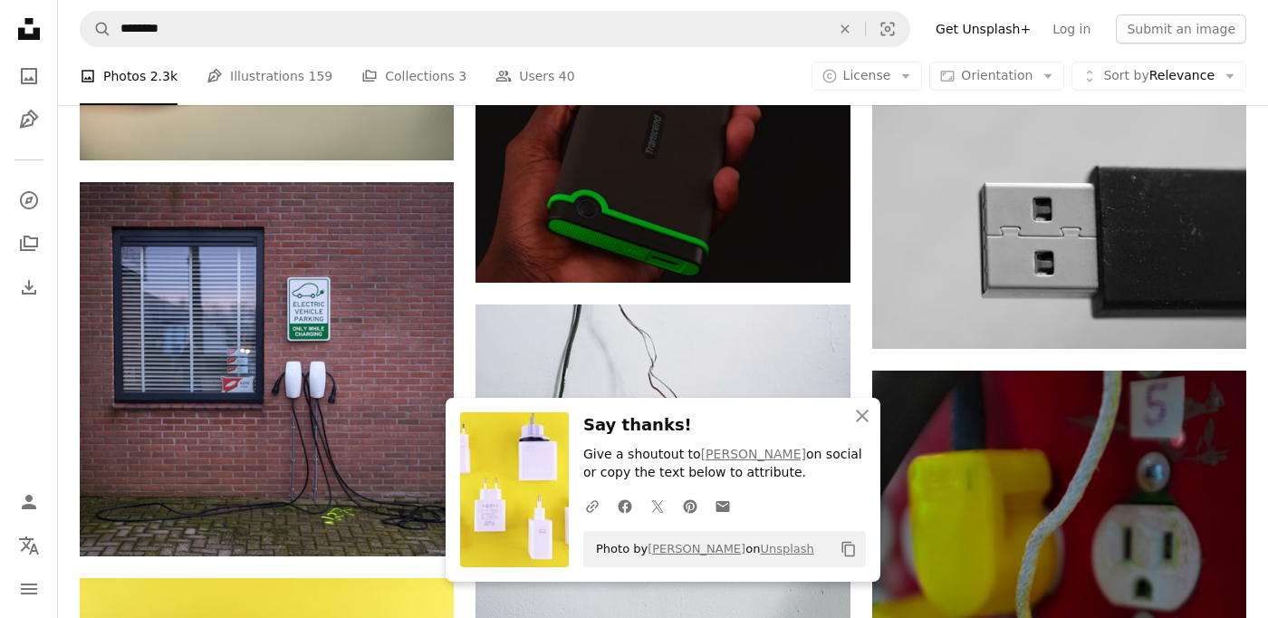
scroll to position [13164, 0]
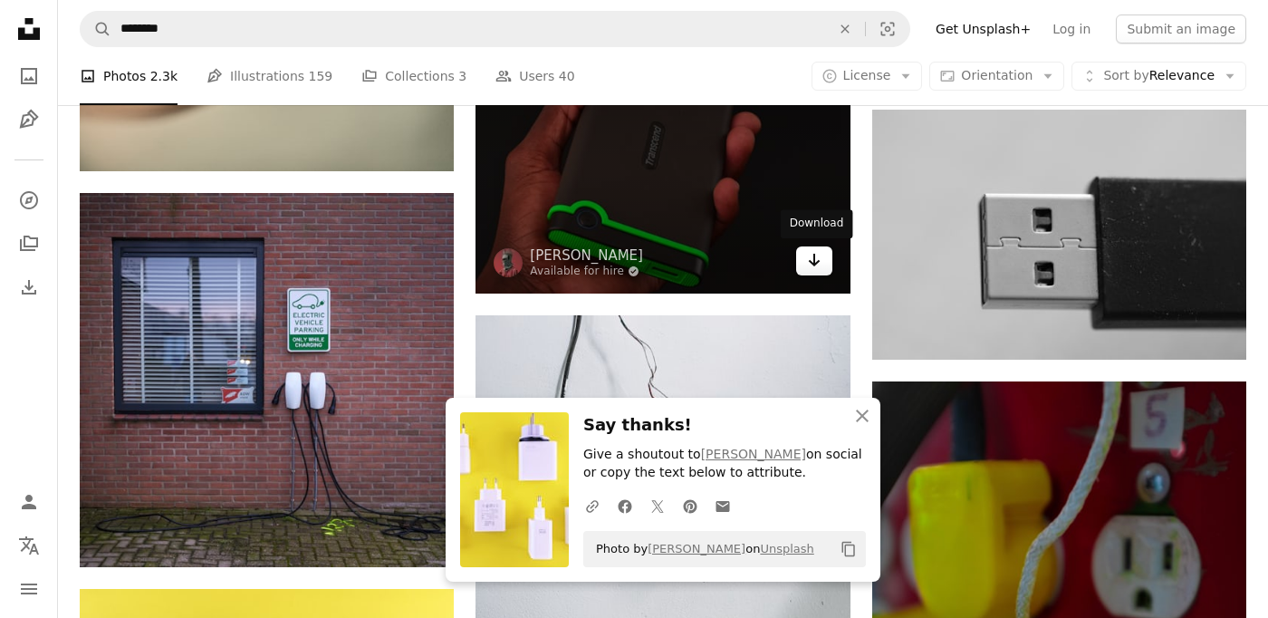
click at [813, 255] on icon "Arrow pointing down" at bounding box center [814, 260] width 14 height 22
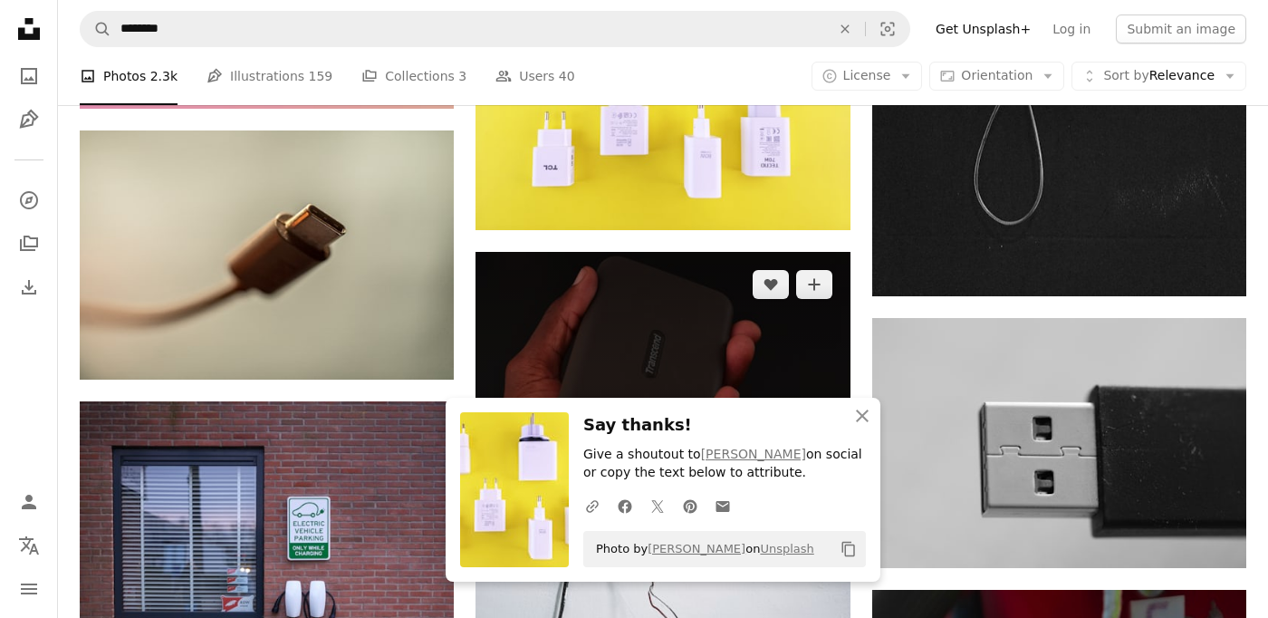
scroll to position [12954, 0]
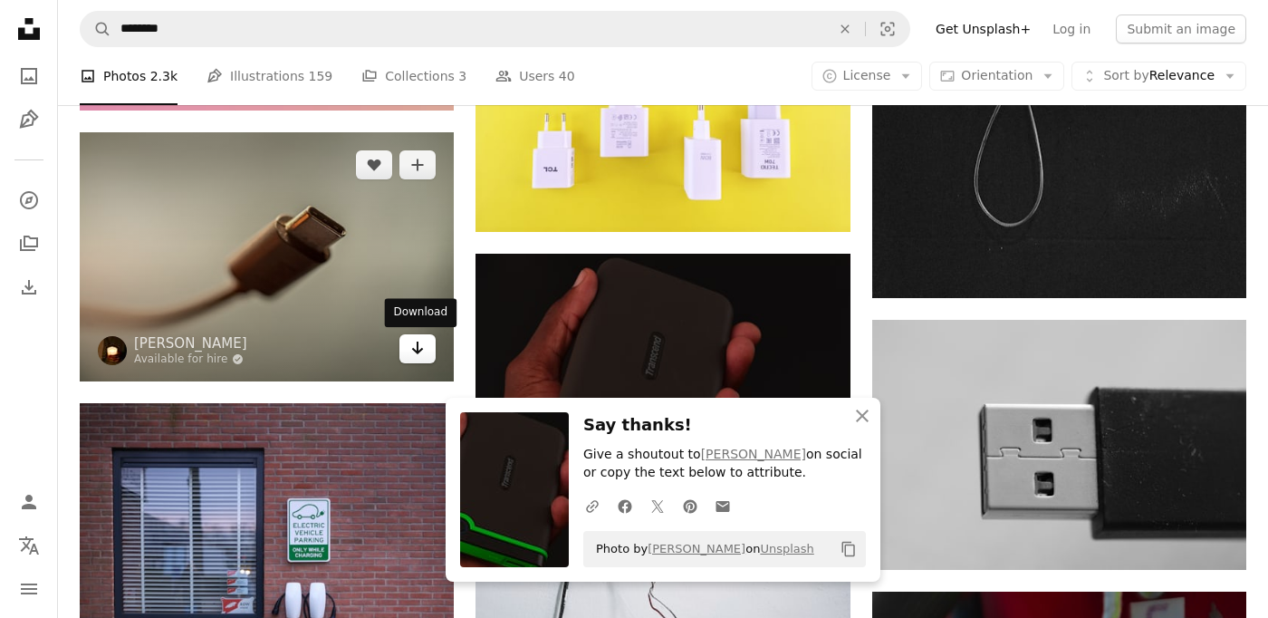
click at [420, 351] on icon "Download" at bounding box center [418, 348] width 12 height 13
